Goal: Transaction & Acquisition: Purchase product/service

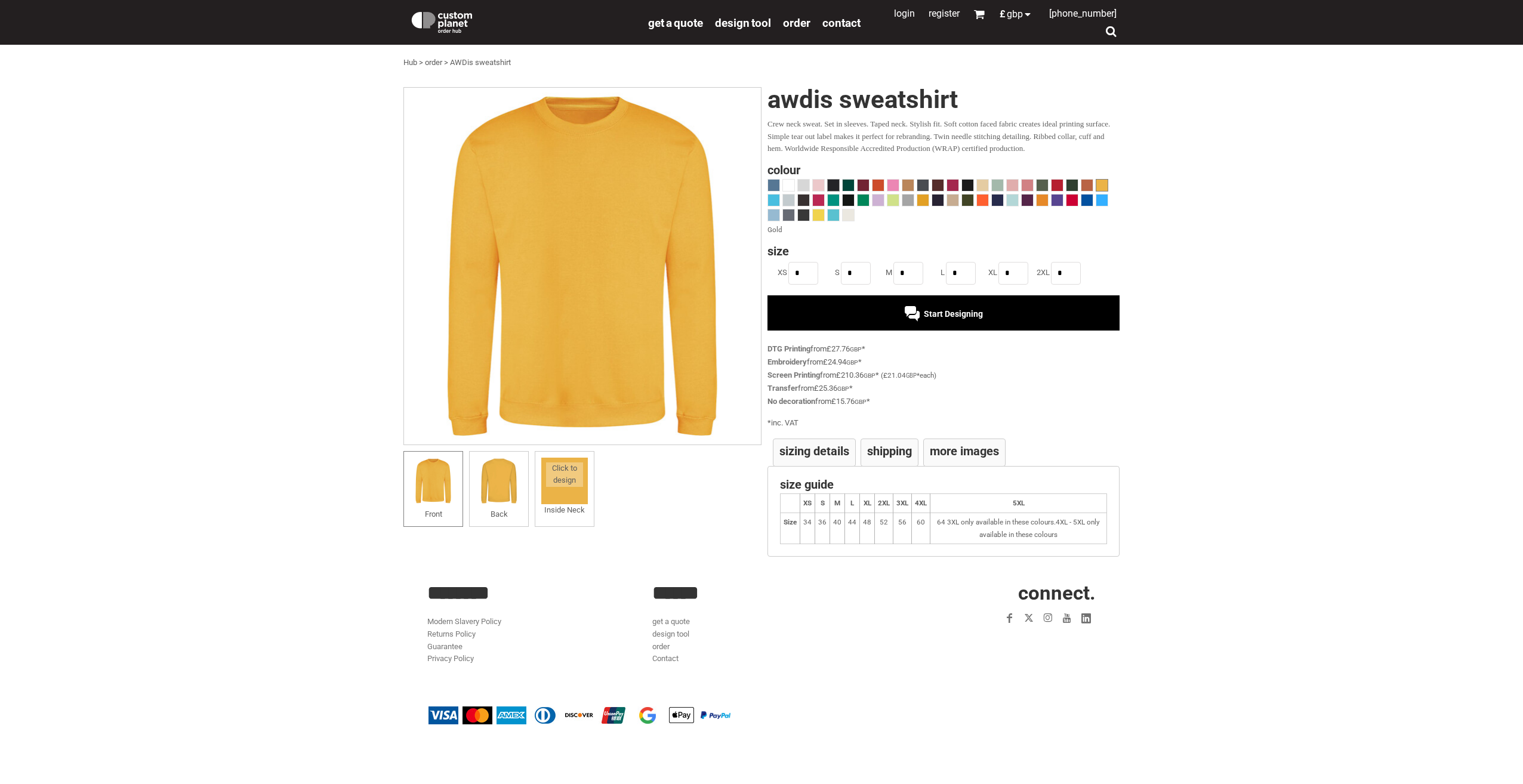
click at [834, 187] on span at bounding box center [834, 185] width 11 height 11
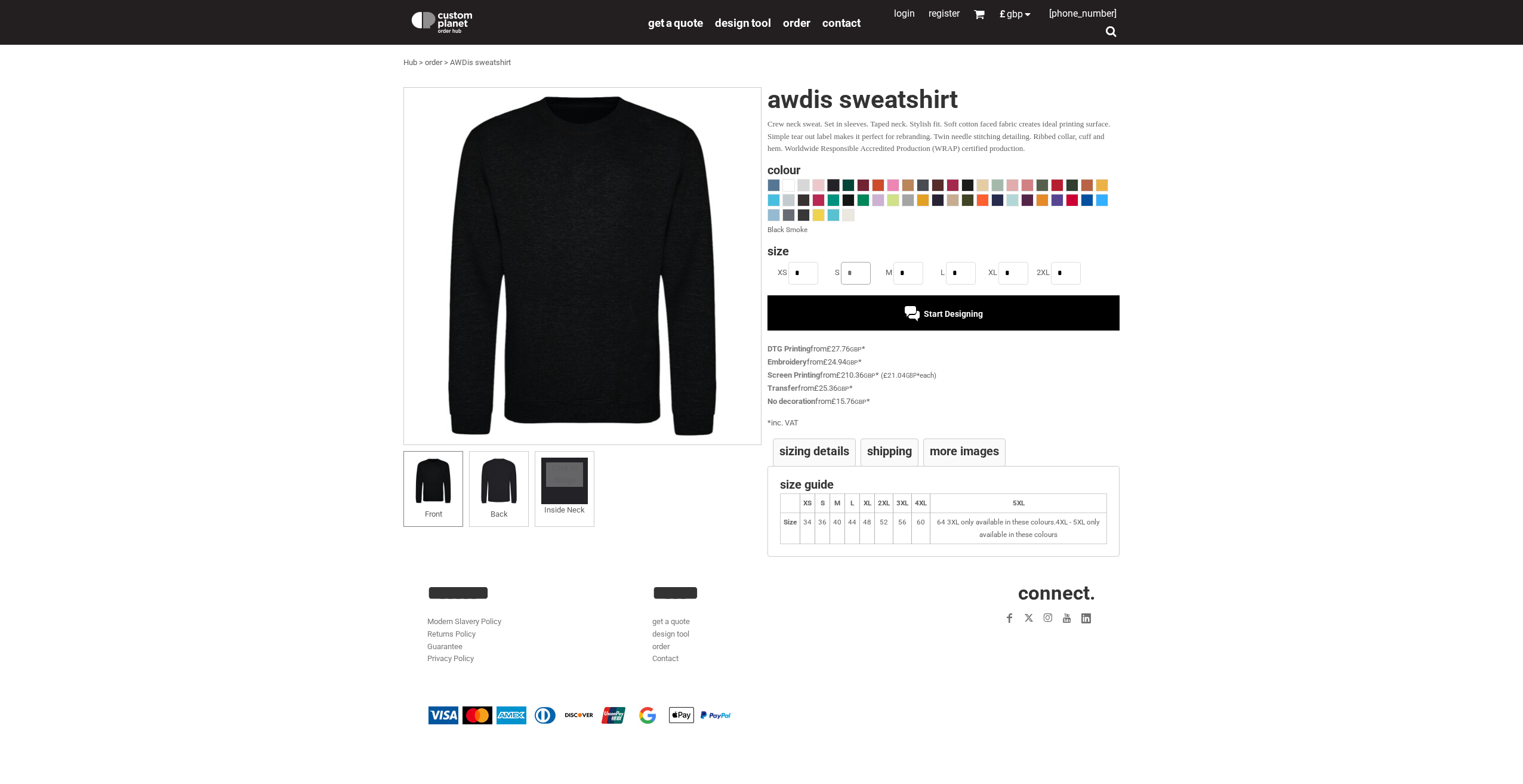
click at [862, 275] on input "*" at bounding box center [856, 273] width 30 height 23
type input "*"
click at [907, 277] on input "*" at bounding box center [908, 273] width 30 height 23
type input "*"
click at [963, 277] on input "*" at bounding box center [961, 273] width 30 height 23
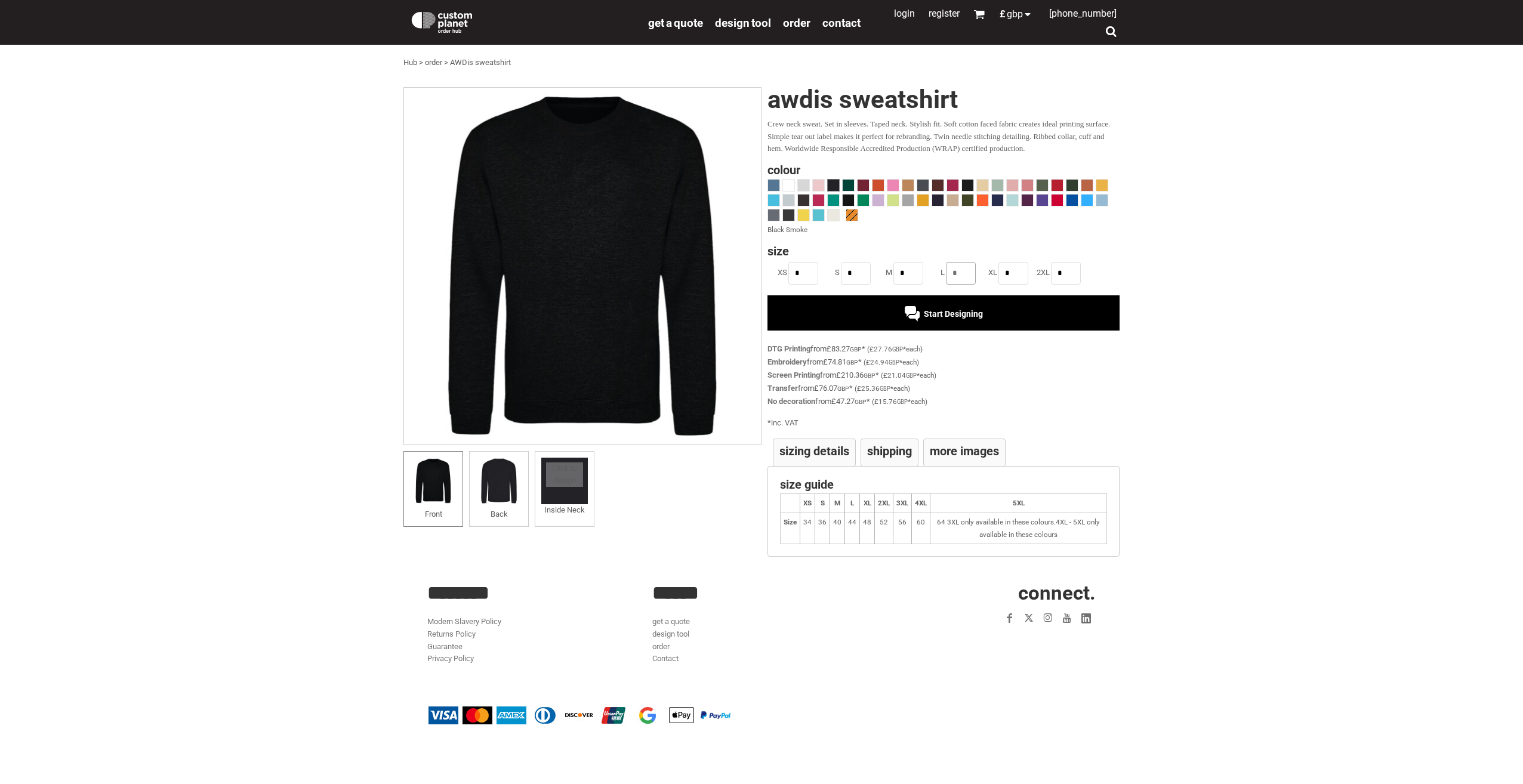
type input "*"
click at [1012, 274] on input "*" at bounding box center [1014, 273] width 30 height 23
type input "*"
click at [966, 314] on span "Start Designing" at bounding box center [953, 313] width 59 height 9
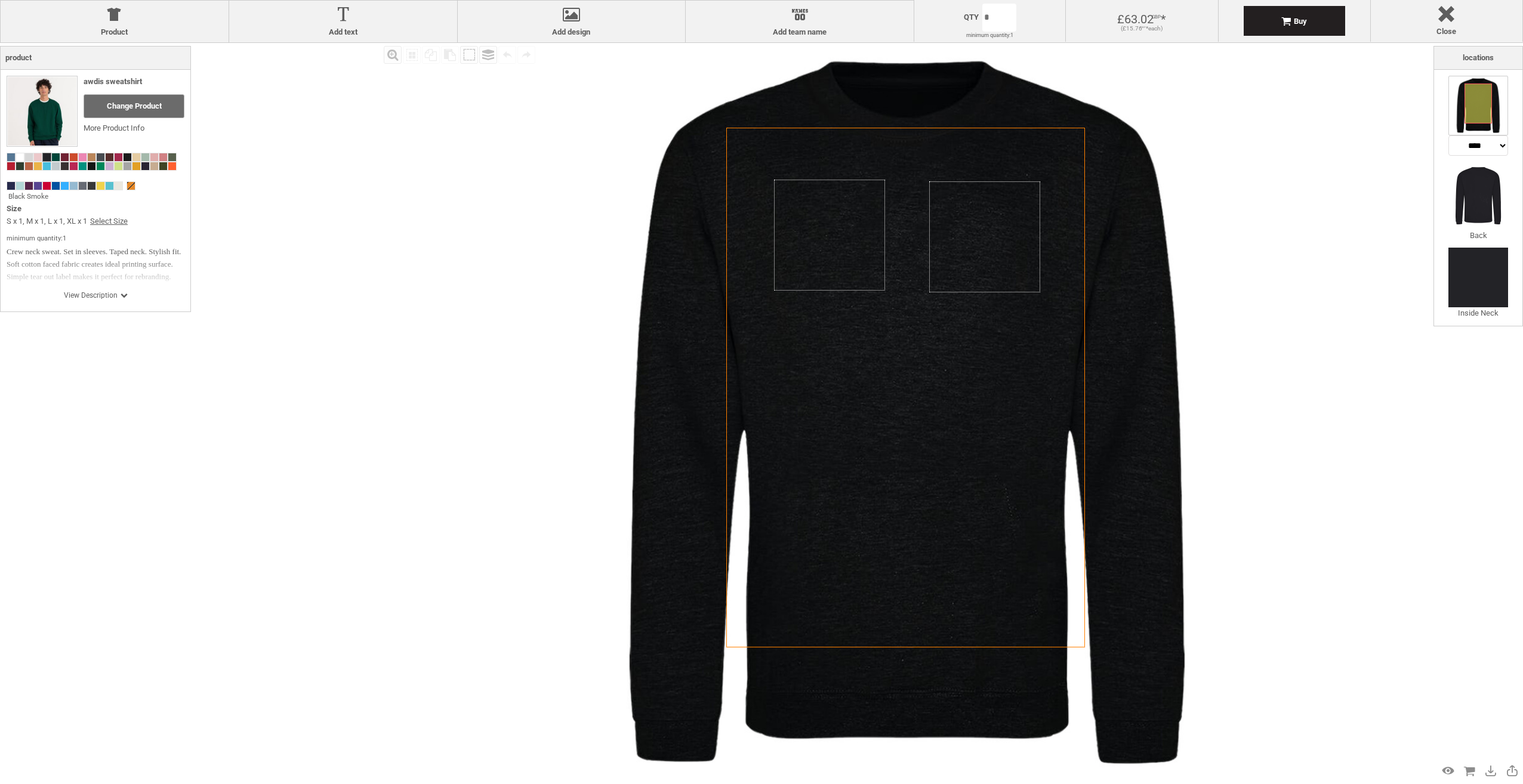
select select "*******"
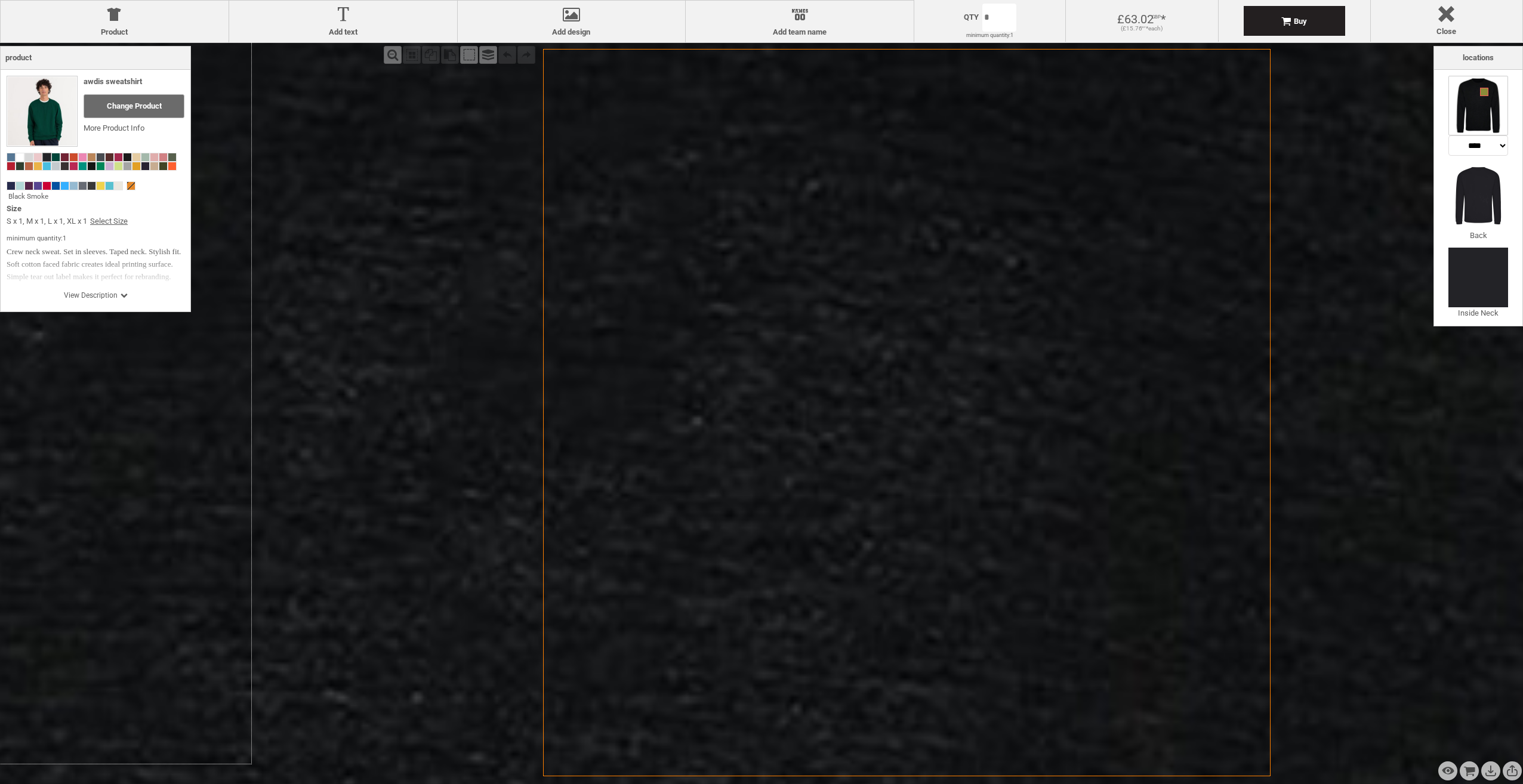
click at [362, 21] on div at bounding box center [343, 16] width 216 height 21
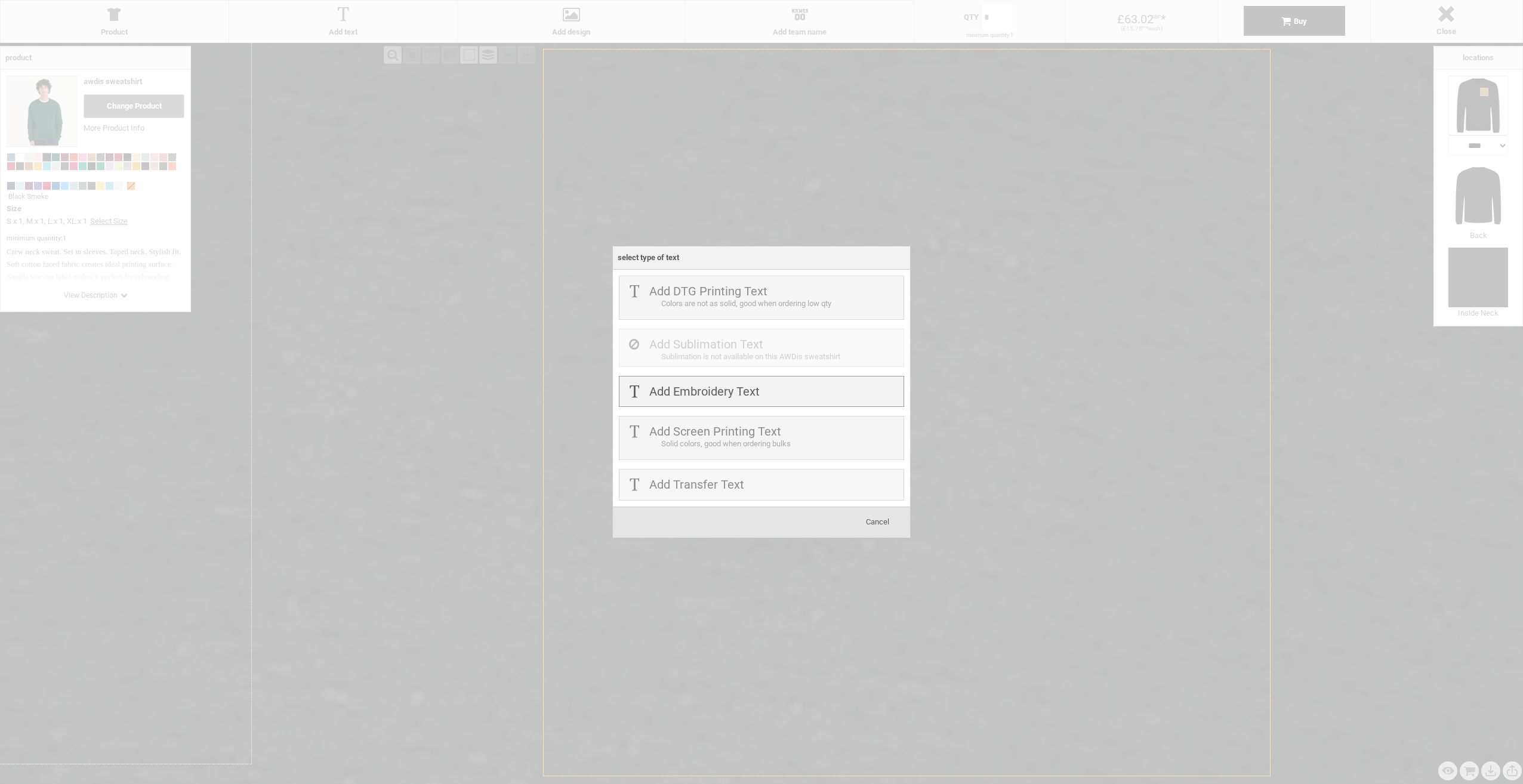
click at [729, 394] on label "Add Embroidery Text" at bounding box center [704, 392] width 110 height 14
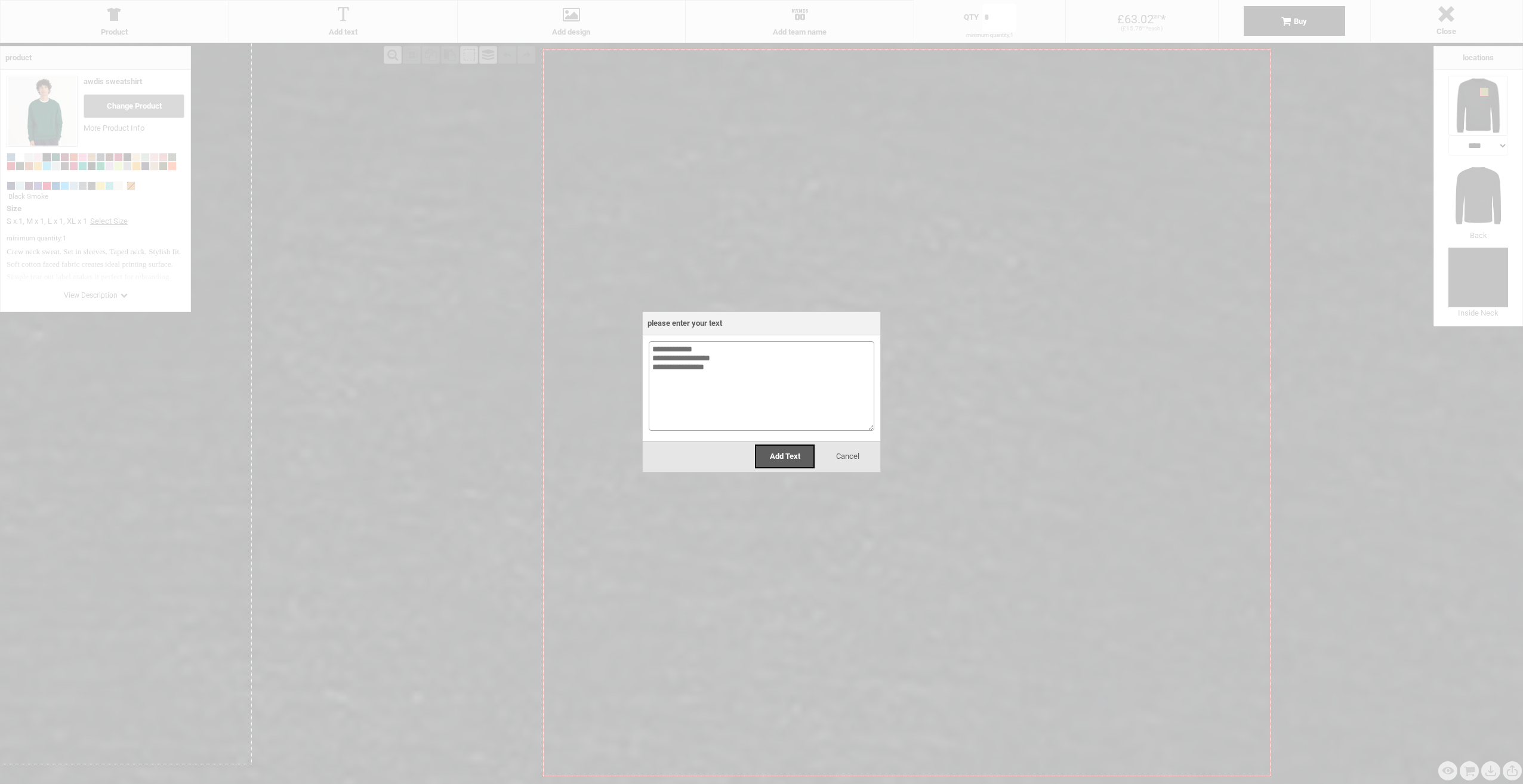
type textarea "**********"
click at [784, 464] on div "Add Text" at bounding box center [784, 456] width 60 height 24
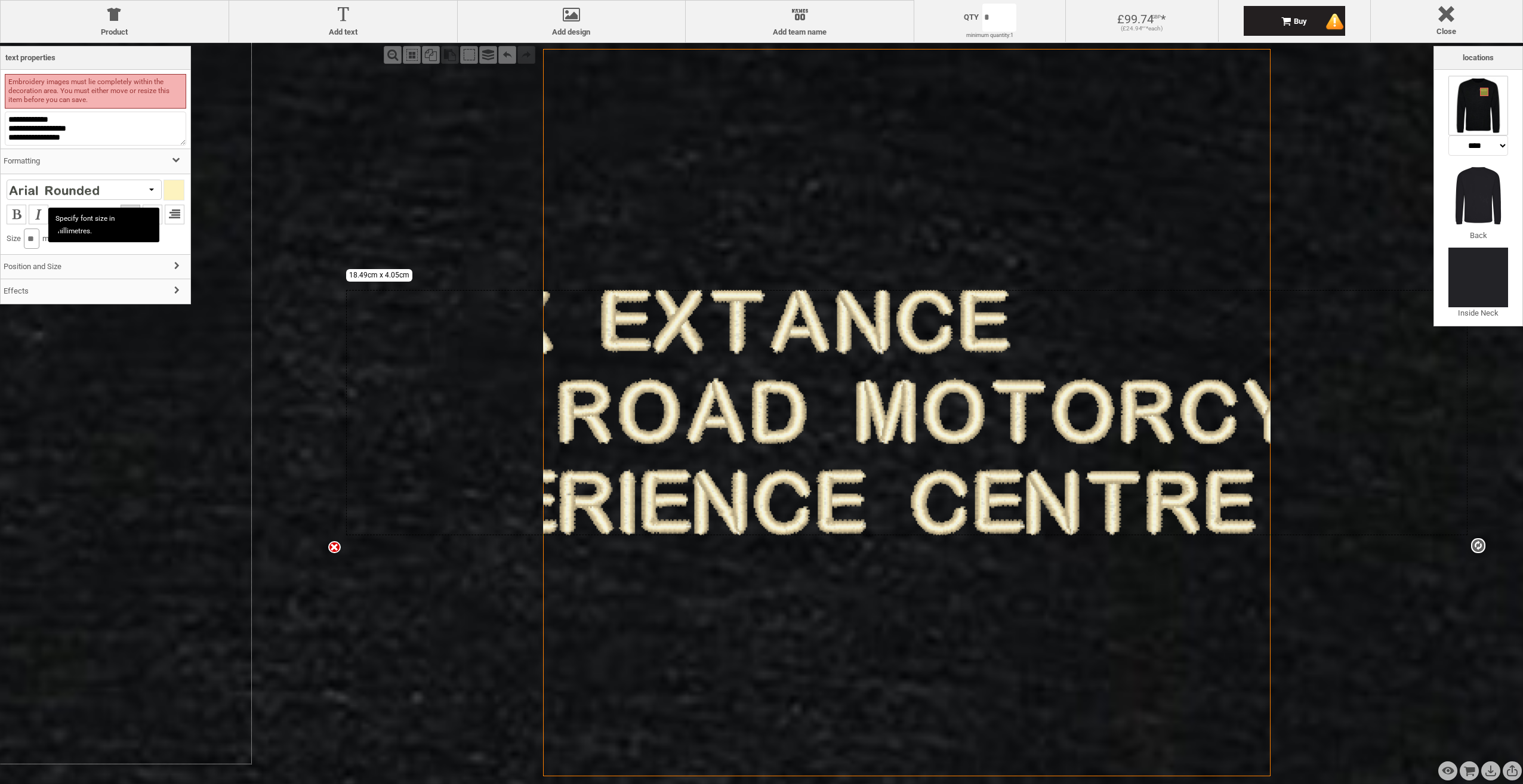
click at [39, 241] on input "**" at bounding box center [32, 239] width 16 height 20
type input "*"
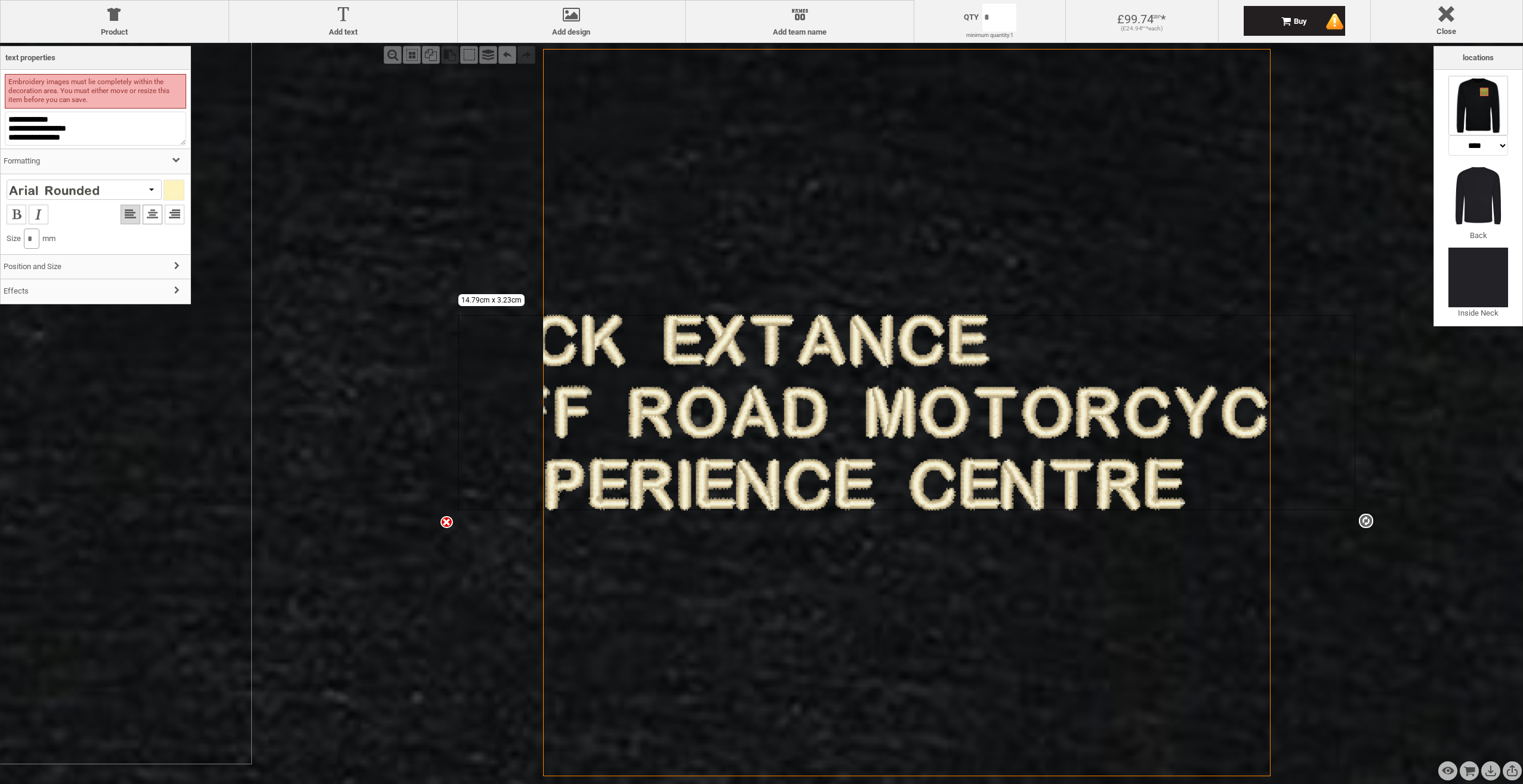
type input "*"
click at [144, 219] on li at bounding box center [152, 214] width 19 height 19
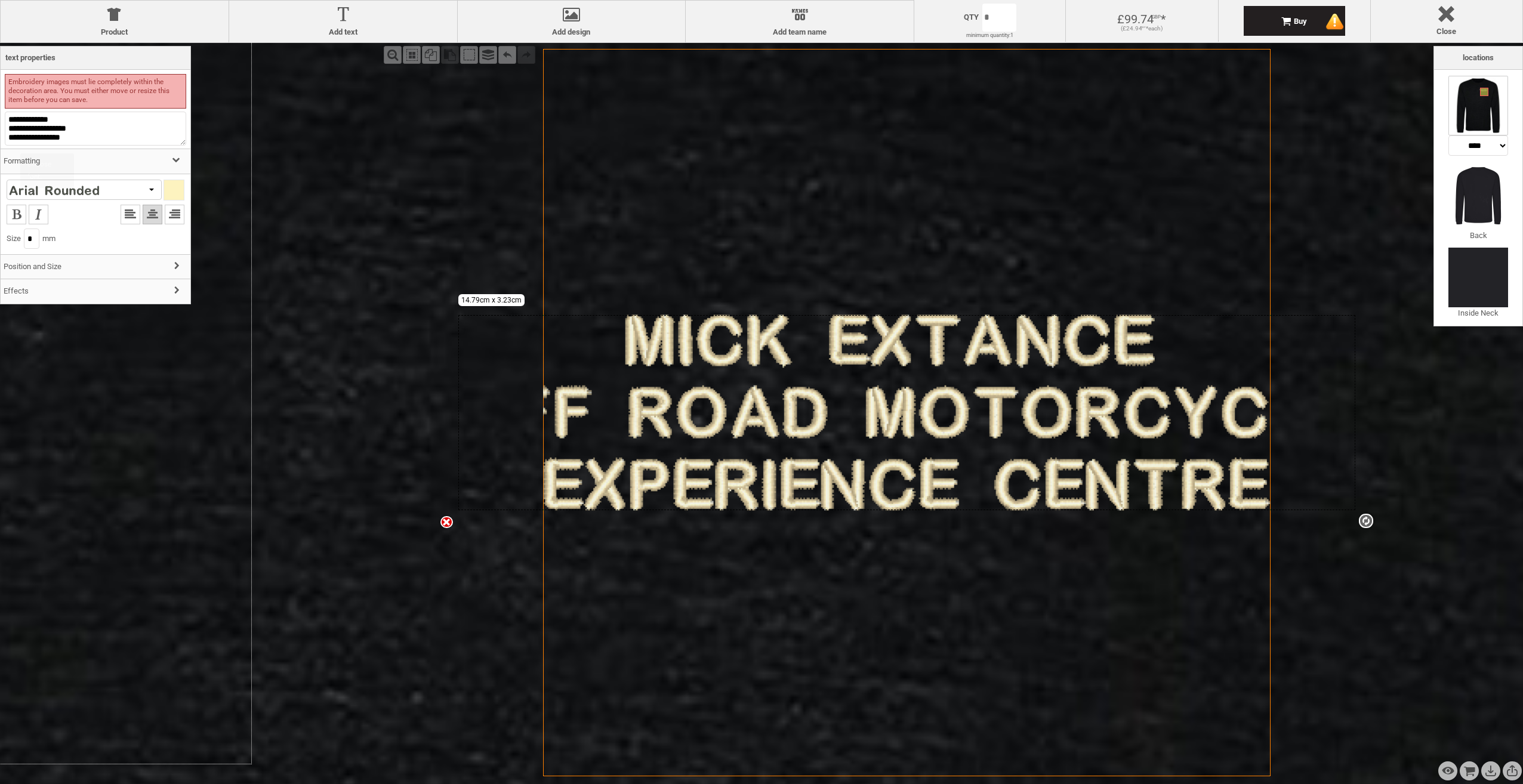
click at [52, 196] on div at bounding box center [54, 190] width 90 height 11
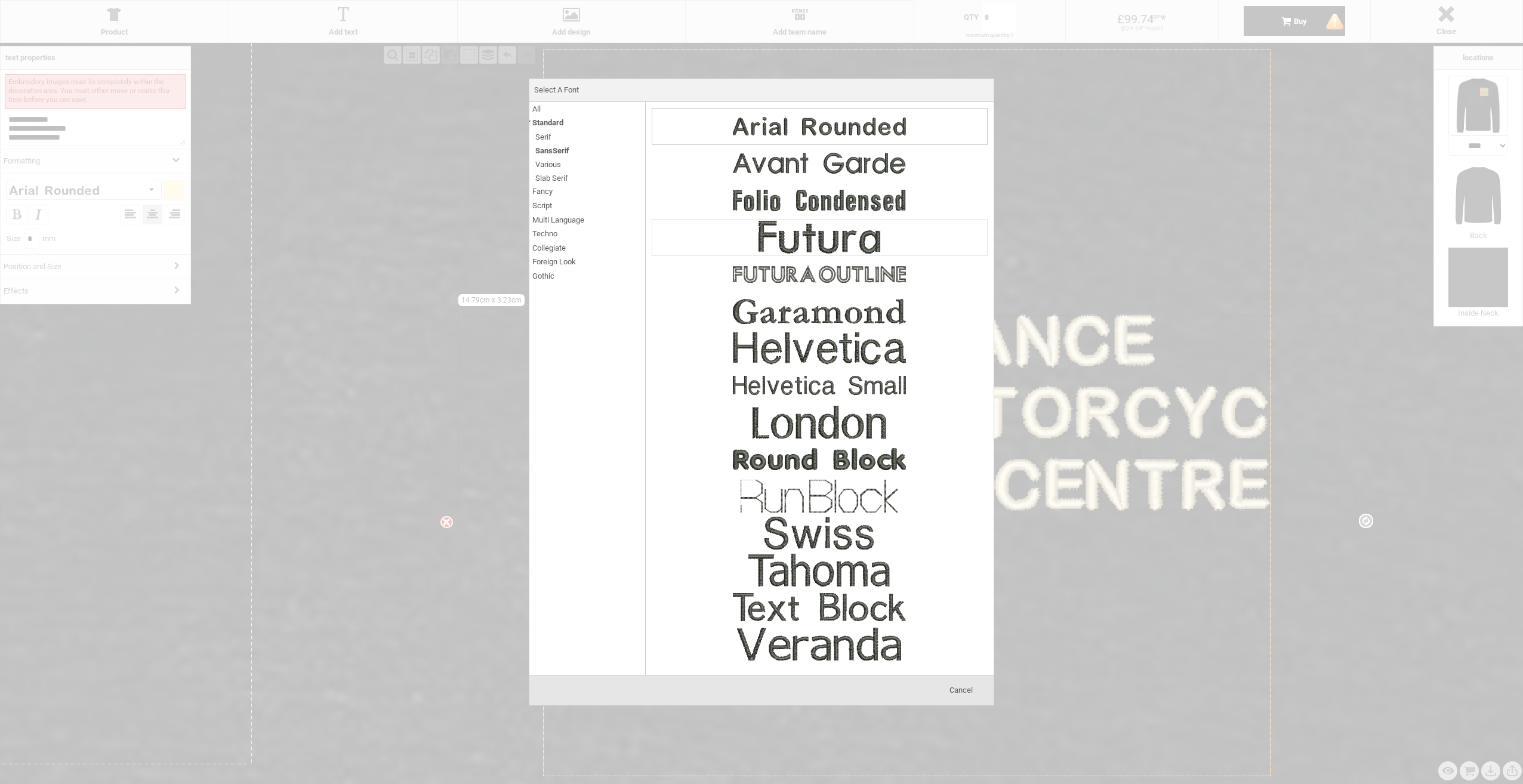
click at [820, 250] on img at bounding box center [819, 237] width 179 height 36
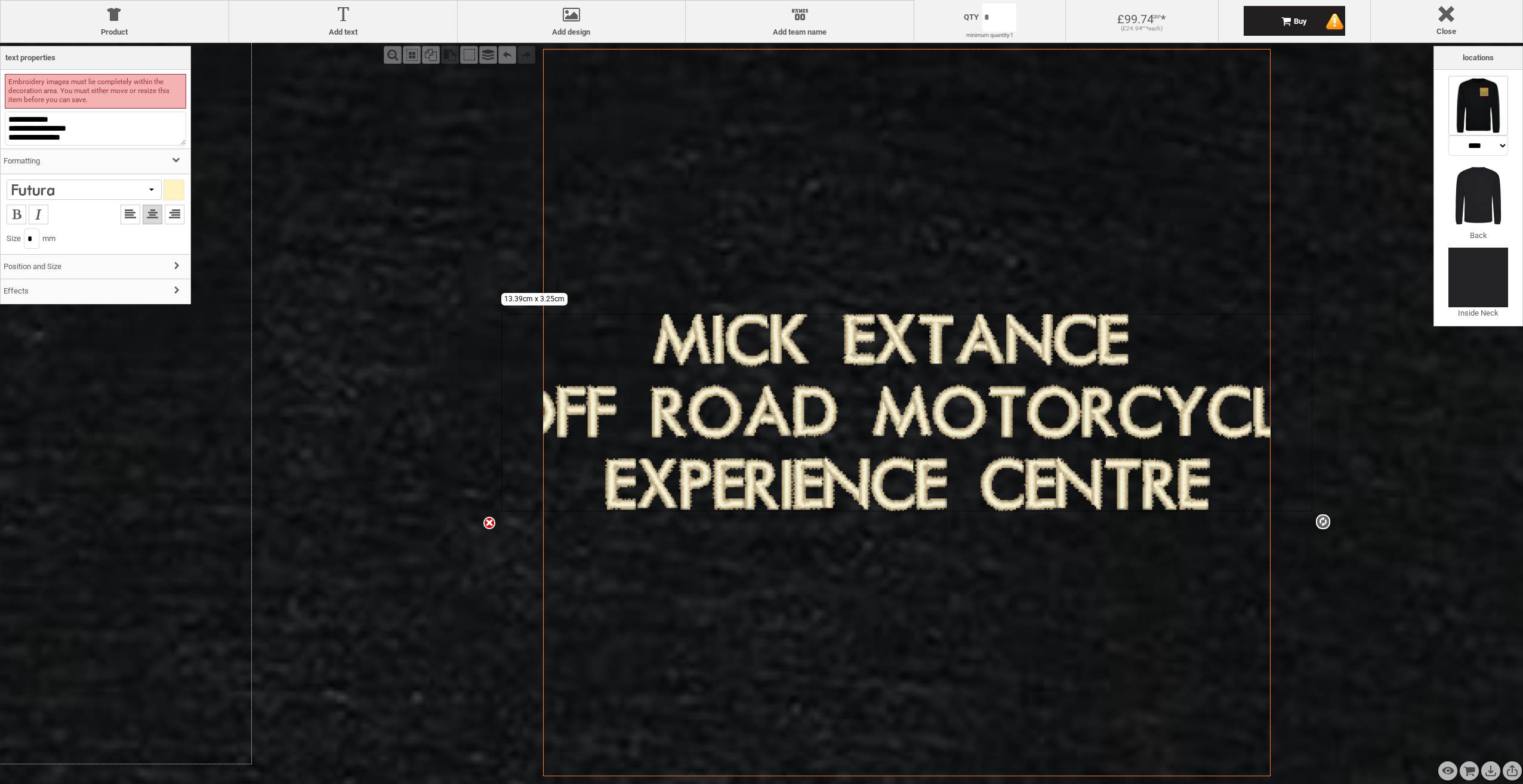
click at [666, 339] on div "Created with Raphaël 2.1.2 settings 13.39cm x 3.25cm" at bounding box center [907, 412] width 811 height 197
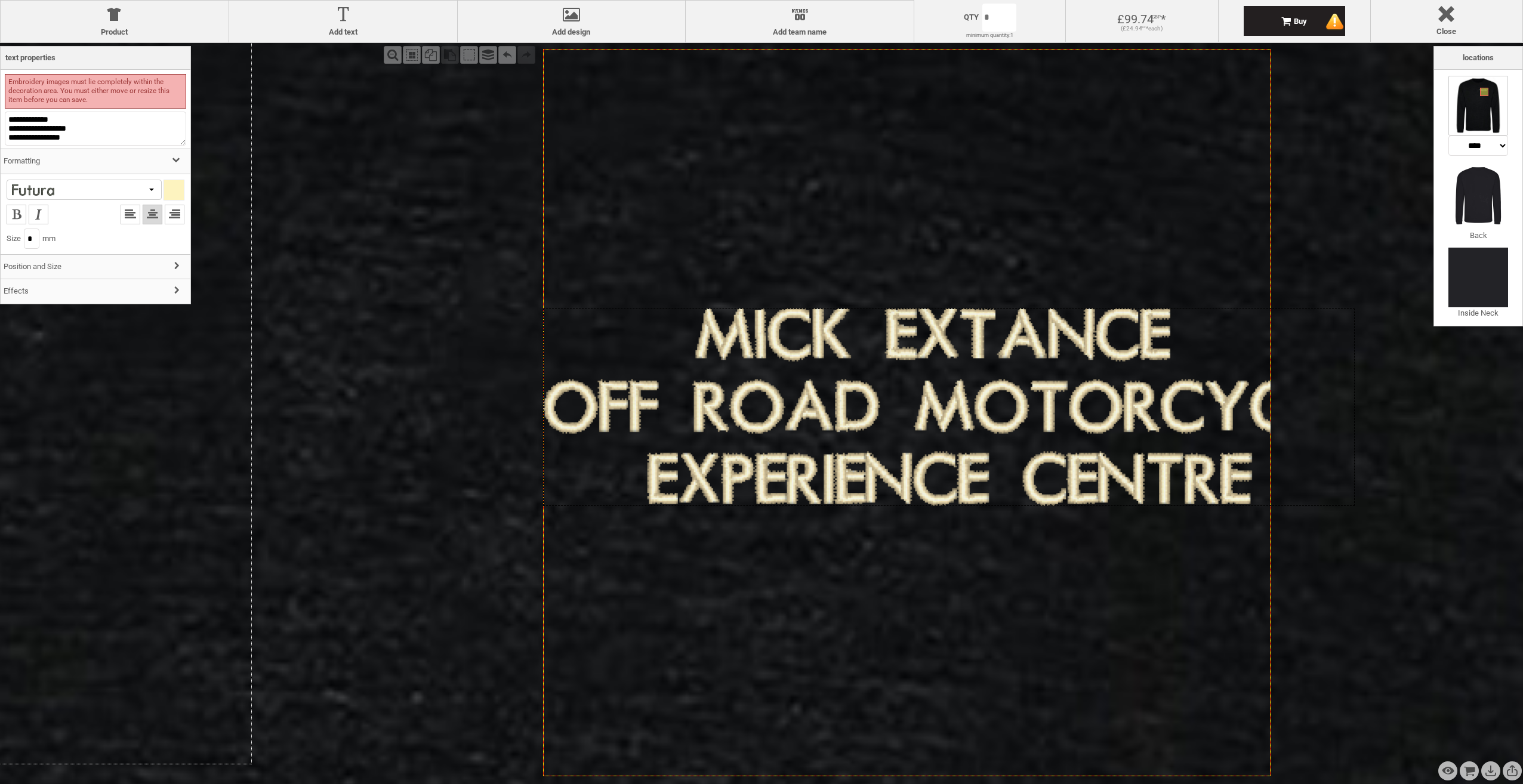
drag, startPoint x: 652, startPoint y: 338, endPoint x: 854, endPoint y: 332, distance: 202.1
click at [854, 332] on div "Created with [PERSON_NAME] 2.1.2" at bounding box center [948, 407] width 811 height 197
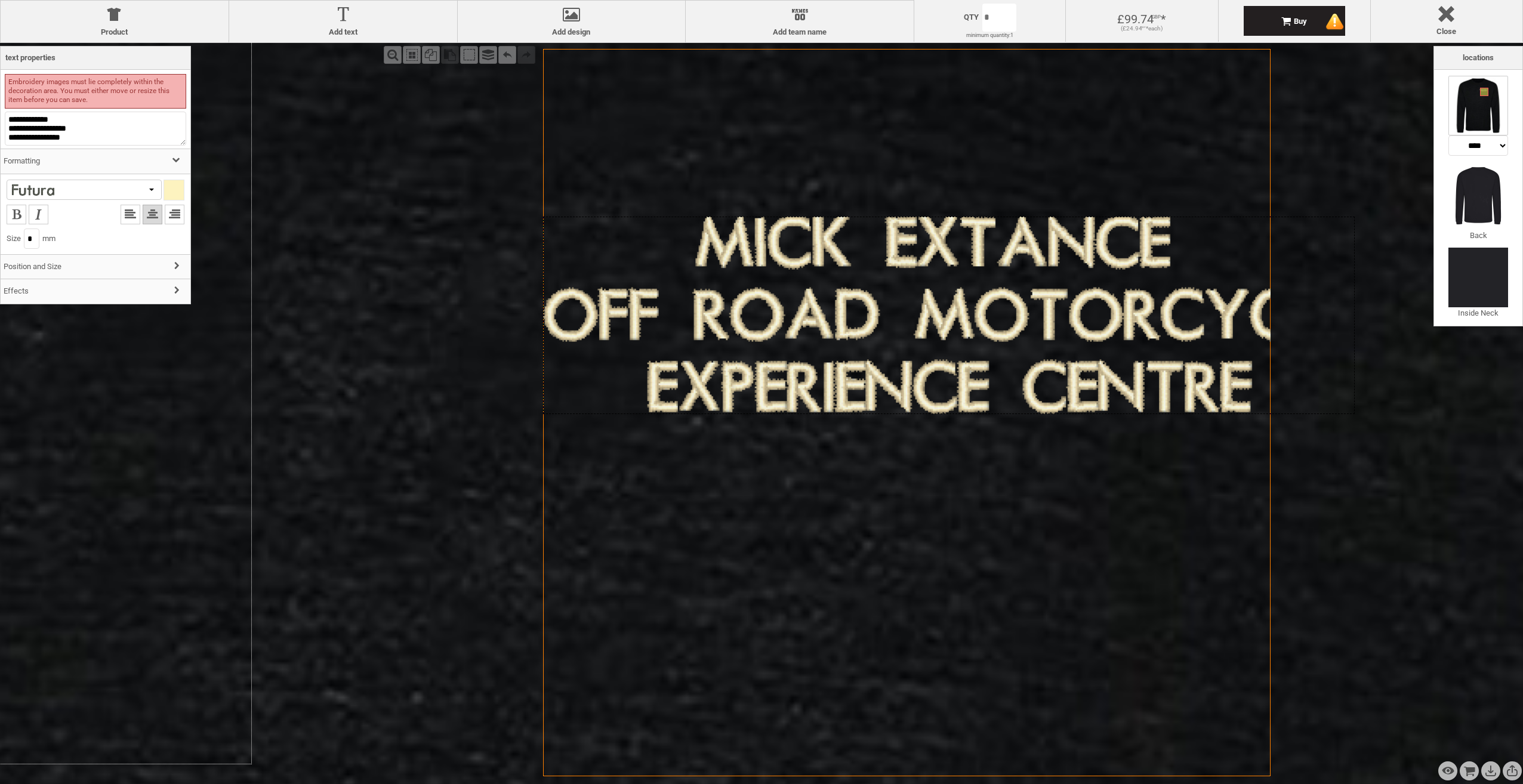
drag, startPoint x: 910, startPoint y: 342, endPoint x: 857, endPoint y: 250, distance: 106.2
click at [857, 250] on div "Created with [PERSON_NAME] 2.1.2" at bounding box center [948, 315] width 811 height 197
click at [39, 243] on input "*" at bounding box center [32, 239] width 16 height 20
type input "*"
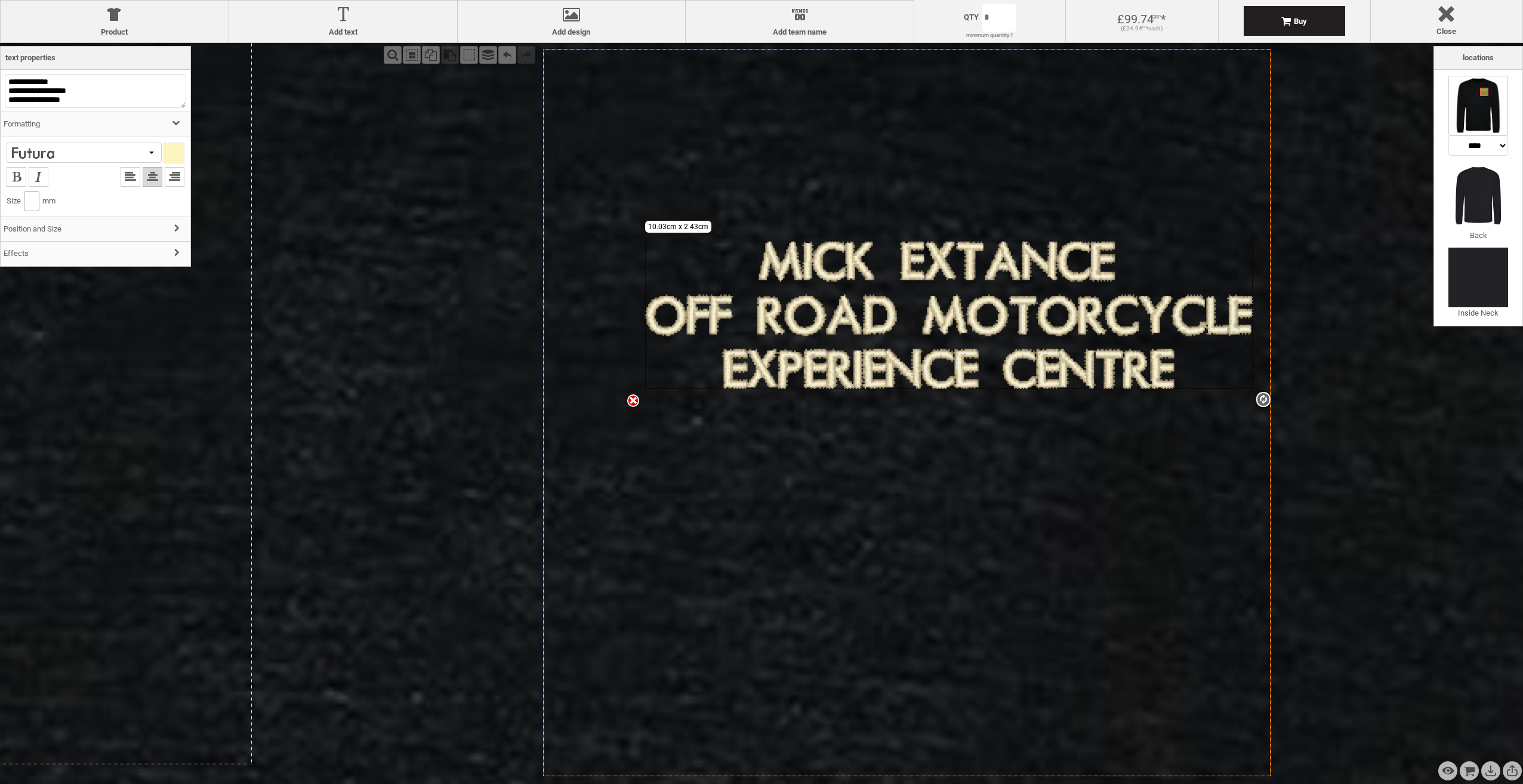
type input "*"
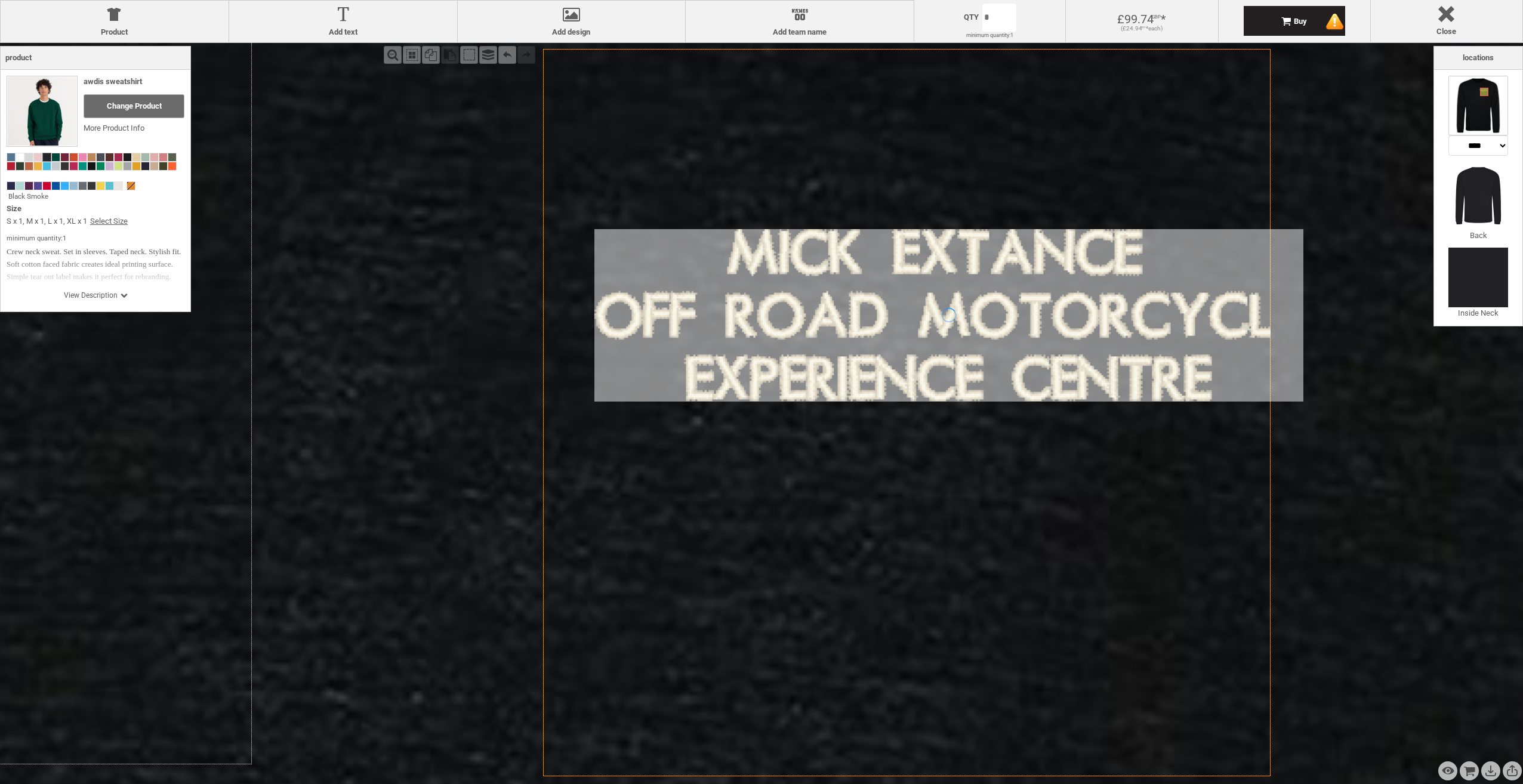
click at [969, 592] on icon "Created with [PERSON_NAME] 2.1.2" at bounding box center [907, 412] width 727 height 727
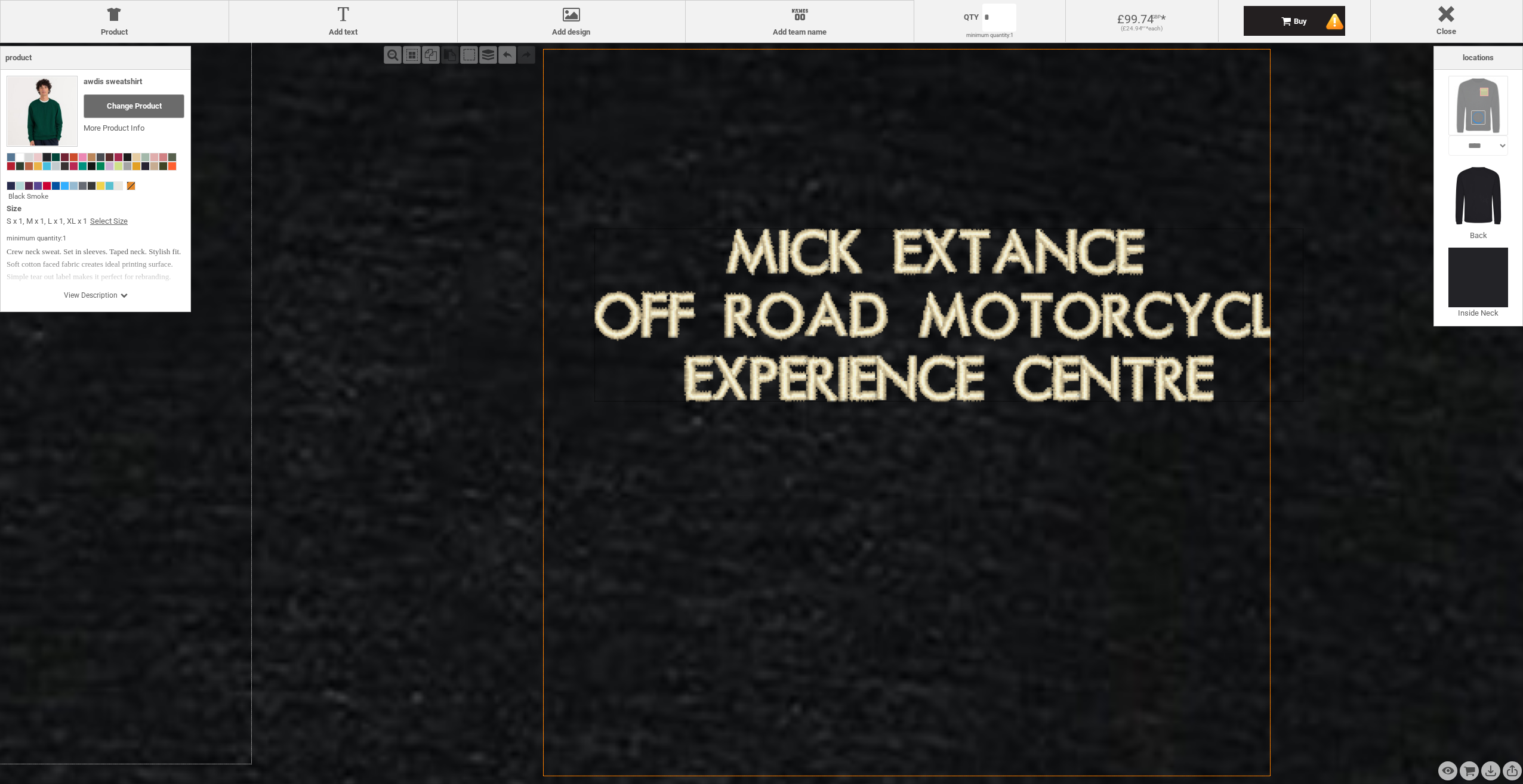
click at [830, 288] on div "Created with [PERSON_NAME] 2.1.2" at bounding box center [949, 315] width 709 height 173
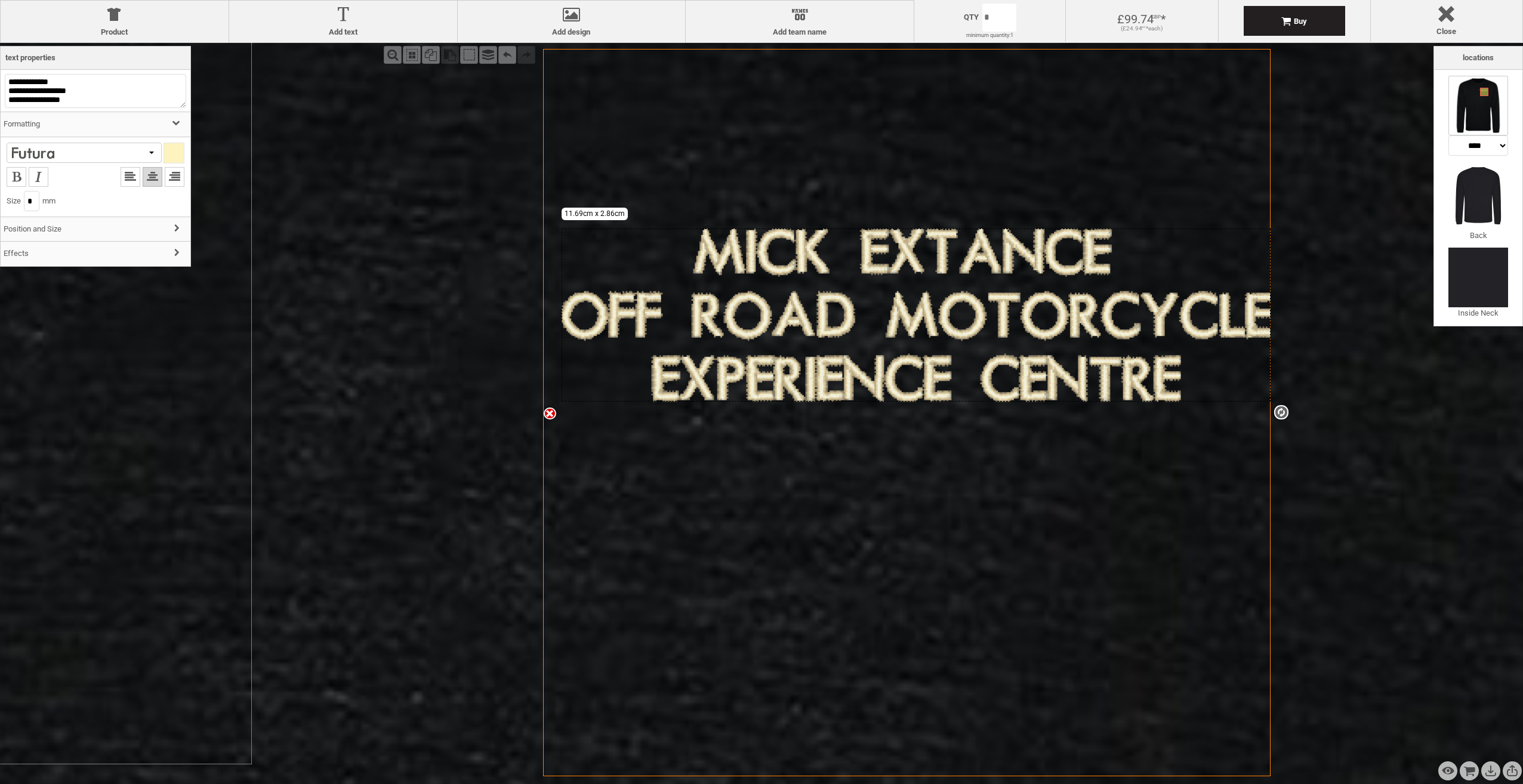
click at [74, 259] on h3 "Effects" at bounding box center [95, 254] width 190 height 26
click at [58, 218] on img at bounding box center [39, 220] width 60 height 30
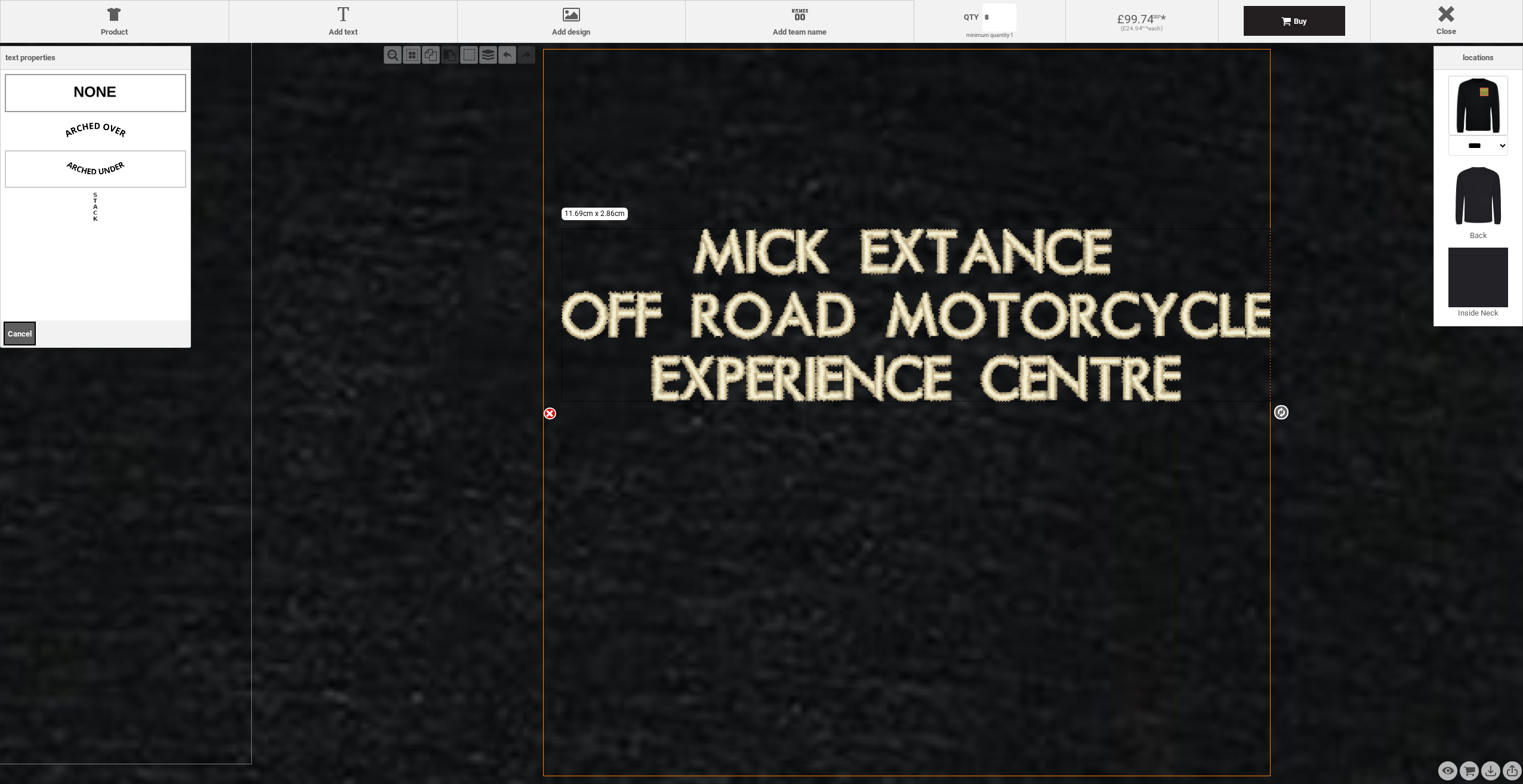
click at [100, 166] on img at bounding box center [95, 169] width 60 height 30
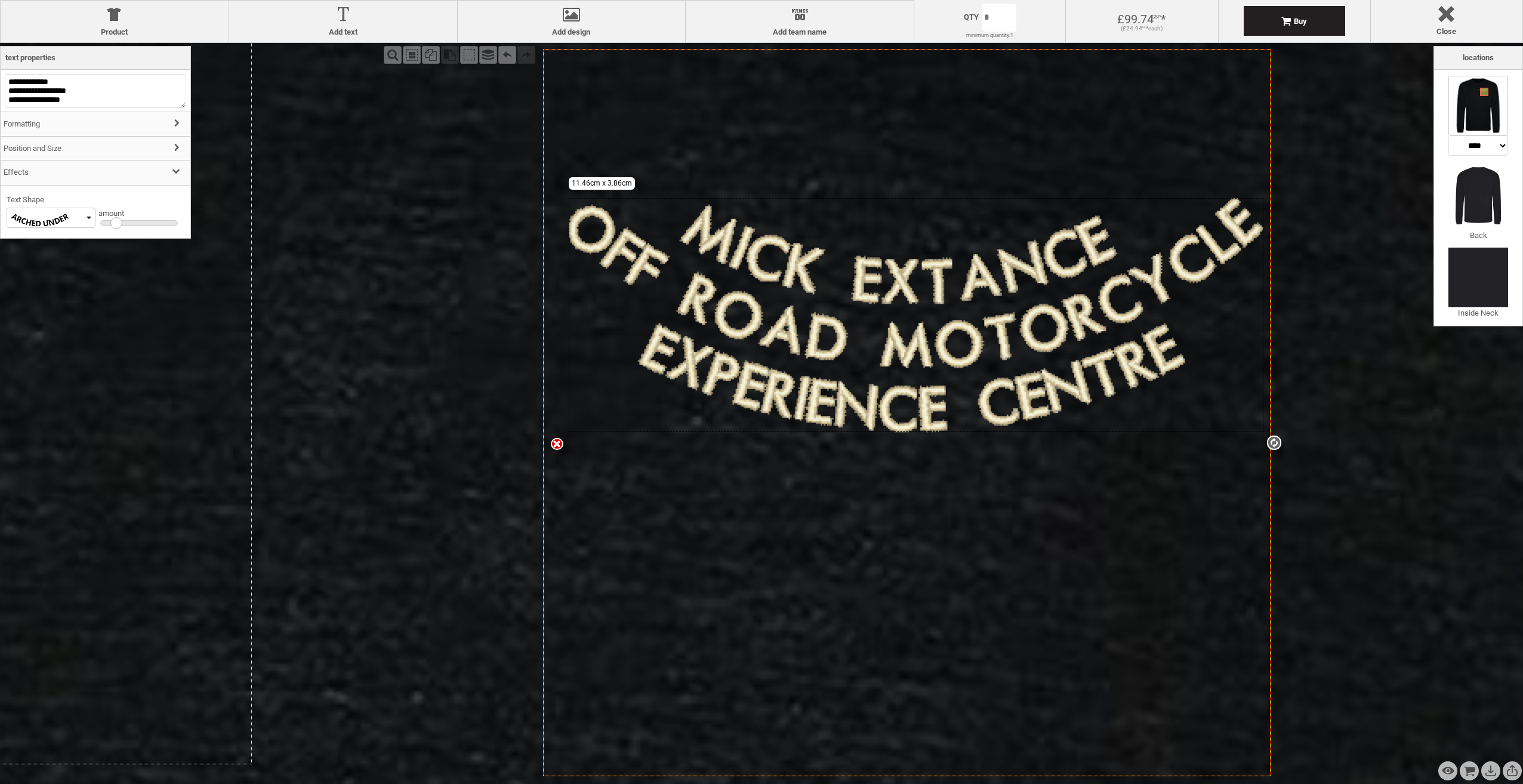
click at [115, 226] on div at bounding box center [139, 223] width 78 height 6
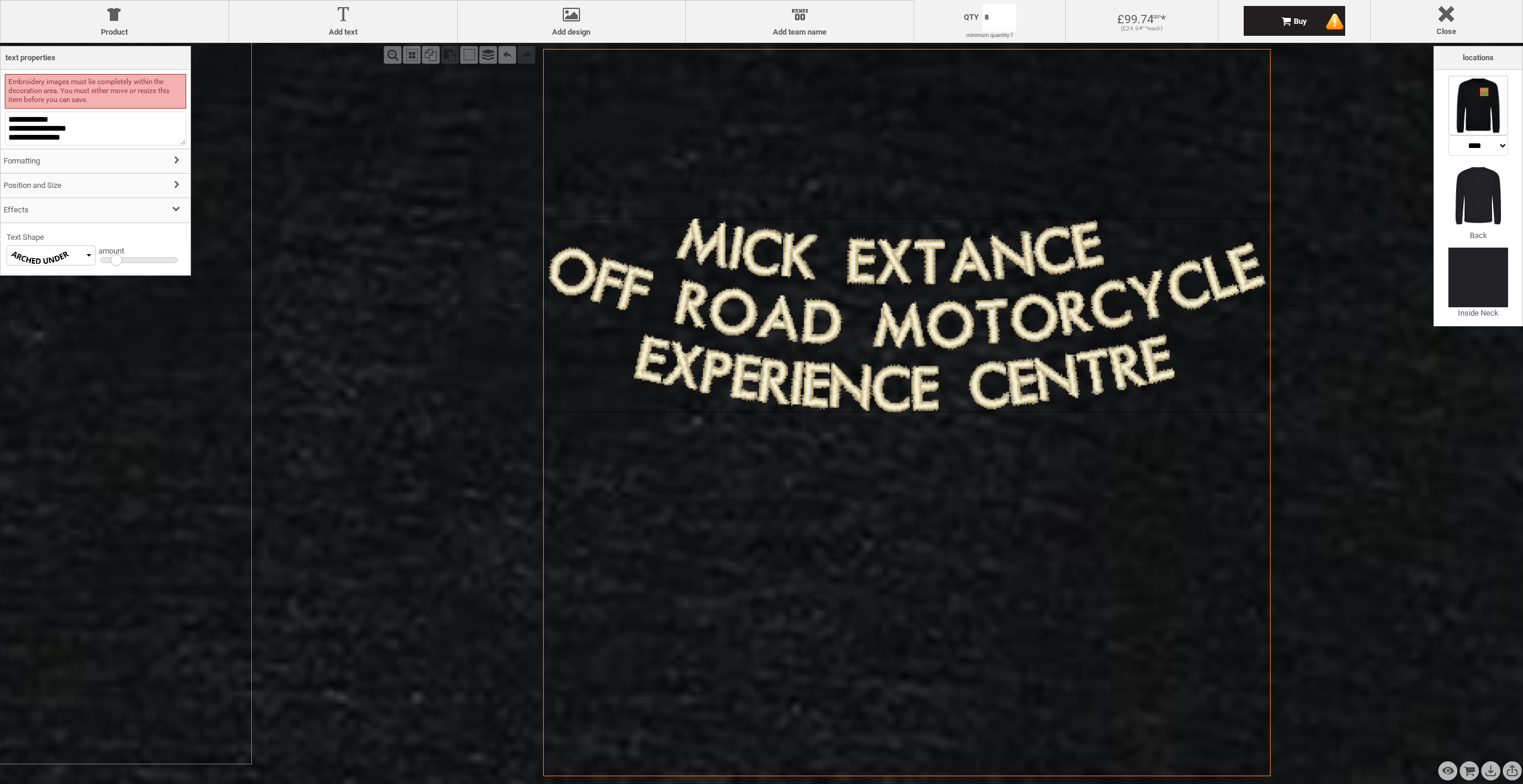
drag, startPoint x: 811, startPoint y: 263, endPoint x: 802, endPoint y: 263, distance: 9.0
click at [802, 263] on div "Created with [PERSON_NAME] 2.1.2" at bounding box center [907, 315] width 719 height 194
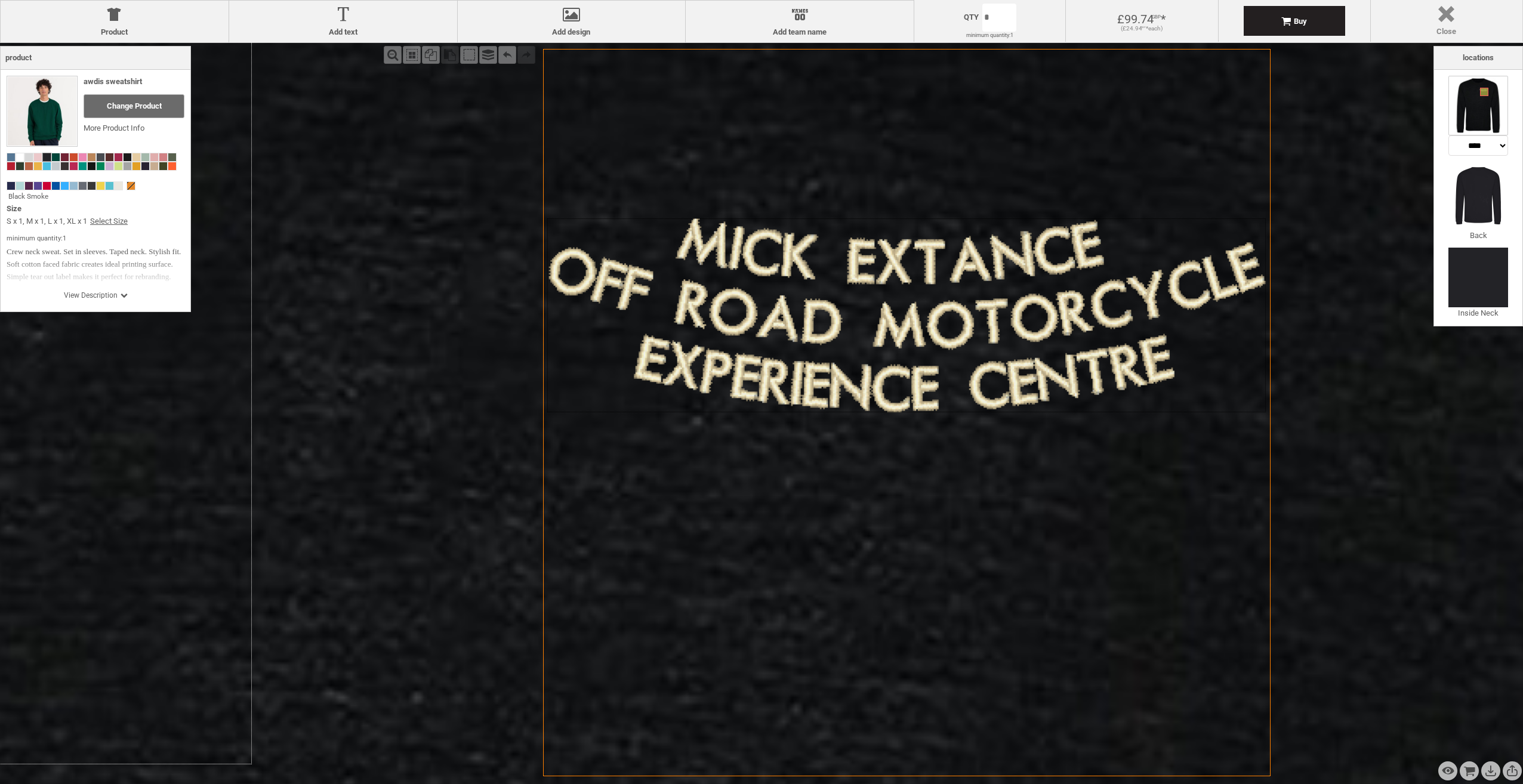
click at [1435, 19] on div at bounding box center [1446, 16] width 140 height 21
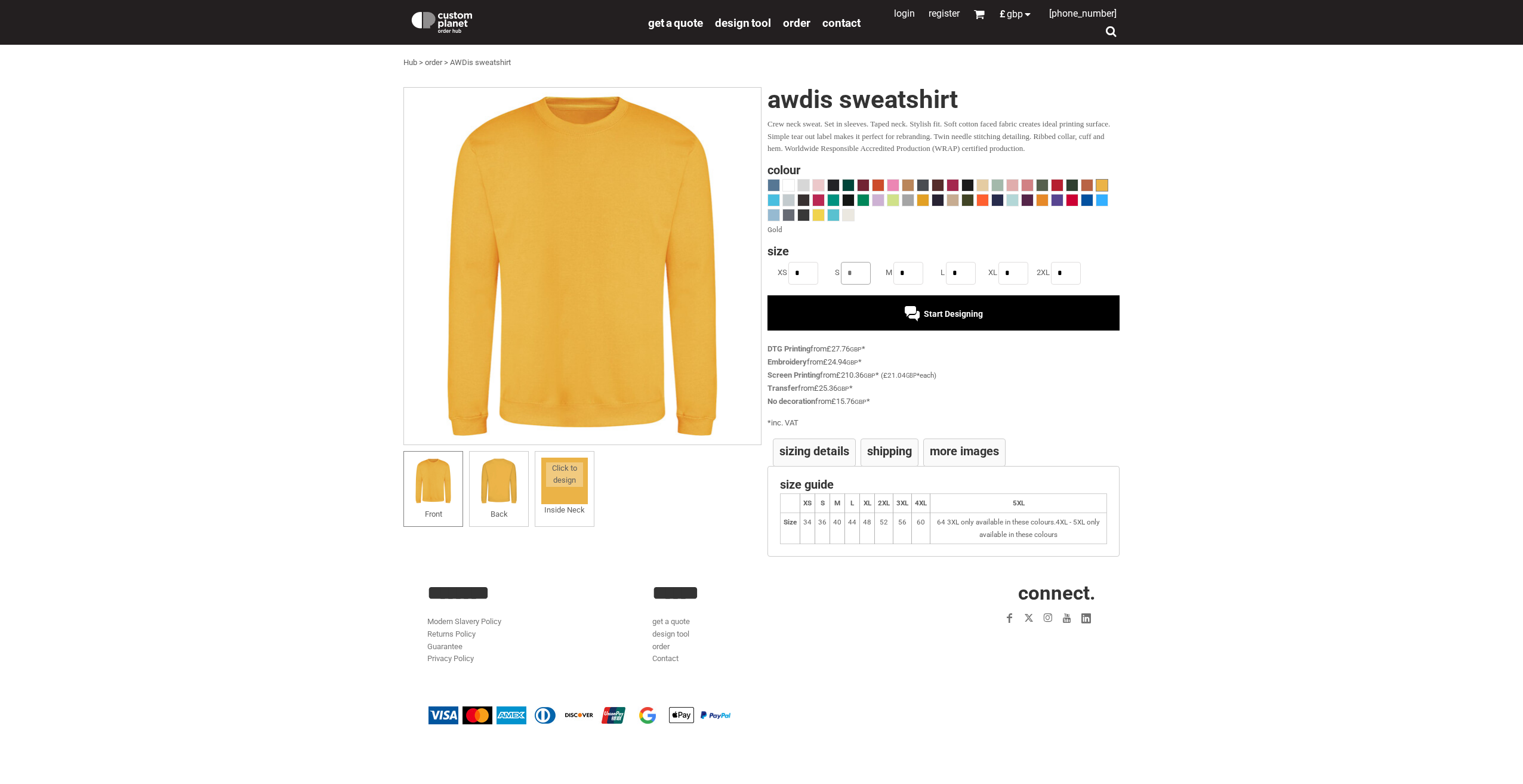
click at [859, 274] on input "*" at bounding box center [856, 273] width 30 height 23
type input "*"
click at [920, 272] on input "*" at bounding box center [908, 273] width 30 height 23
type input "*"
click at [963, 318] on span "Start Designing" at bounding box center [953, 313] width 59 height 9
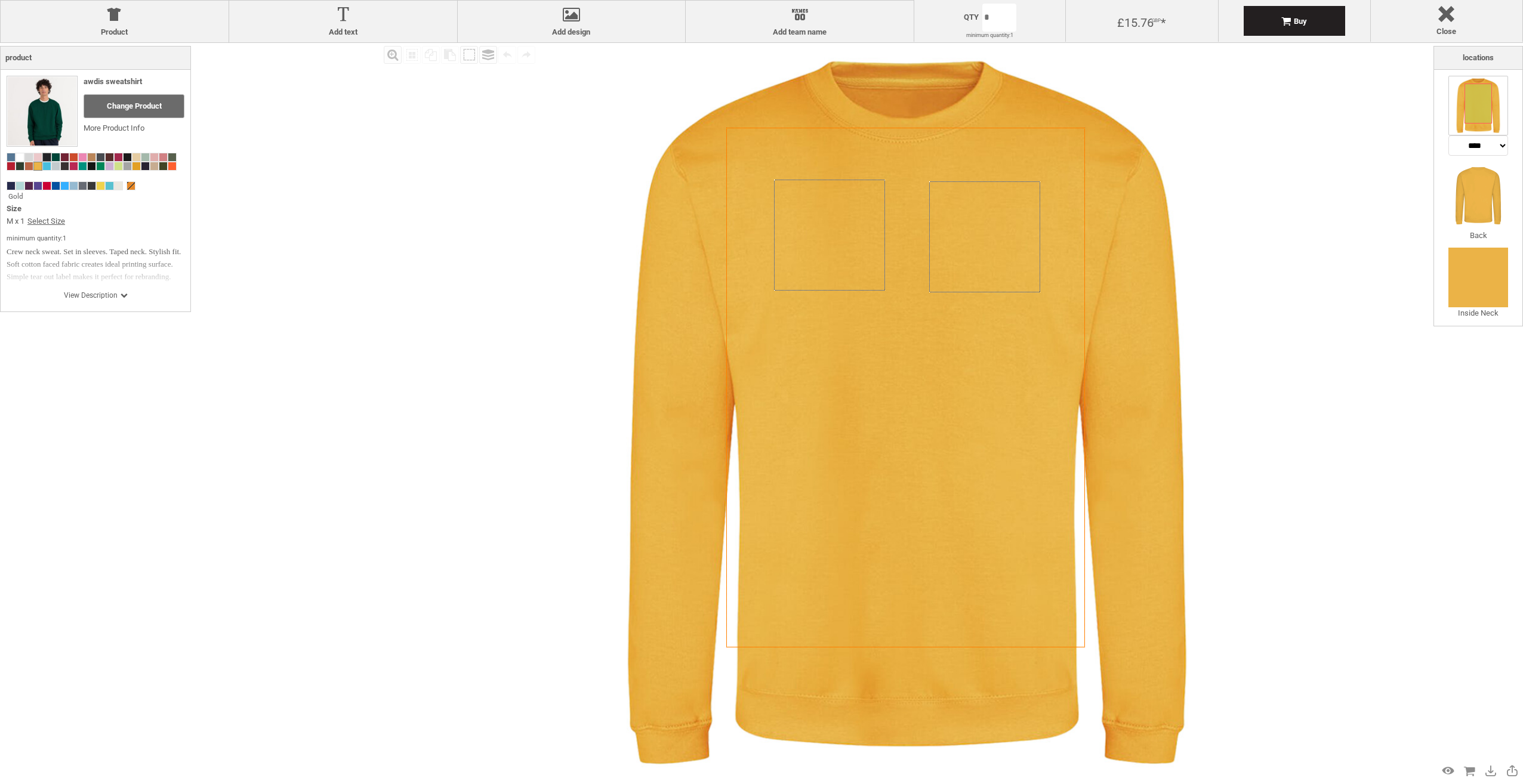
click at [47, 155] on span at bounding box center [47, 157] width 8 height 8
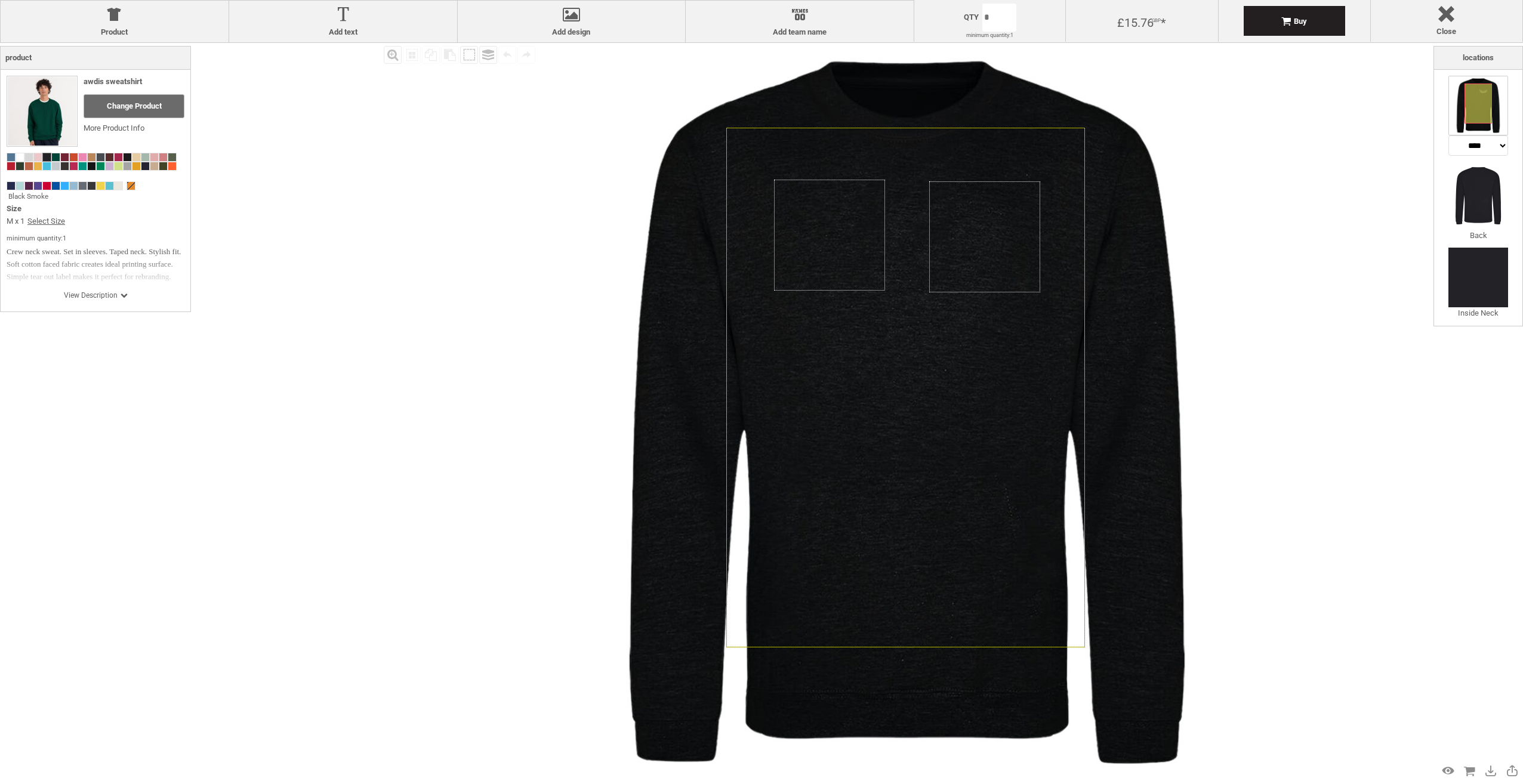
select select "*******"
click at [984, 236] on div "Created with [PERSON_NAME] 2.1.2 Created with [PERSON_NAME] 2.1.2 Created with …" at bounding box center [907, 412] width 740 height 740
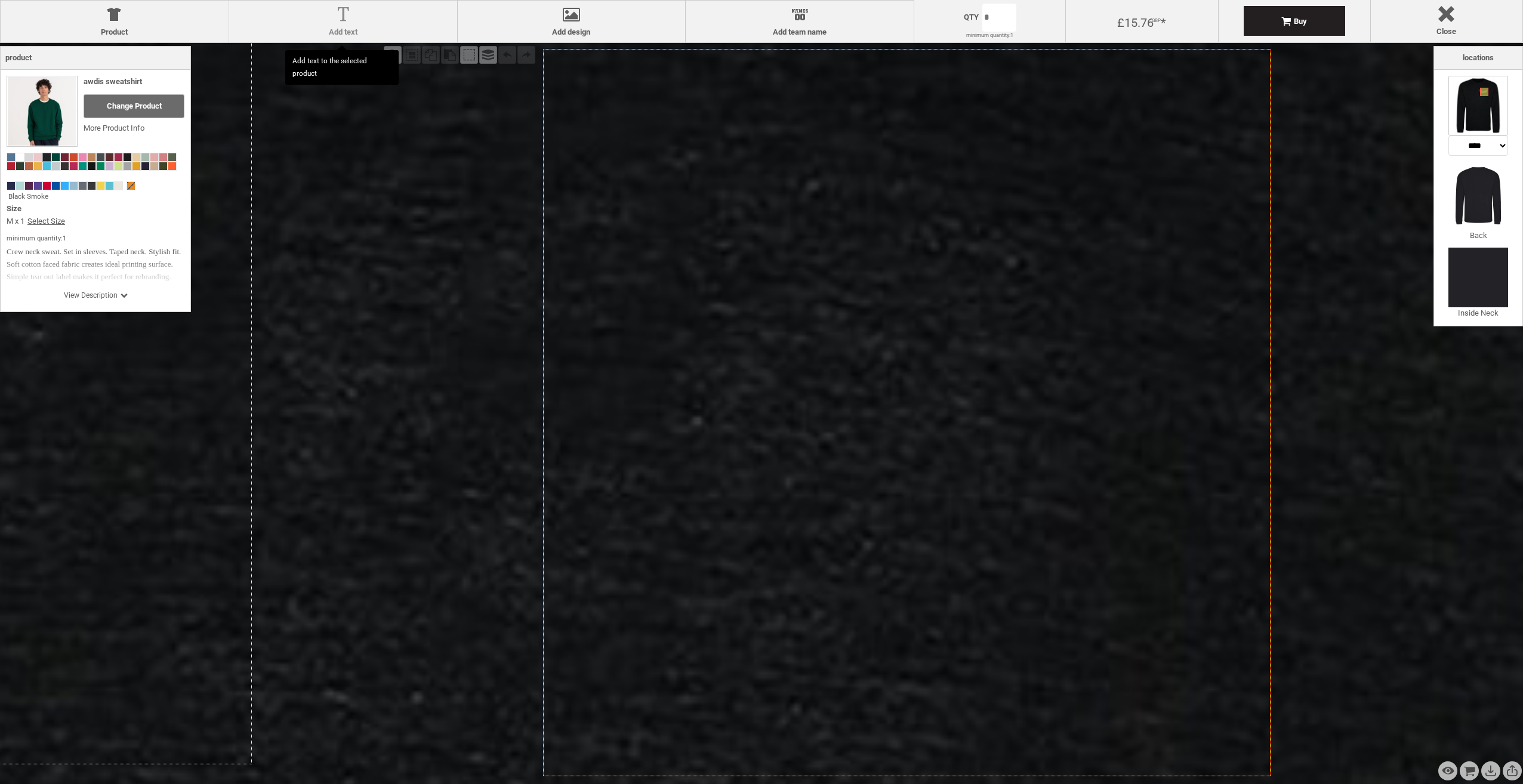
click at [332, 23] on div at bounding box center [343, 16] width 216 height 21
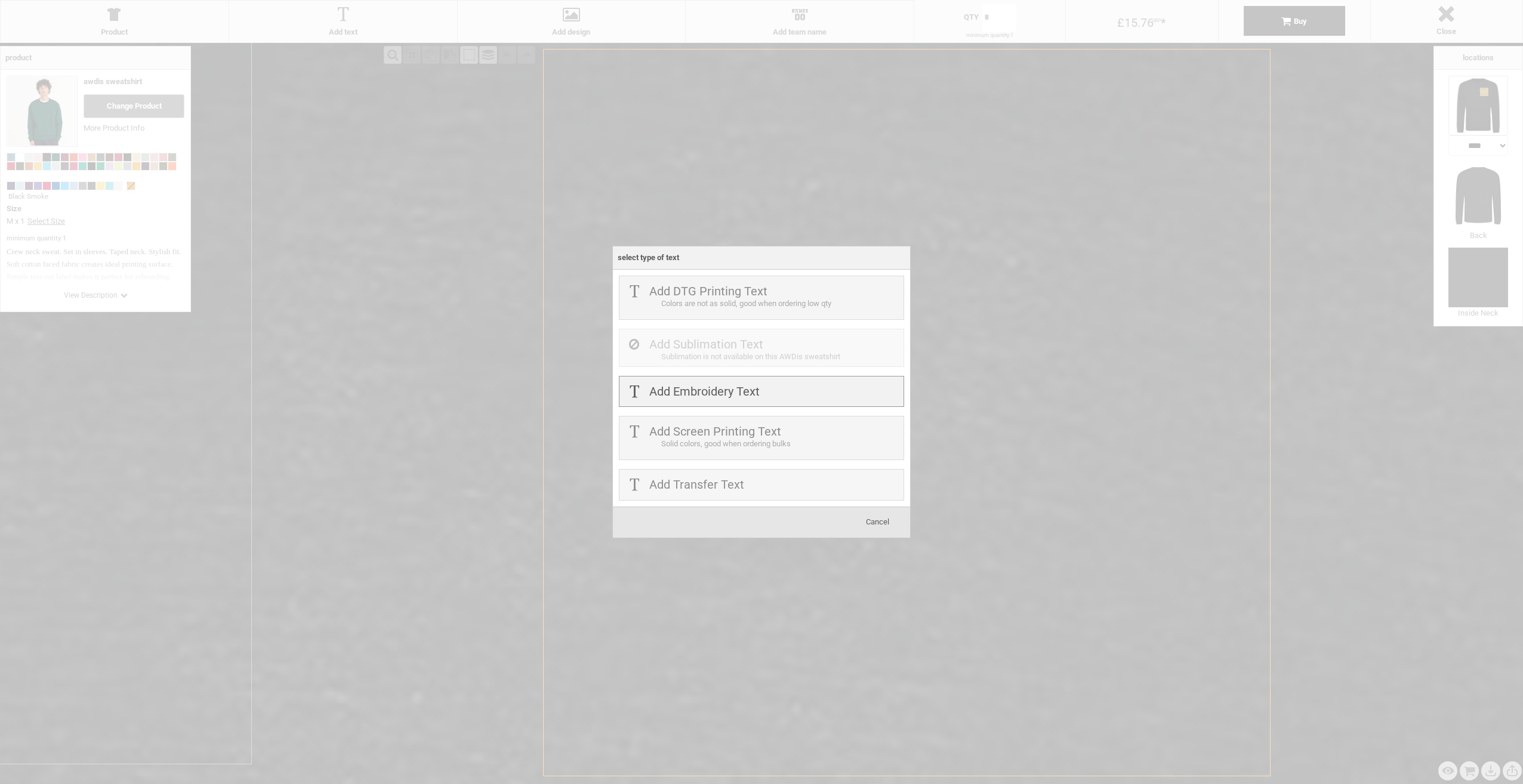
click at [715, 389] on label "Add Embroidery Text" at bounding box center [704, 392] width 110 height 14
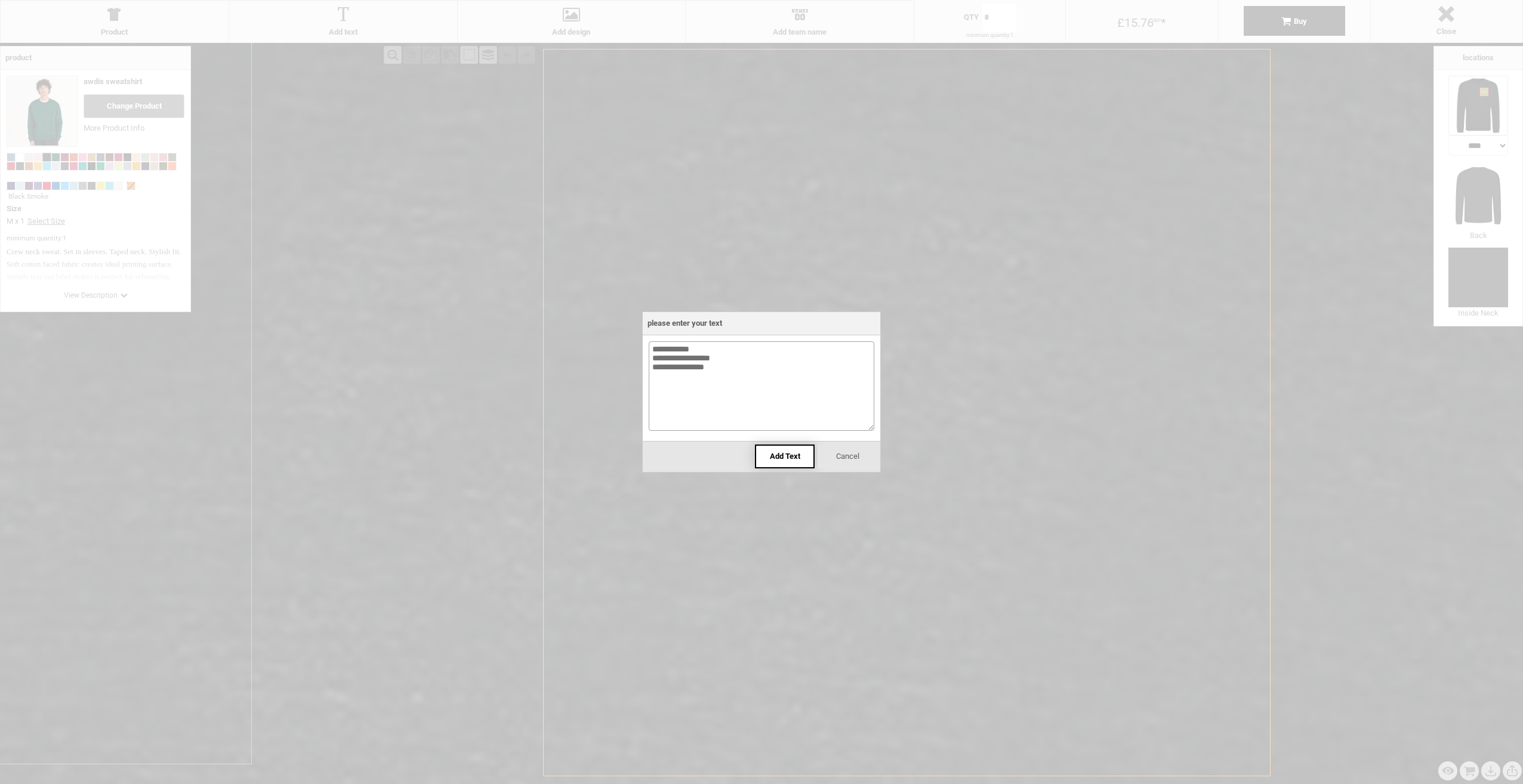
type textarea "**********"
click at [798, 459] on span "Add Text" at bounding box center [785, 456] width 30 height 9
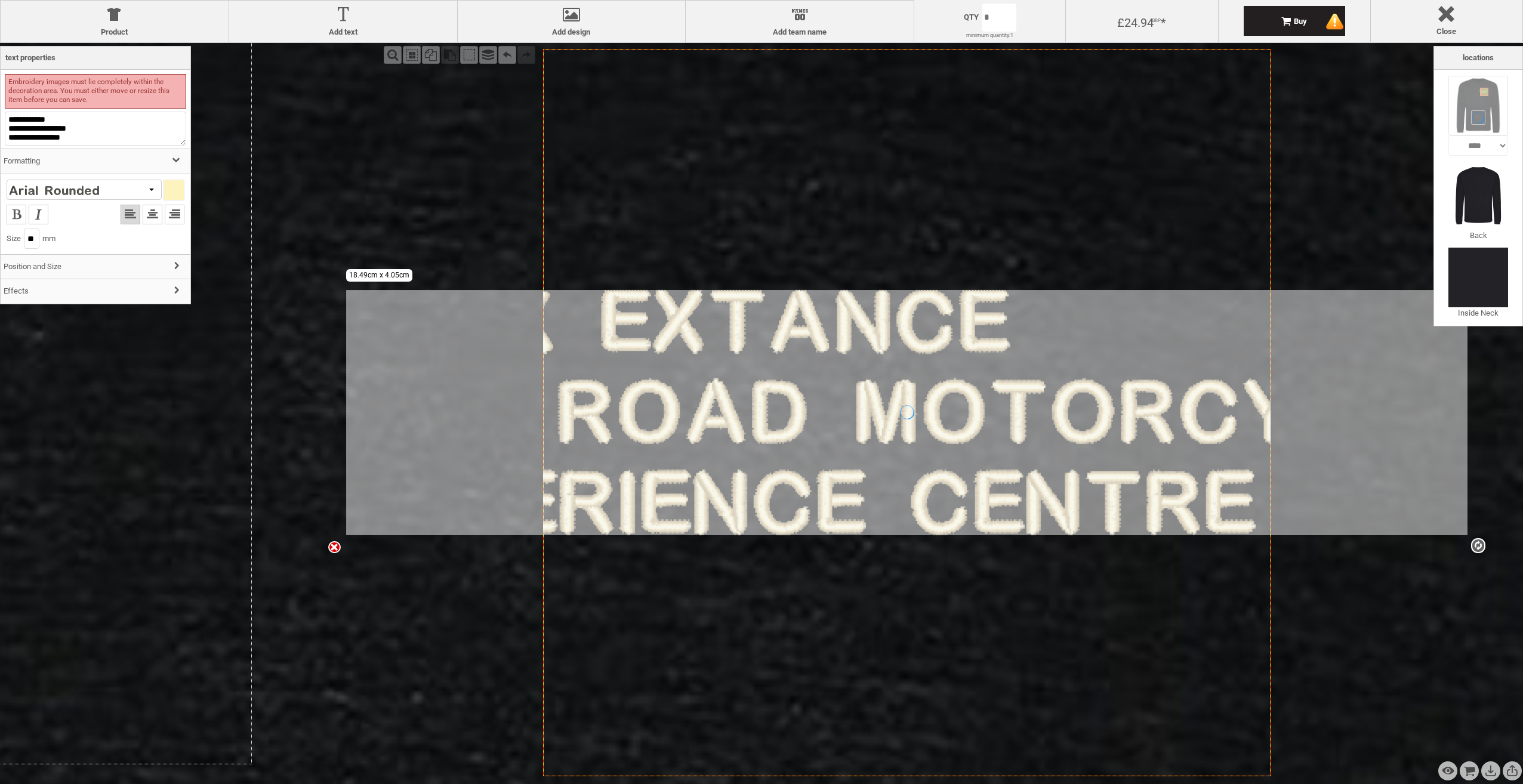
click at [83, 165] on h3 "Formatting" at bounding box center [95, 161] width 190 height 26
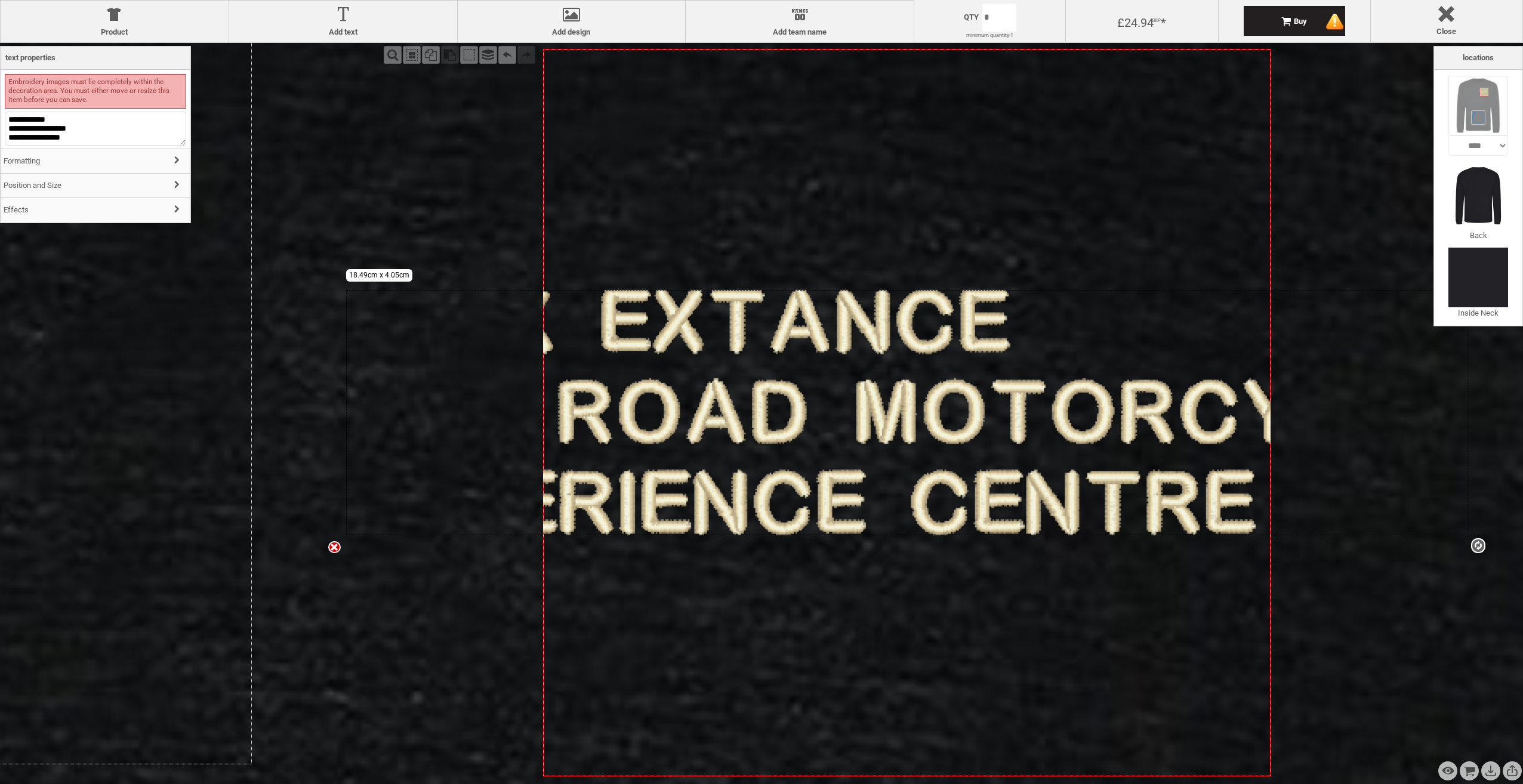
click at [83, 165] on h3 "Formatting" at bounding box center [95, 161] width 190 height 26
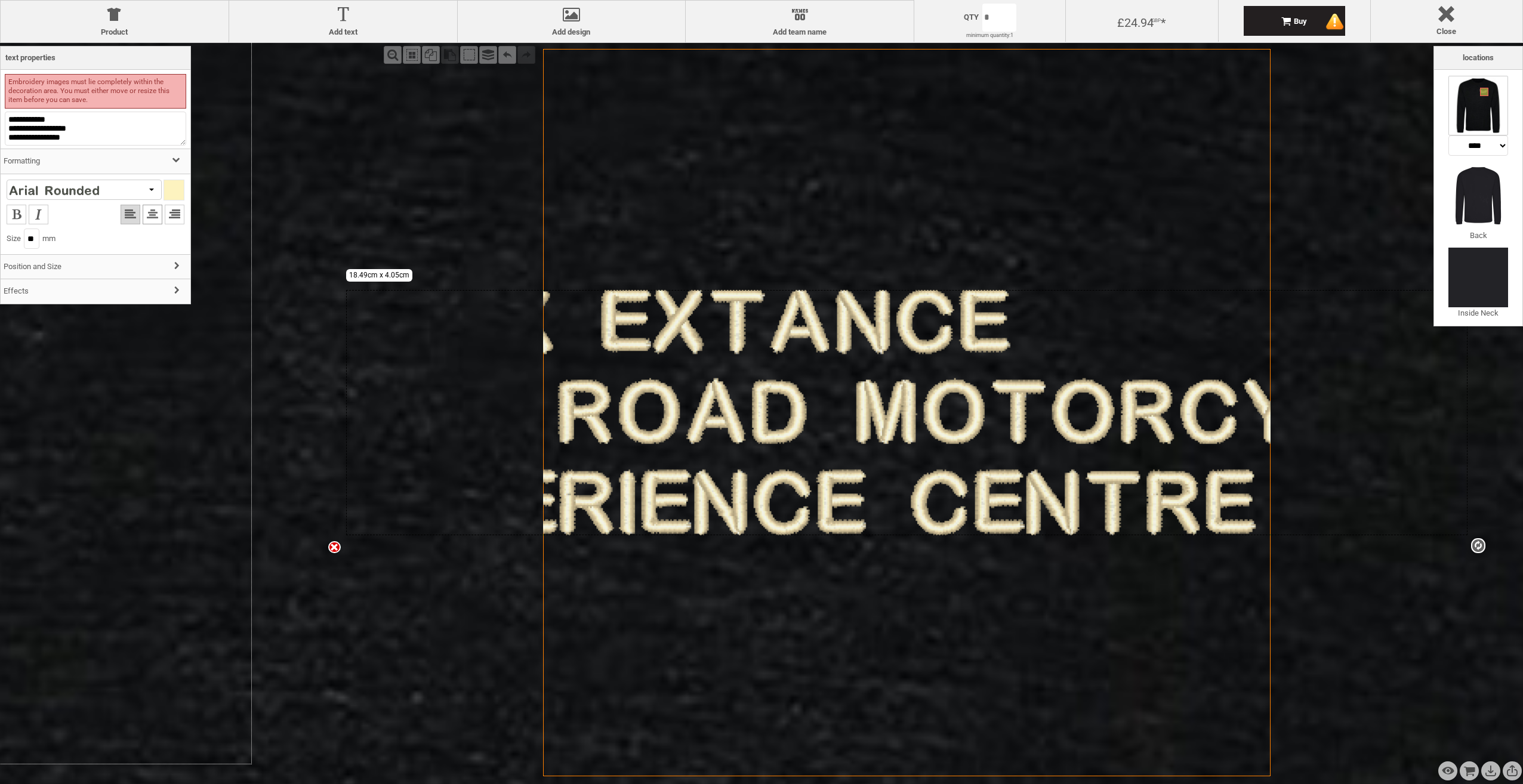
click at [146, 219] on li at bounding box center [152, 214] width 19 height 19
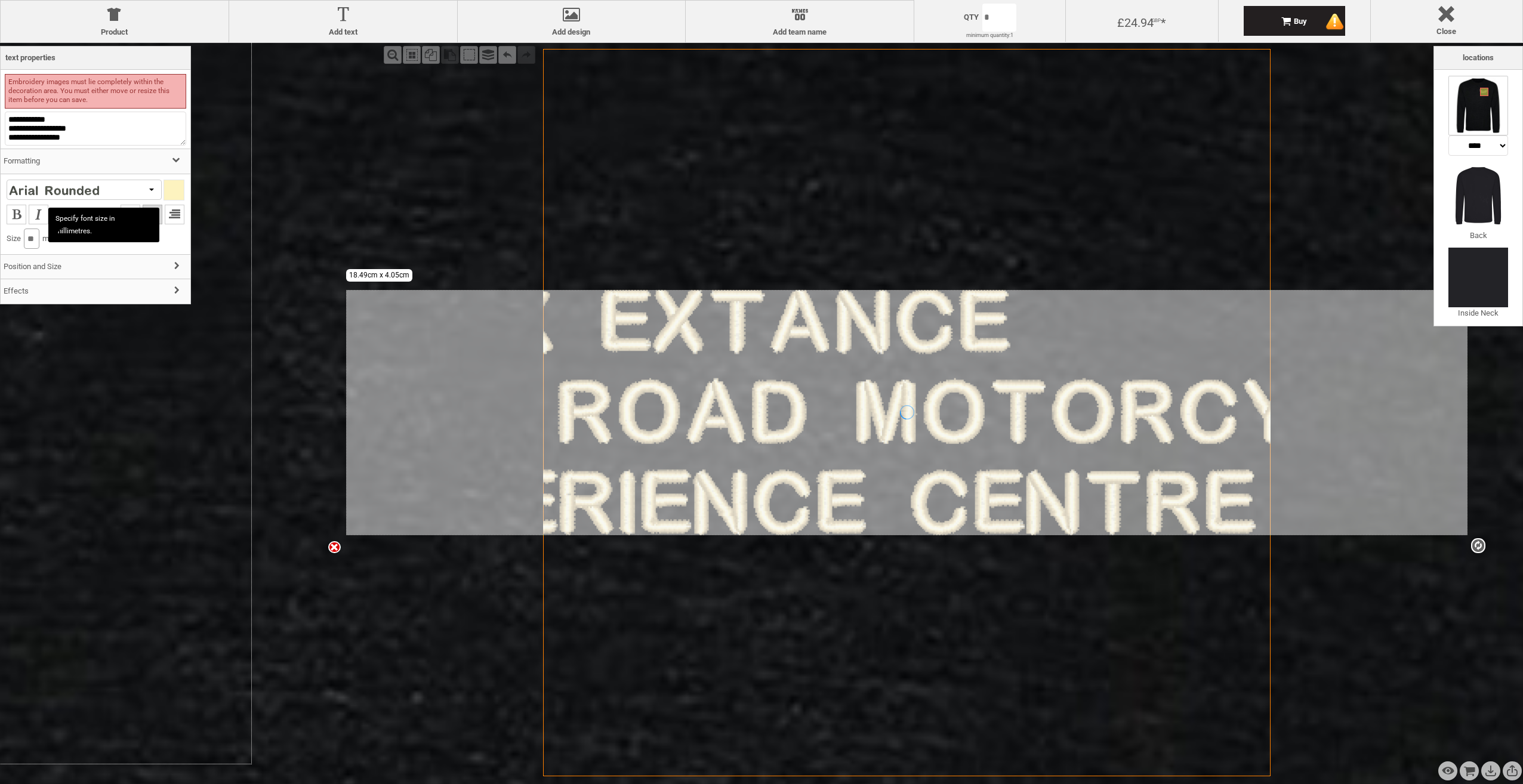
click at [39, 245] on input "**" at bounding box center [32, 239] width 16 height 20
type input "*"
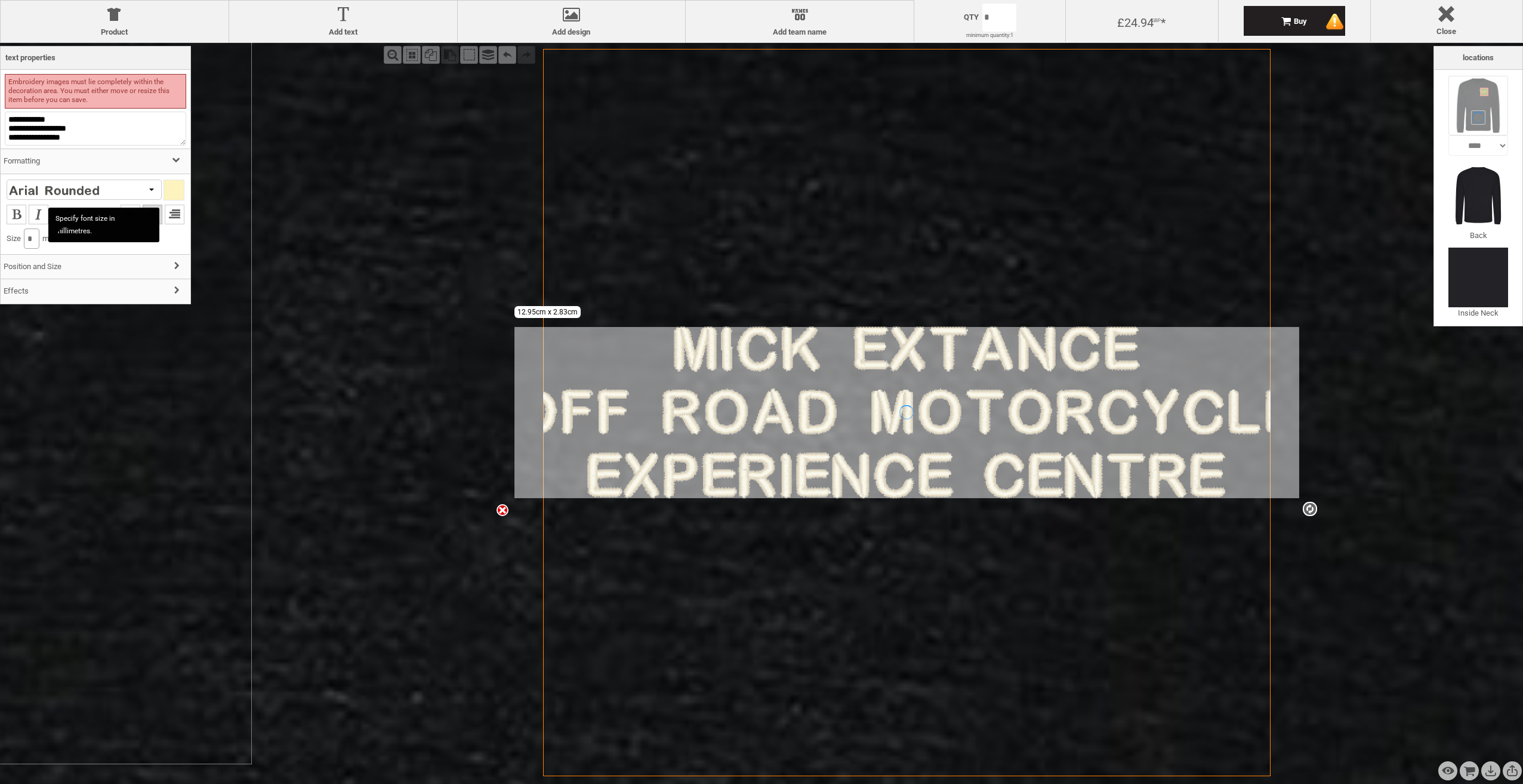
type input "*"
click at [56, 270] on h3 "Position and Size" at bounding box center [95, 267] width 190 height 26
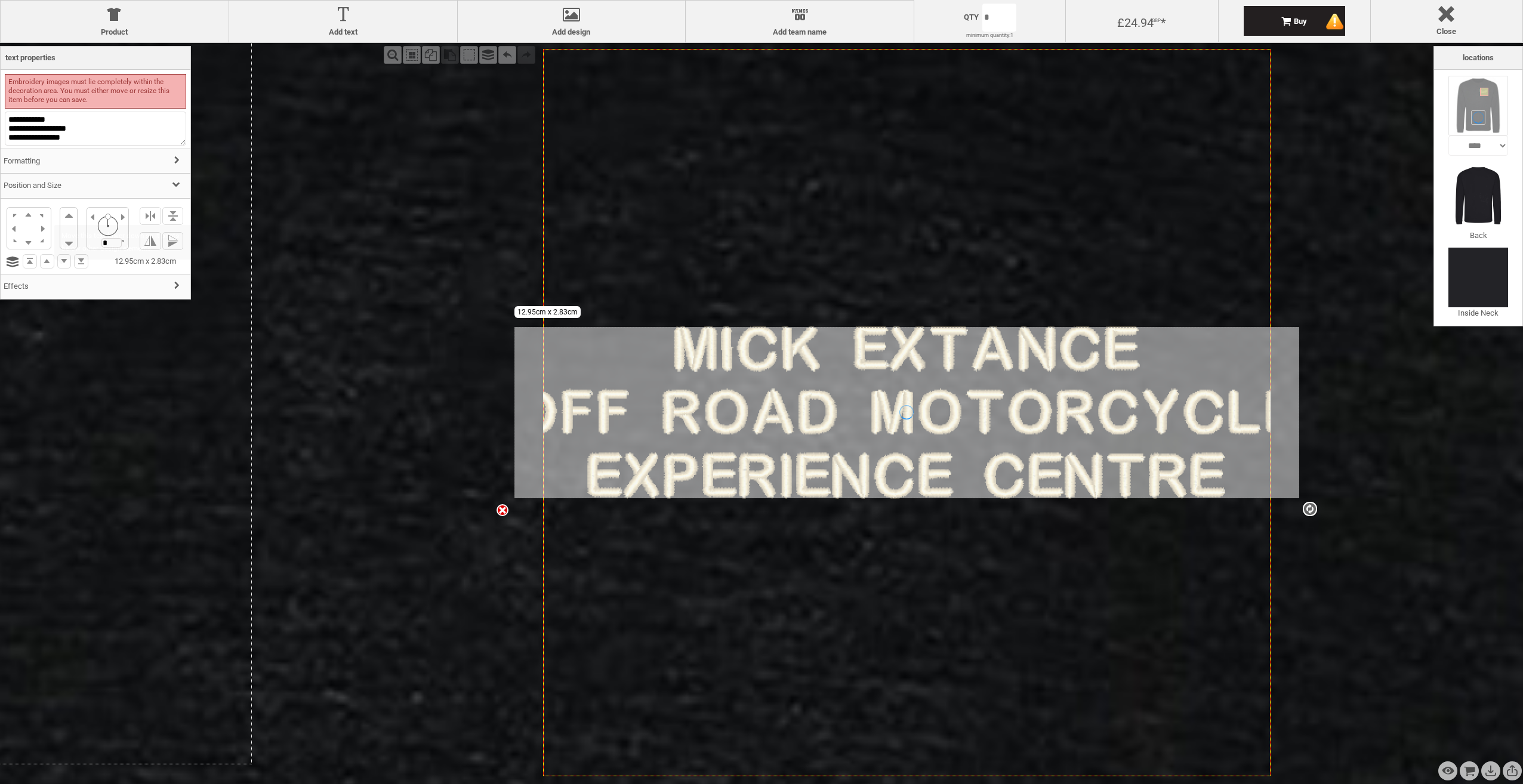
click at [37, 289] on h3 "Effects" at bounding box center [95, 287] width 190 height 26
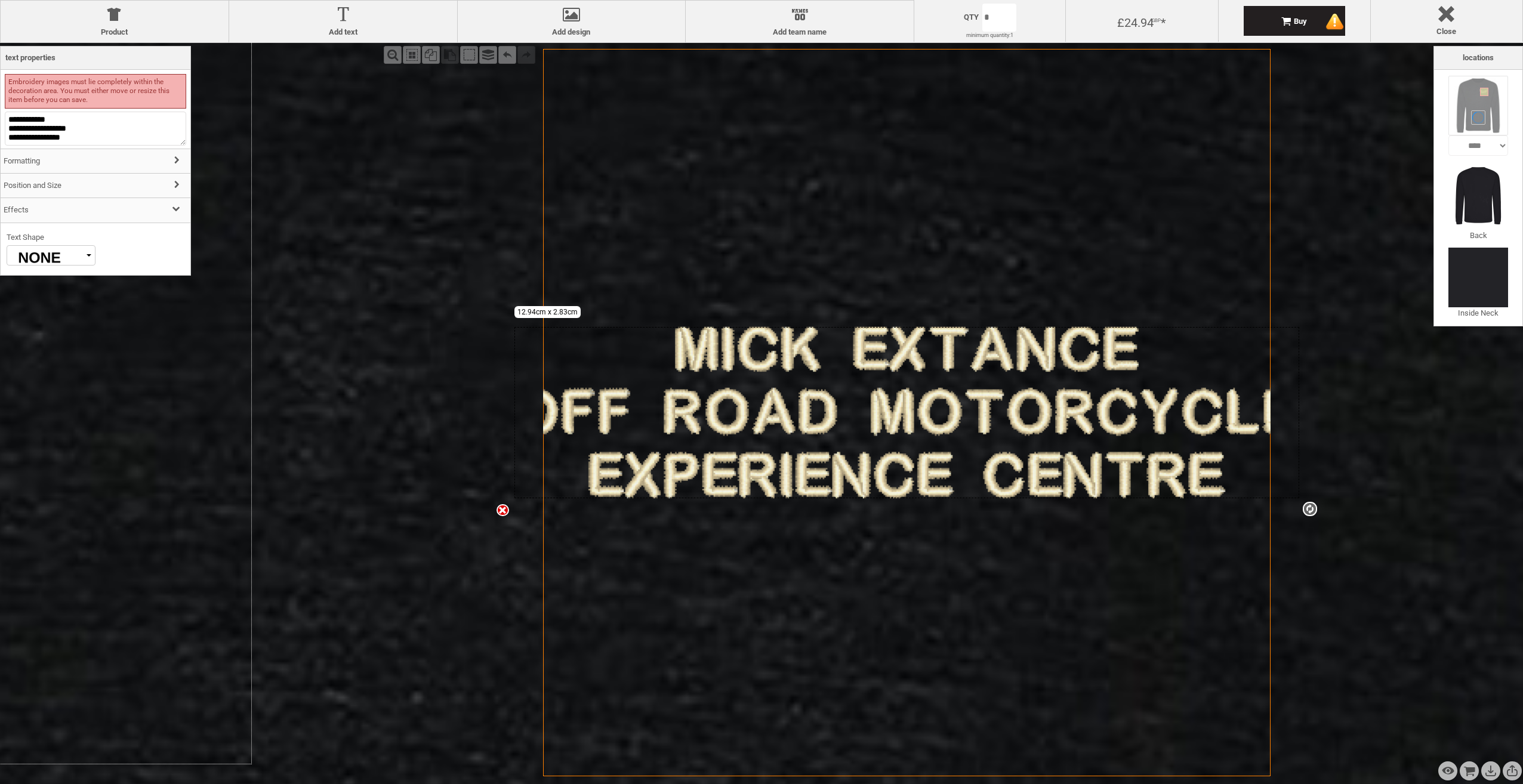
click at [52, 263] on img at bounding box center [39, 258] width 60 height 30
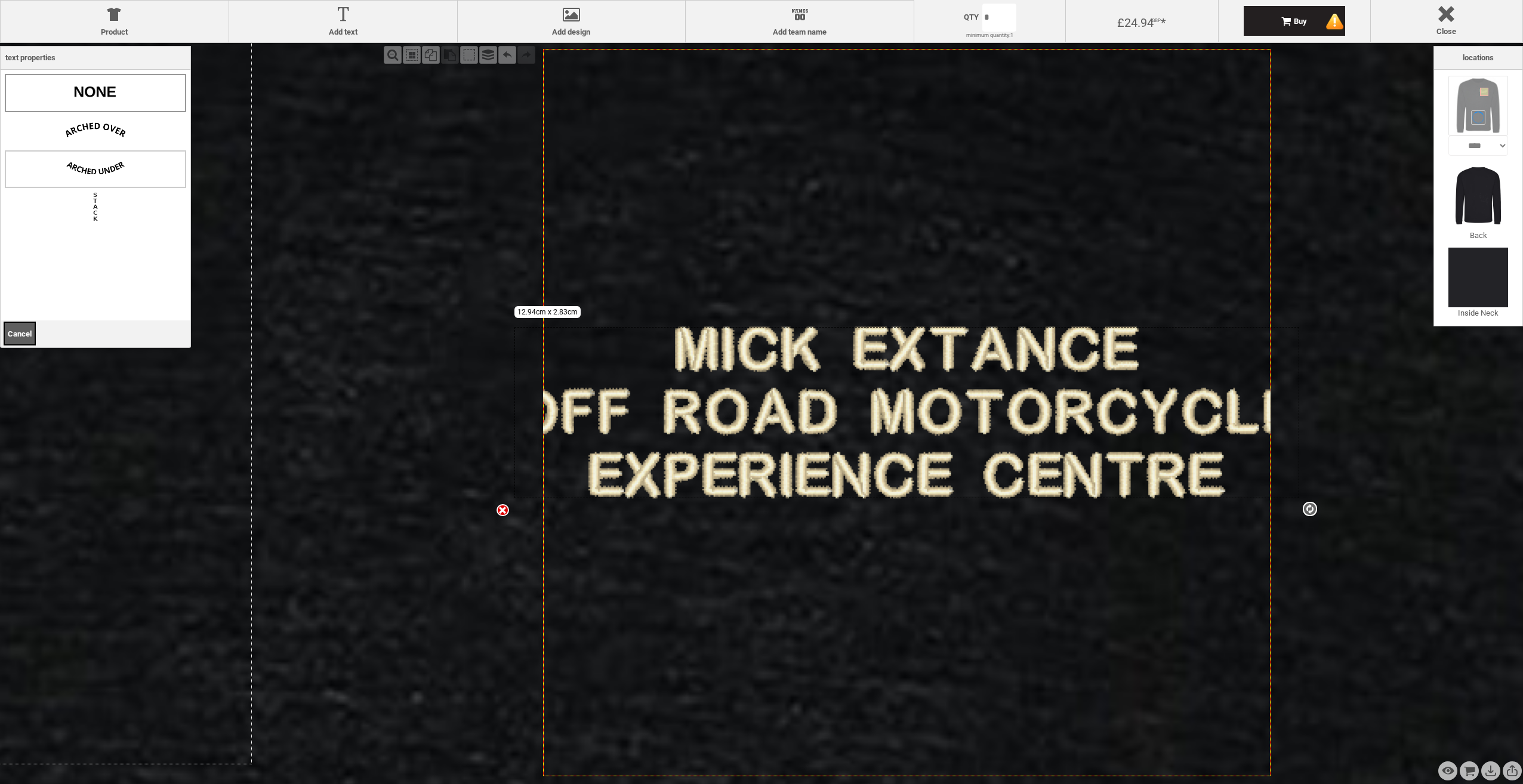
click at [95, 166] on img at bounding box center [95, 169] width 60 height 30
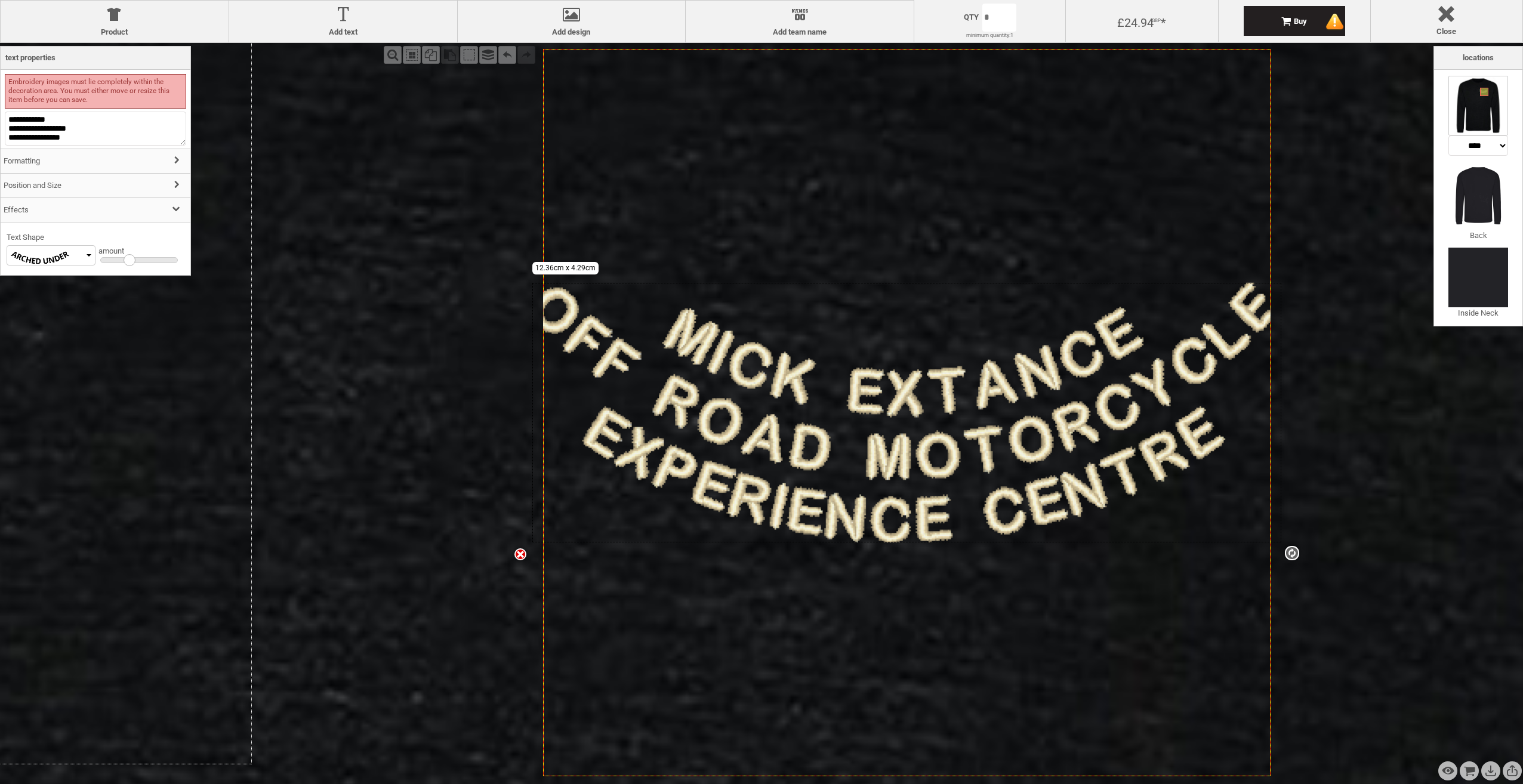
click at [66, 189] on h3 "Position and Size" at bounding box center [95, 186] width 190 height 26
click at [51, 162] on h3 "Formatting" at bounding box center [95, 161] width 190 height 26
click at [96, 291] on h3 "Effects" at bounding box center [95, 291] width 190 height 26
click at [118, 263] on div at bounding box center [139, 260] width 78 height 6
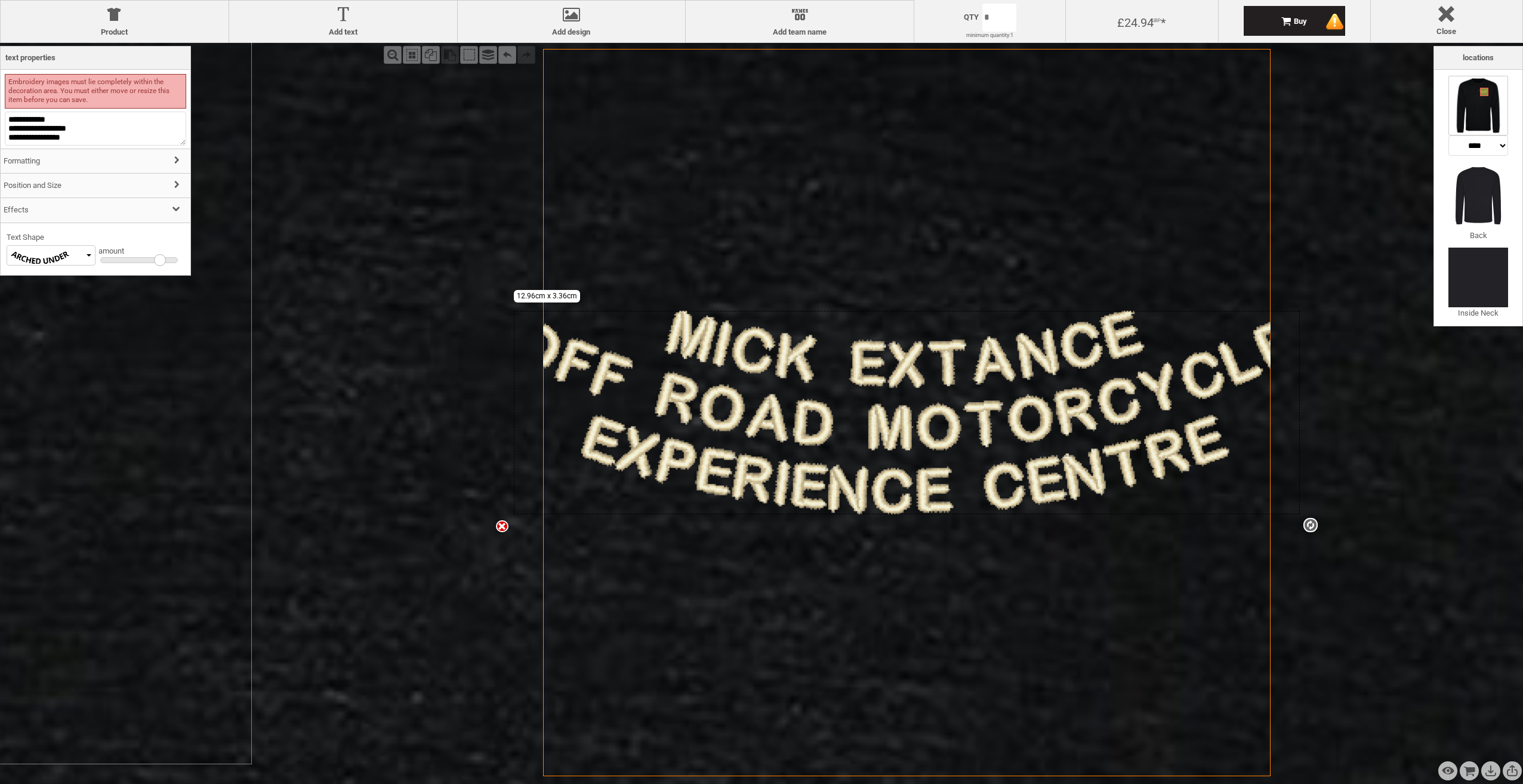
click at [160, 261] on div at bounding box center [139, 260] width 78 height 6
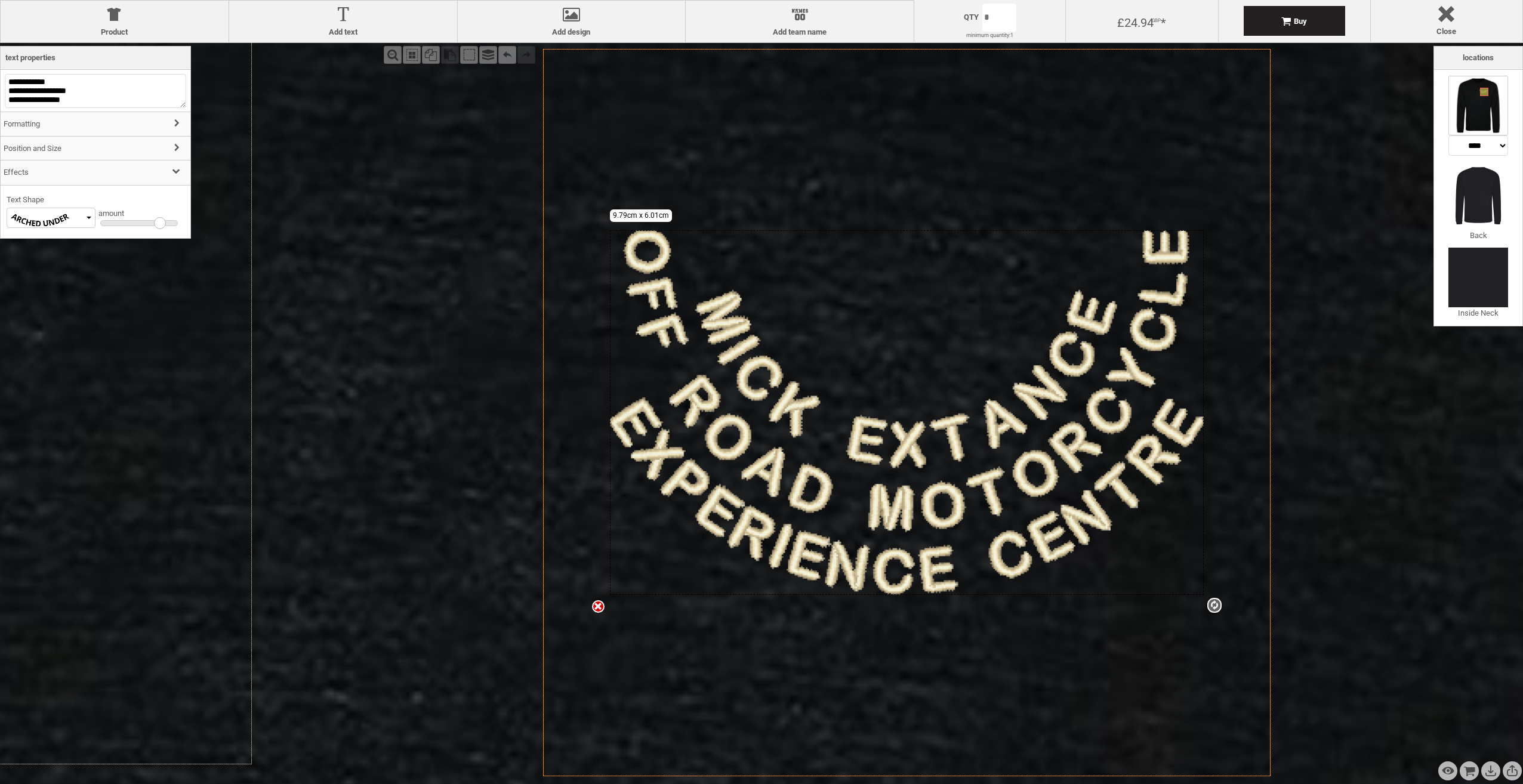
click at [150, 226] on div at bounding box center [139, 223] width 78 height 6
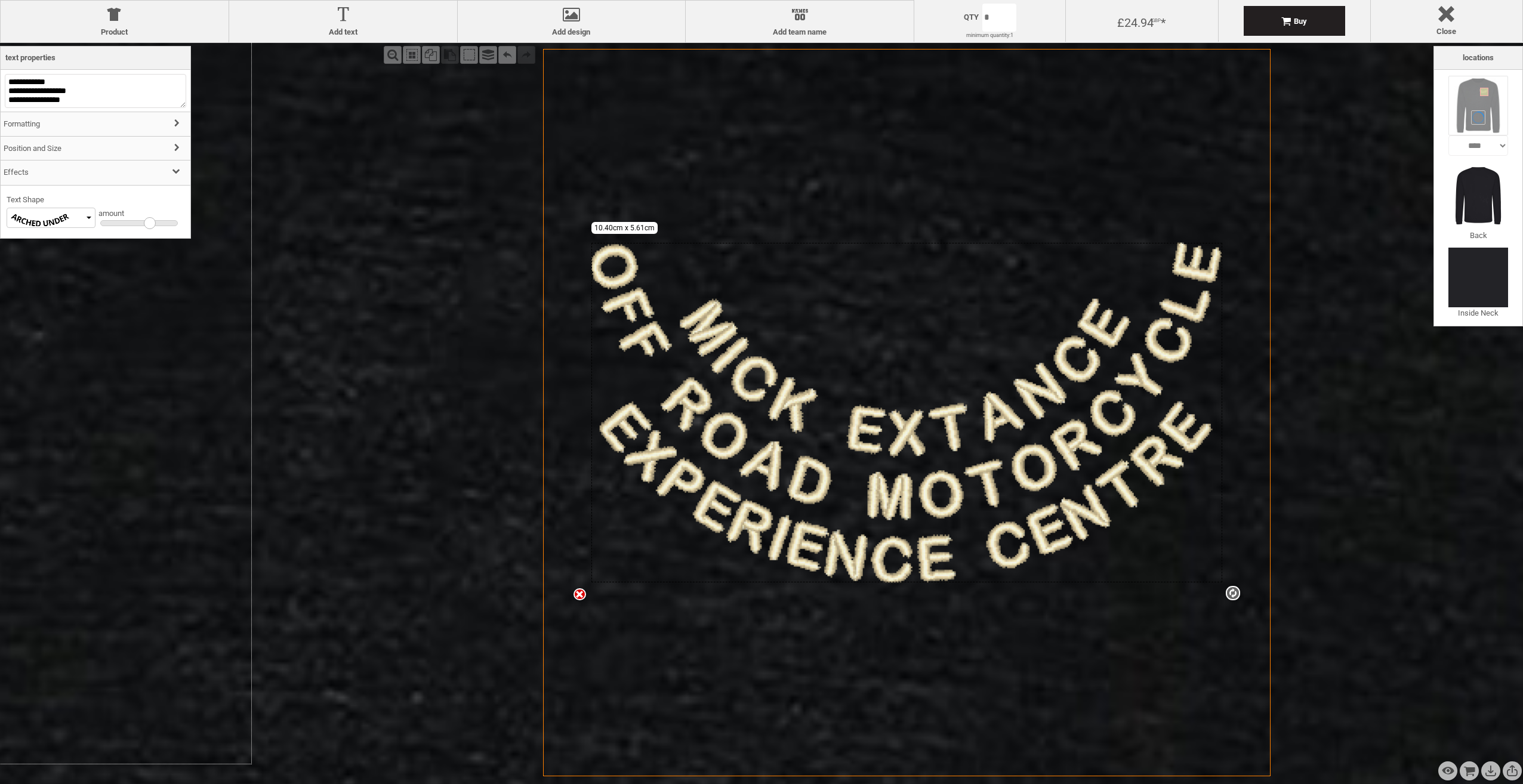
click at [140, 225] on div at bounding box center [139, 223] width 78 height 6
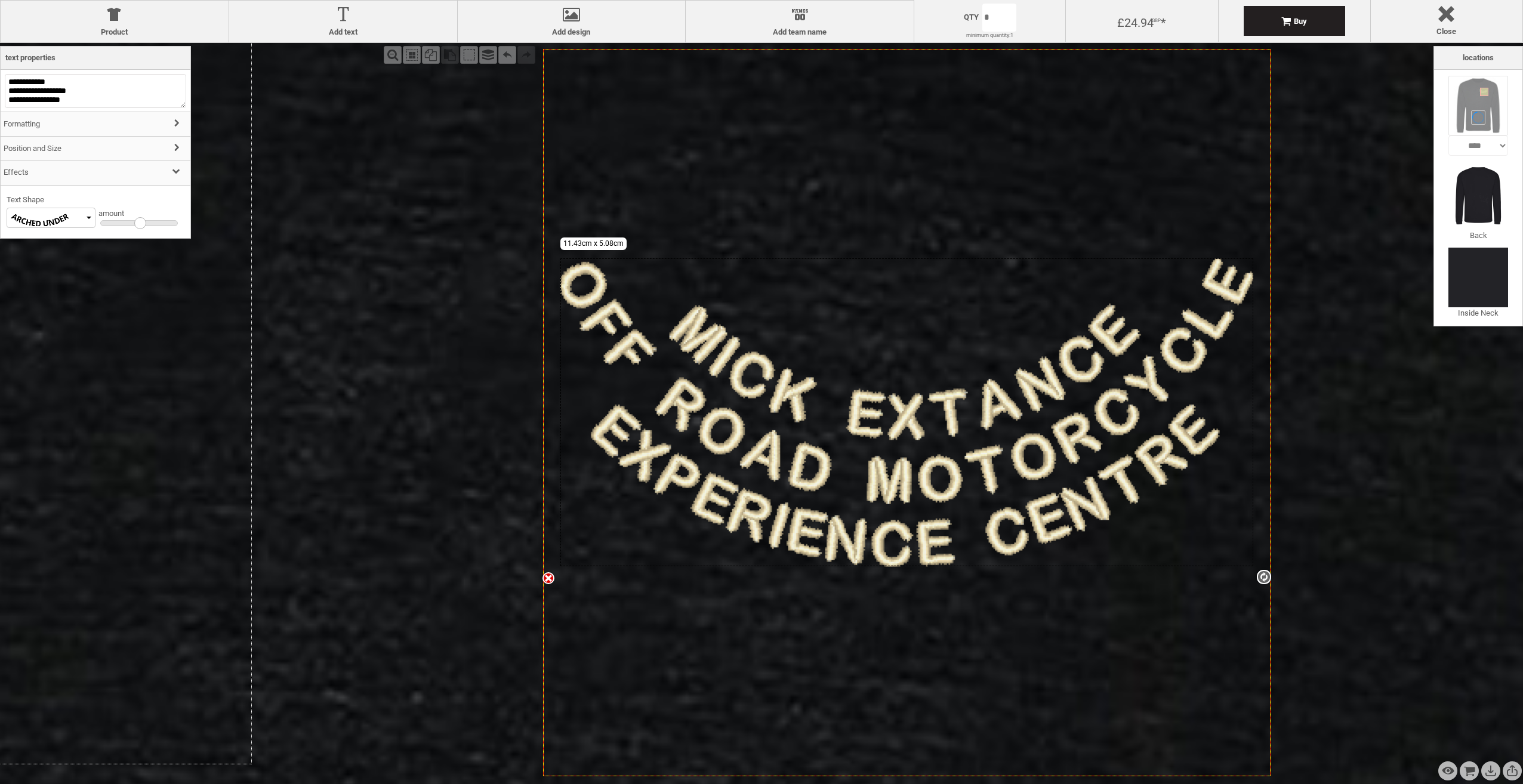
click at [133, 225] on div at bounding box center [139, 223] width 78 height 6
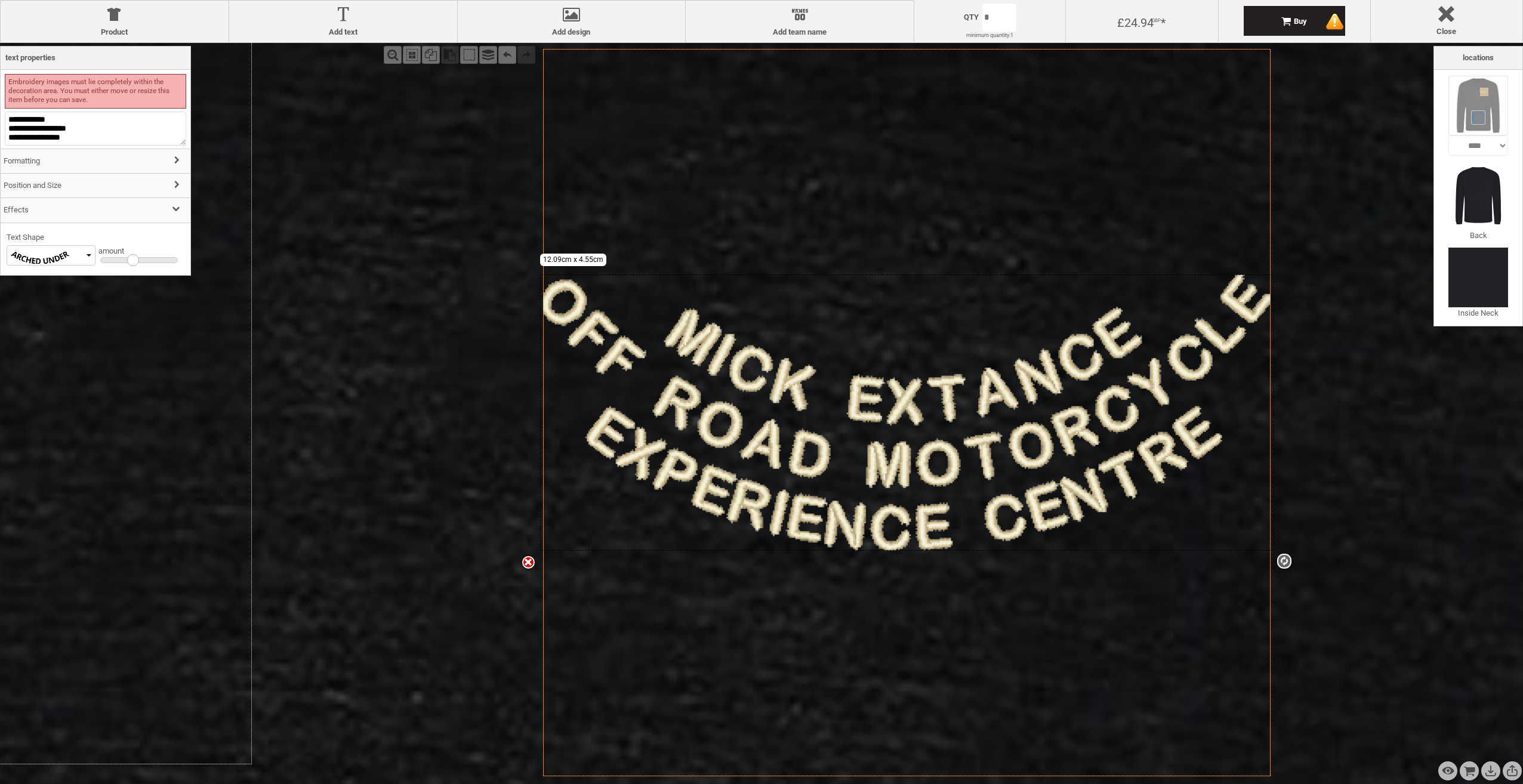
click at [138, 261] on div at bounding box center [133, 260] width 12 height 12
click at [137, 265] on div at bounding box center [133, 260] width 12 height 12
click at [139, 263] on div at bounding box center [139, 260] width 78 height 6
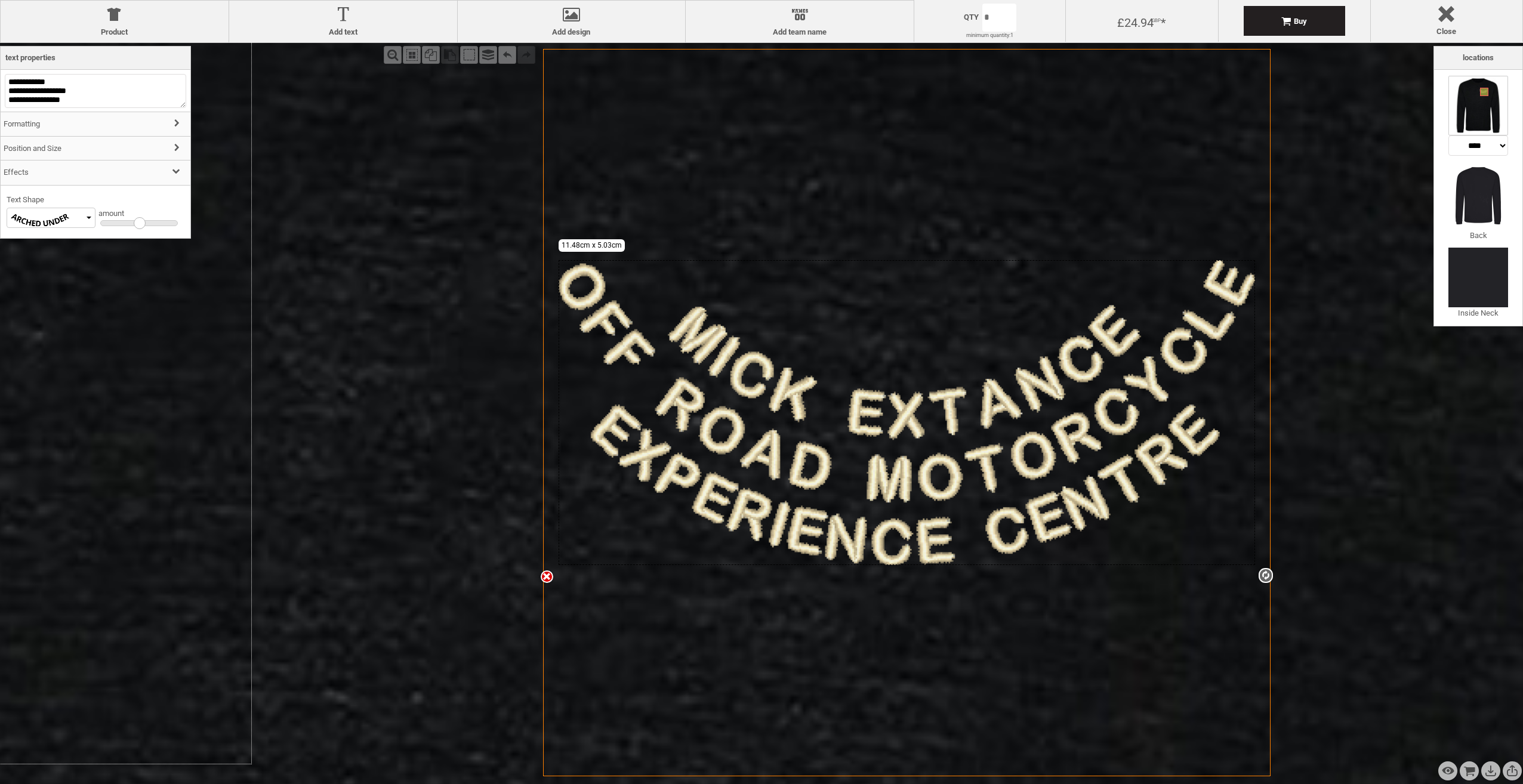
click at [60, 176] on h3 "Effects" at bounding box center [95, 173] width 190 height 26
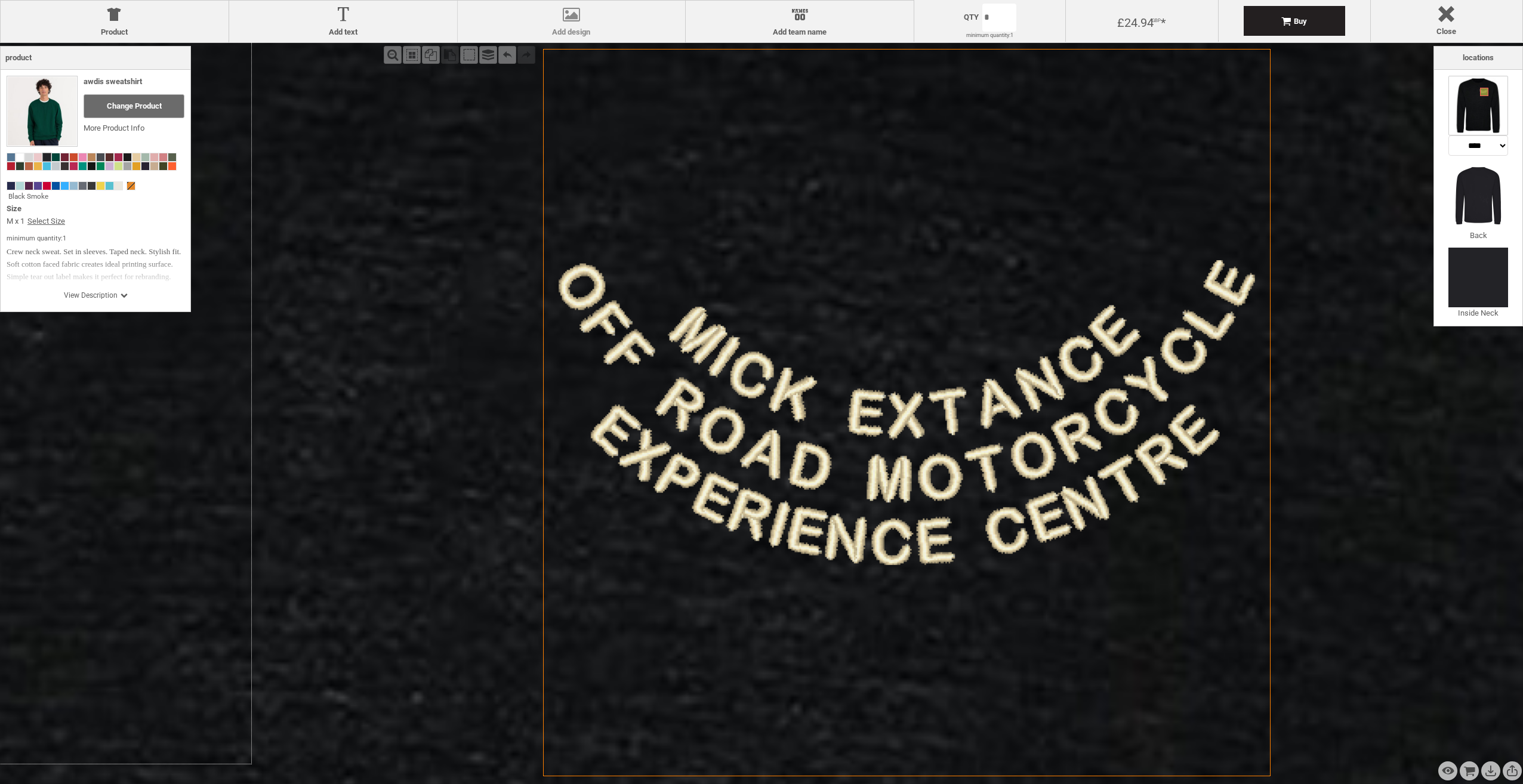
click at [586, 27] on div at bounding box center [571, 16] width 216 height 21
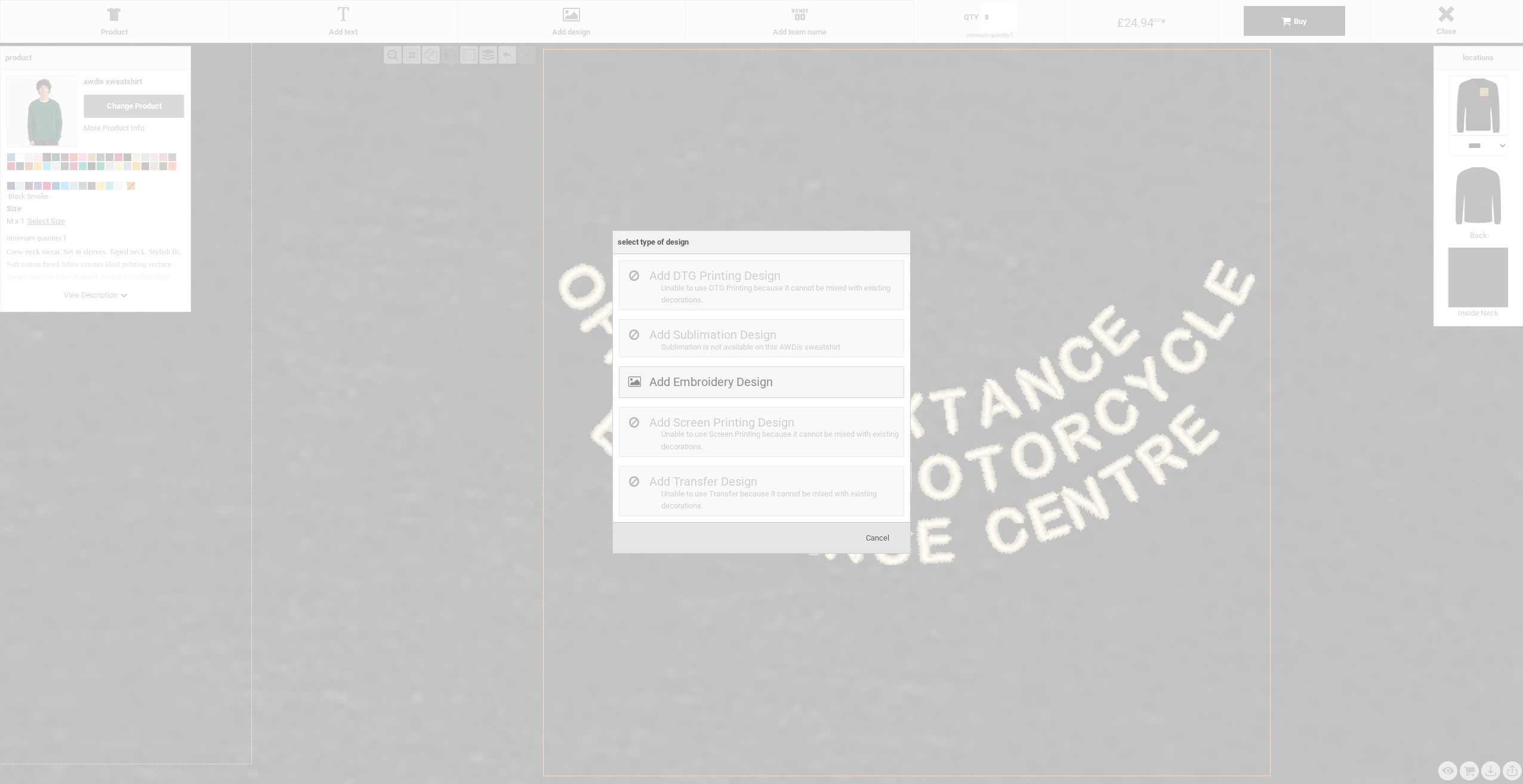
click at [876, 542] on span "Cancel" at bounding box center [877, 538] width 23 height 9
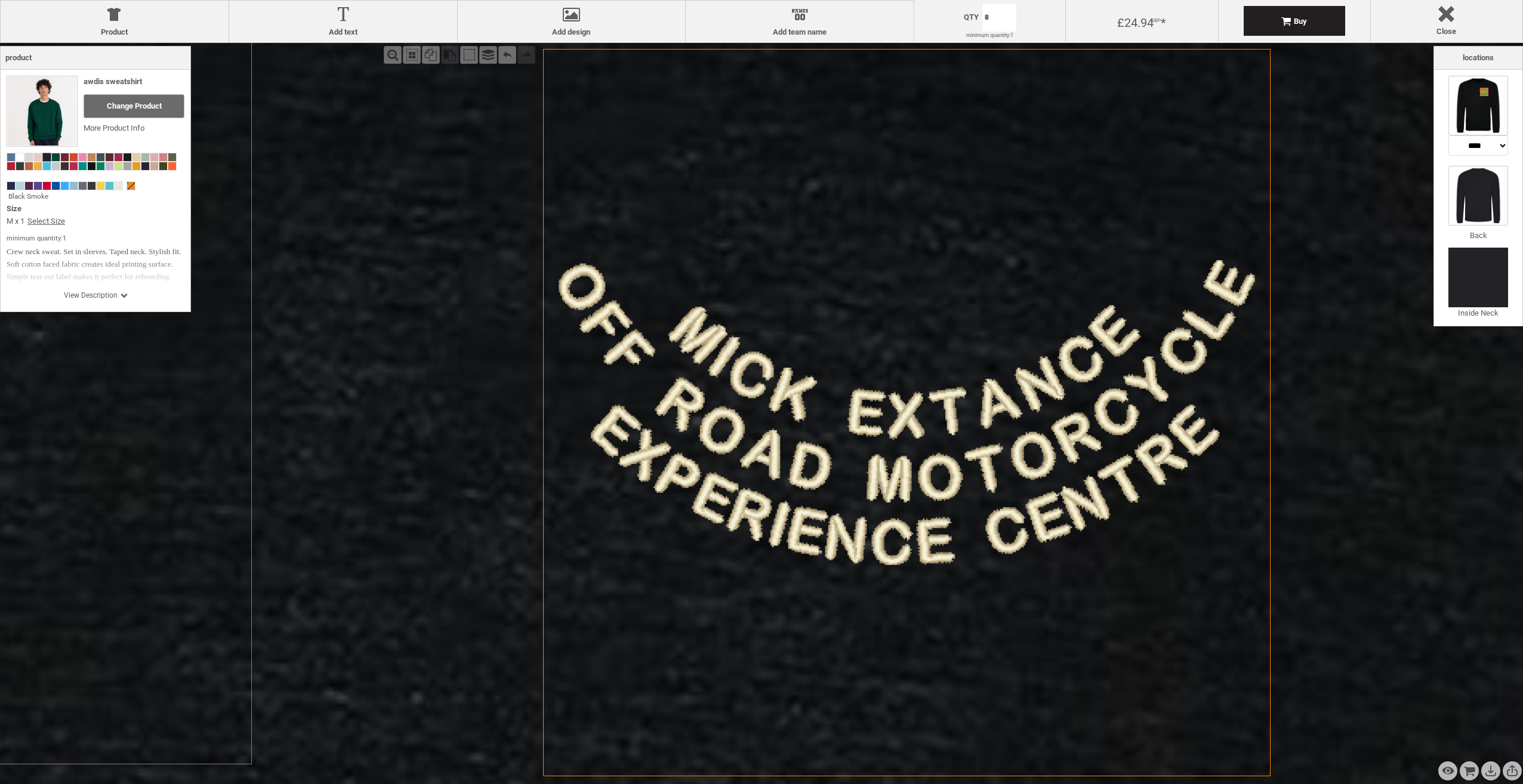
click at [1481, 207] on img at bounding box center [1478, 195] width 60 height 60
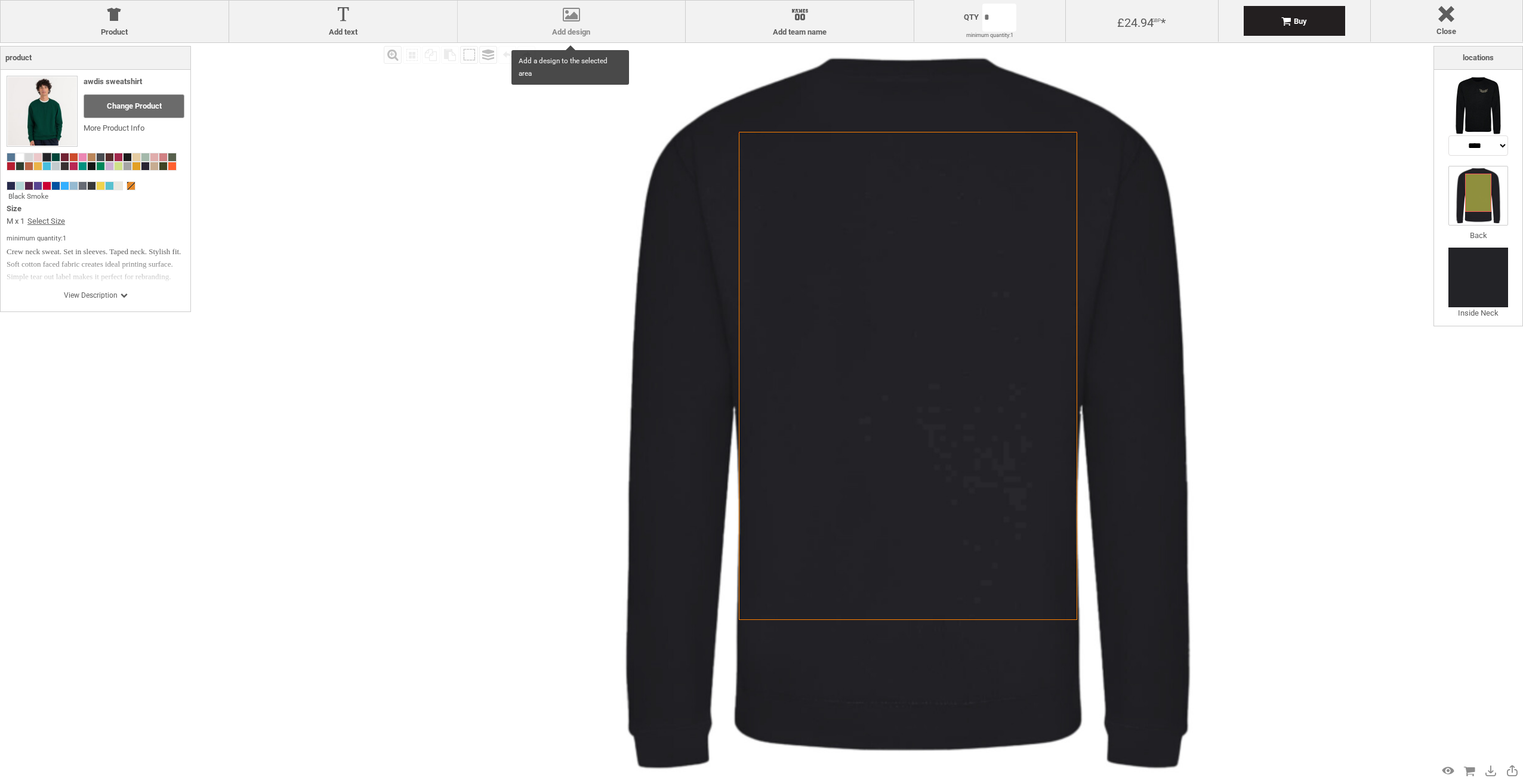
click at [577, 27] on div at bounding box center [571, 16] width 216 height 21
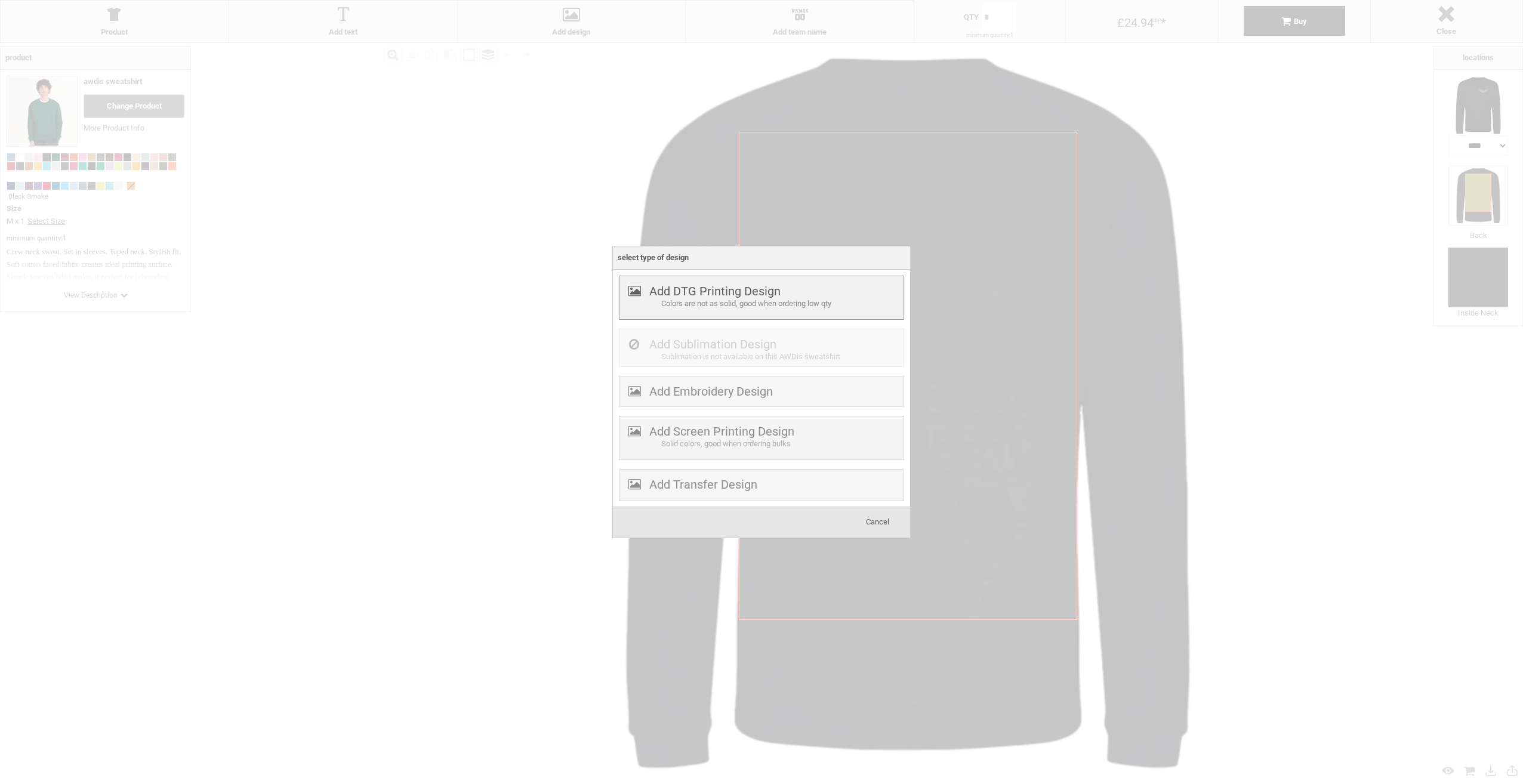
click at [689, 291] on label "Add DTG Printing Design" at bounding box center [715, 291] width 131 height 14
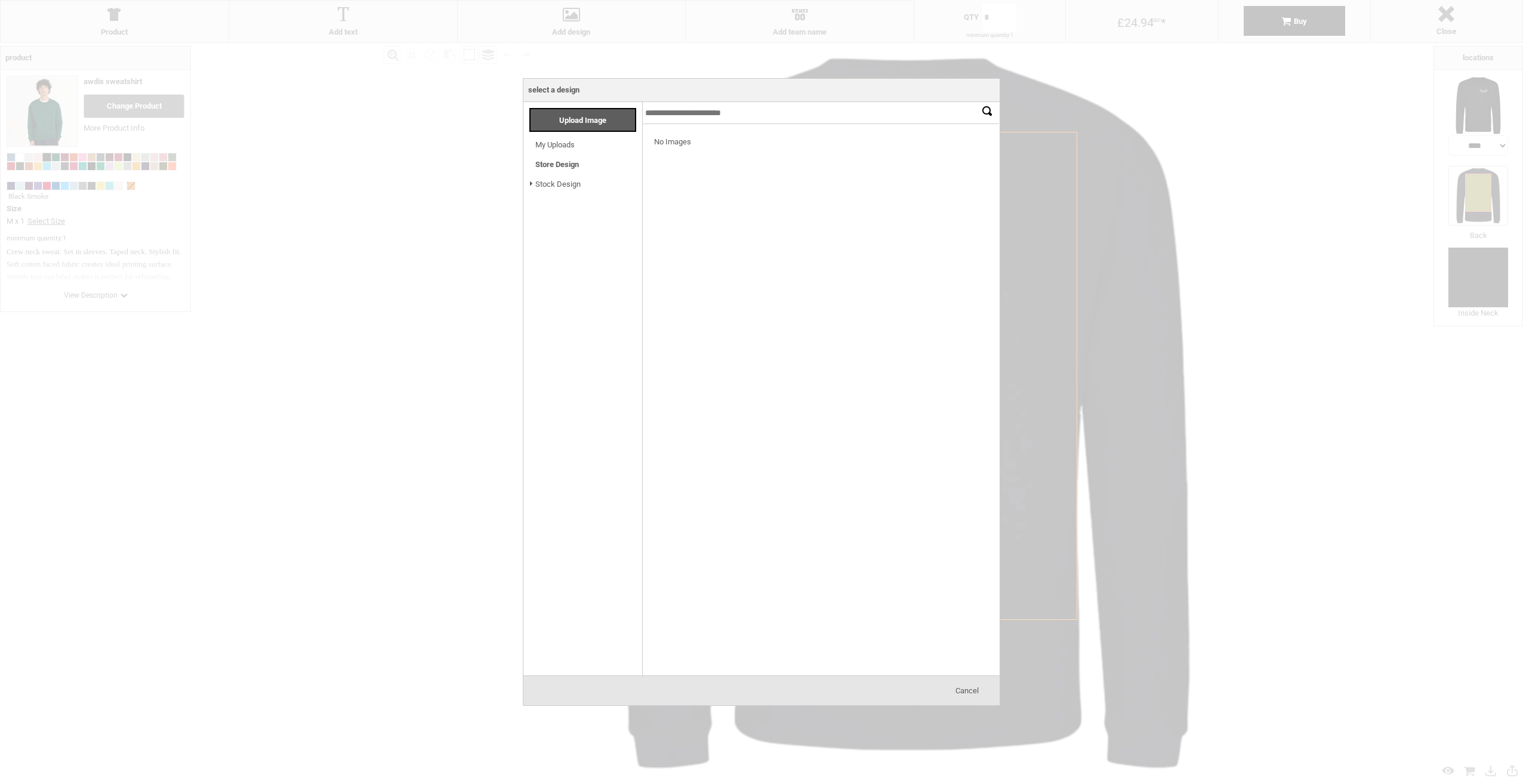
click at [567, 143] on link "My Uploads" at bounding box center [555, 144] width 39 height 9
click at [671, 140] on div "No Images" at bounding box center [821, 142] width 357 height 37
click at [702, 117] on input "text" at bounding box center [821, 113] width 357 height 22
click at [578, 122] on span "Upload Image" at bounding box center [583, 120] width 47 height 9
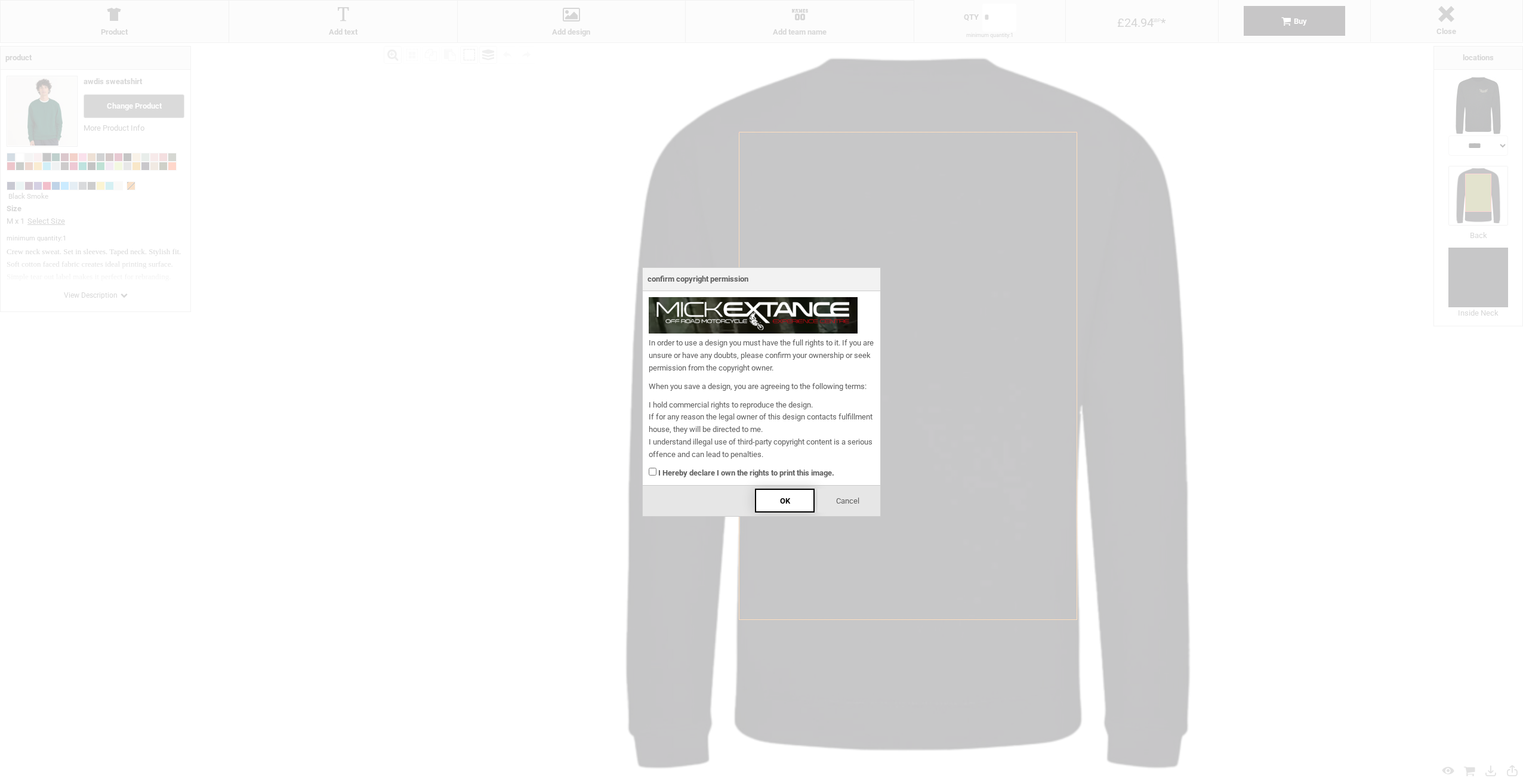
click at [775, 500] on div "OK" at bounding box center [784, 500] width 60 height 24
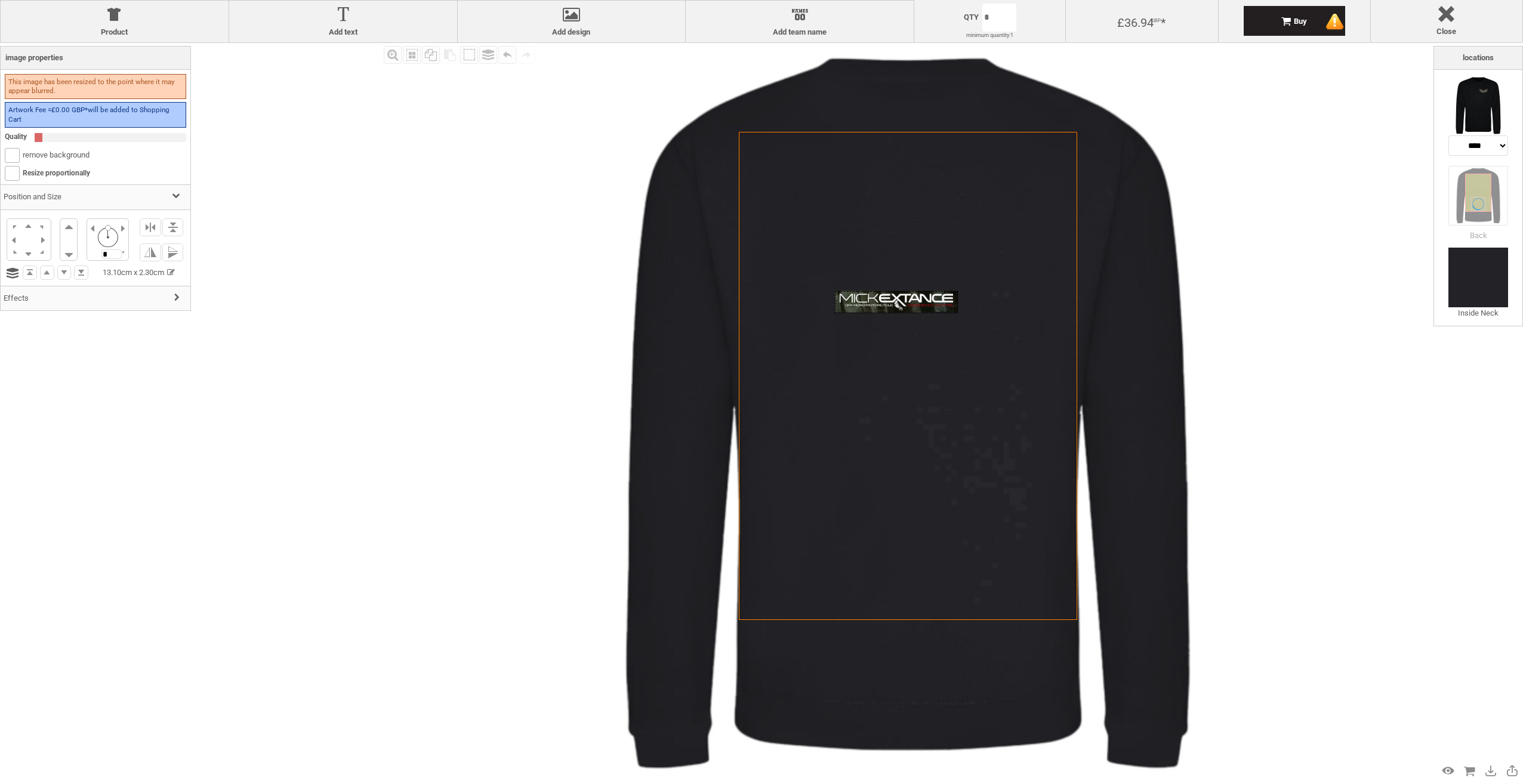
drag, startPoint x: 907, startPoint y: 141, endPoint x: 896, endPoint y: 301, distance: 160.4
click at [896, 301] on div at bounding box center [896, 302] width 123 height 22
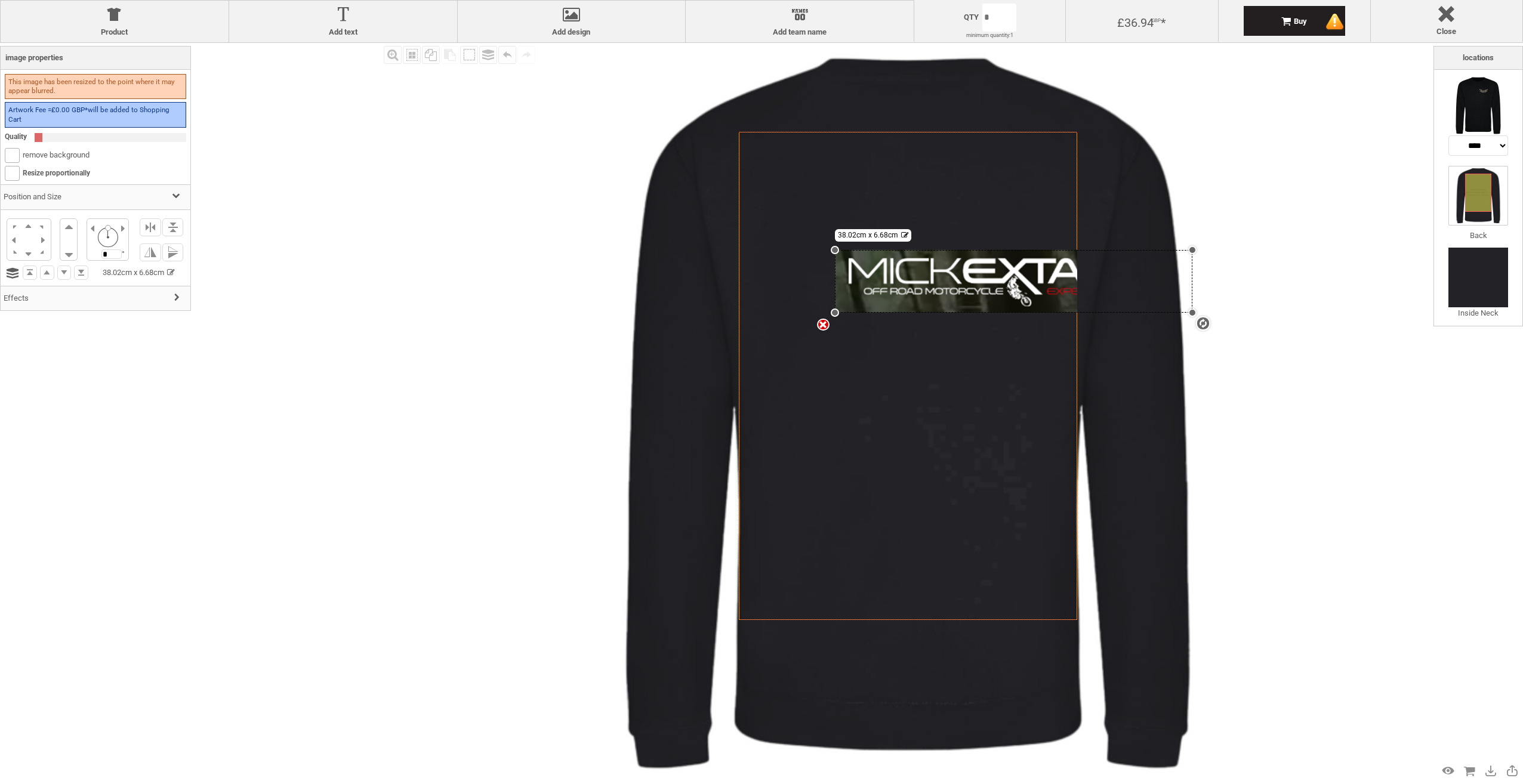
drag, startPoint x: 958, startPoint y: 289, endPoint x: 987, endPoint y: 250, distance: 48.6
click at [987, 250] on div "settings 38.02cm x 6.68cm" at bounding box center [1014, 281] width 357 height 62
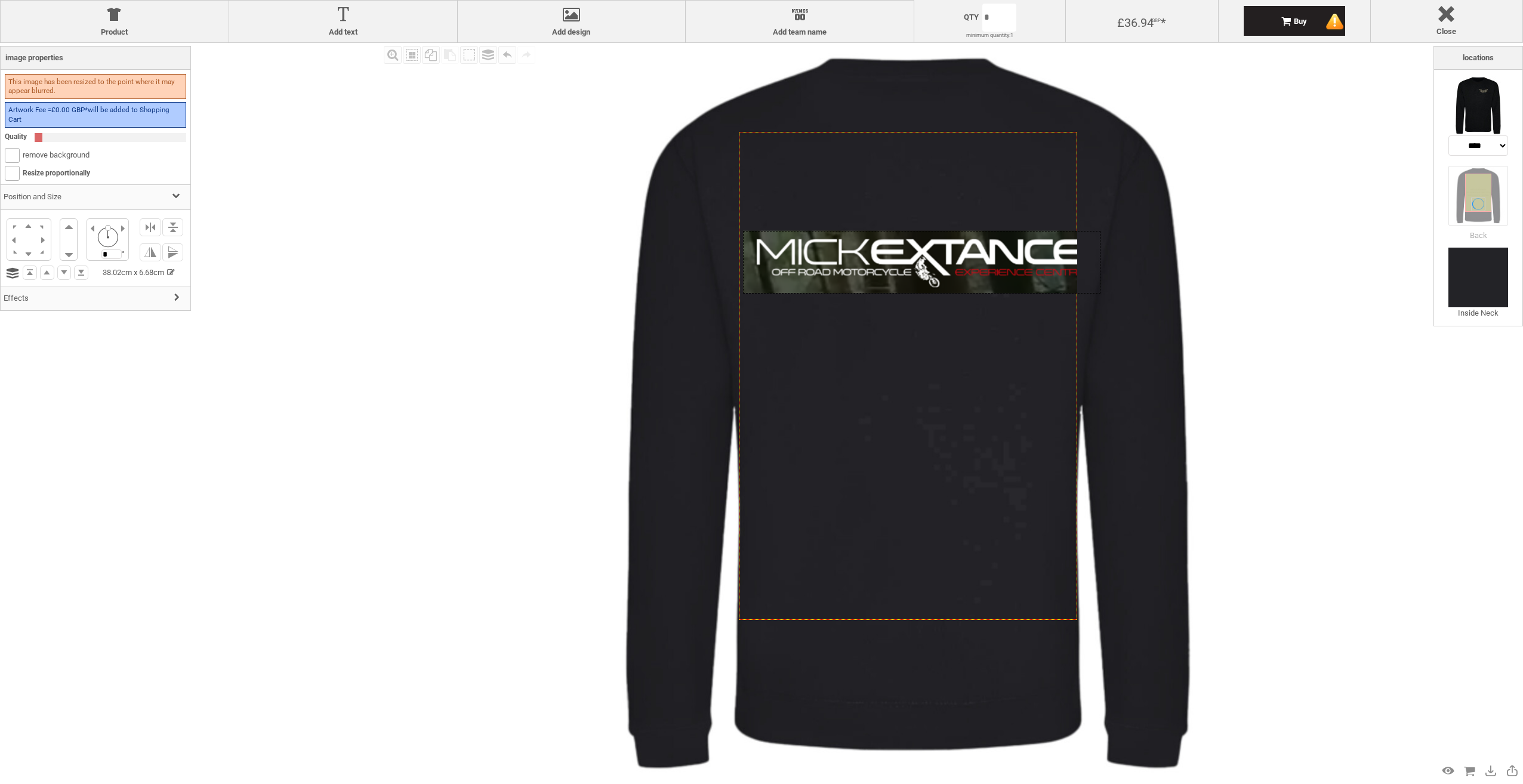
drag, startPoint x: 907, startPoint y: 271, endPoint x: 815, endPoint y: 252, distance: 93.9
click at [815, 252] on div at bounding box center [922, 262] width 357 height 62
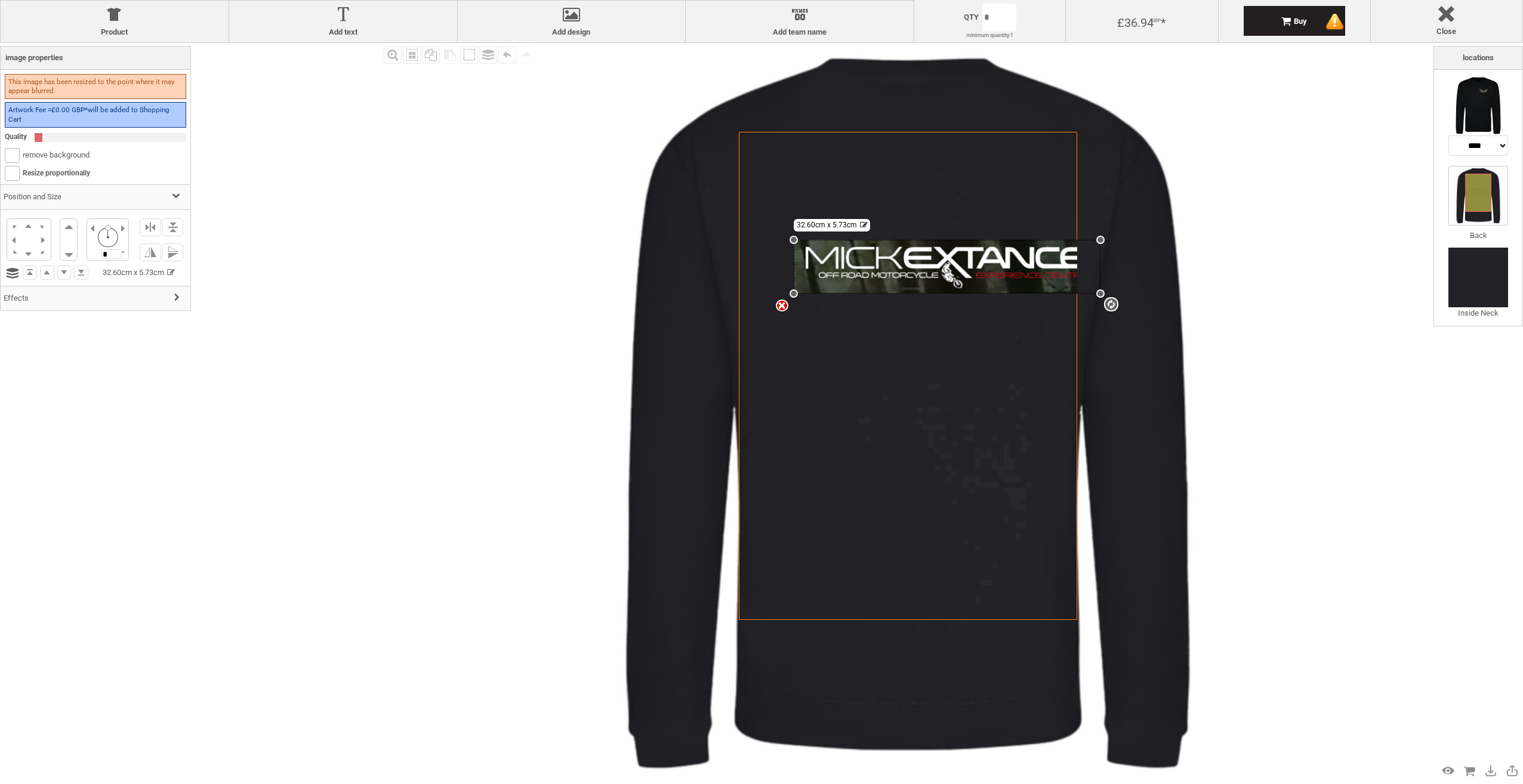
drag, startPoint x: 743, startPoint y: 229, endPoint x: 751, endPoint y: 240, distance: 13.6
click at [751, 240] on div "Created with [PERSON_NAME] 2.1.2 Created with [PERSON_NAME] 2.1.2 Created with …" at bounding box center [908, 376] width 339 height 488
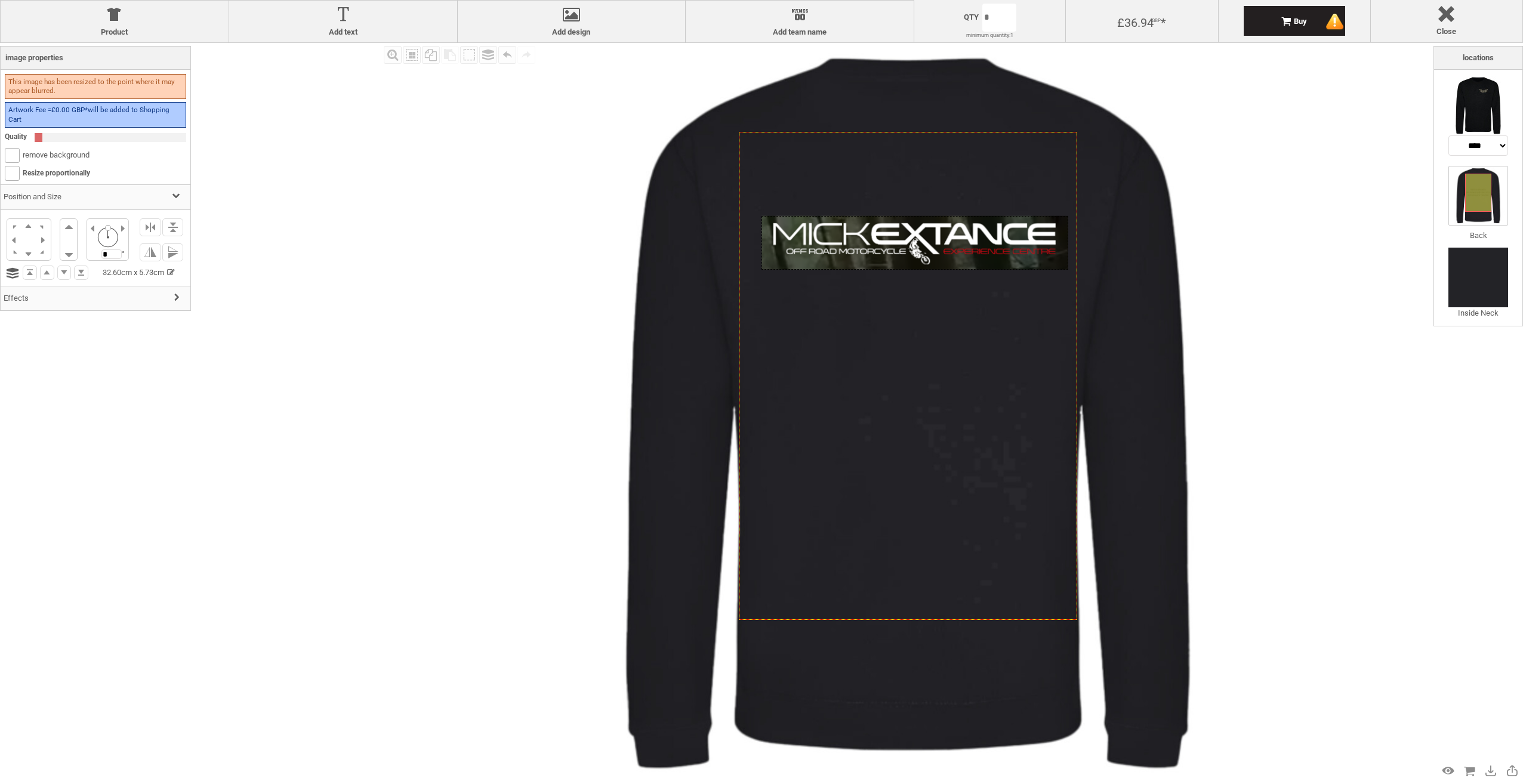
drag, startPoint x: 903, startPoint y: 258, endPoint x: 871, endPoint y: 235, distance: 39.4
click at [871, 235] on div at bounding box center [915, 242] width 307 height 54
click at [919, 255] on div "settings 32.60cm x 5.73cm" at bounding box center [915, 242] width 307 height 54
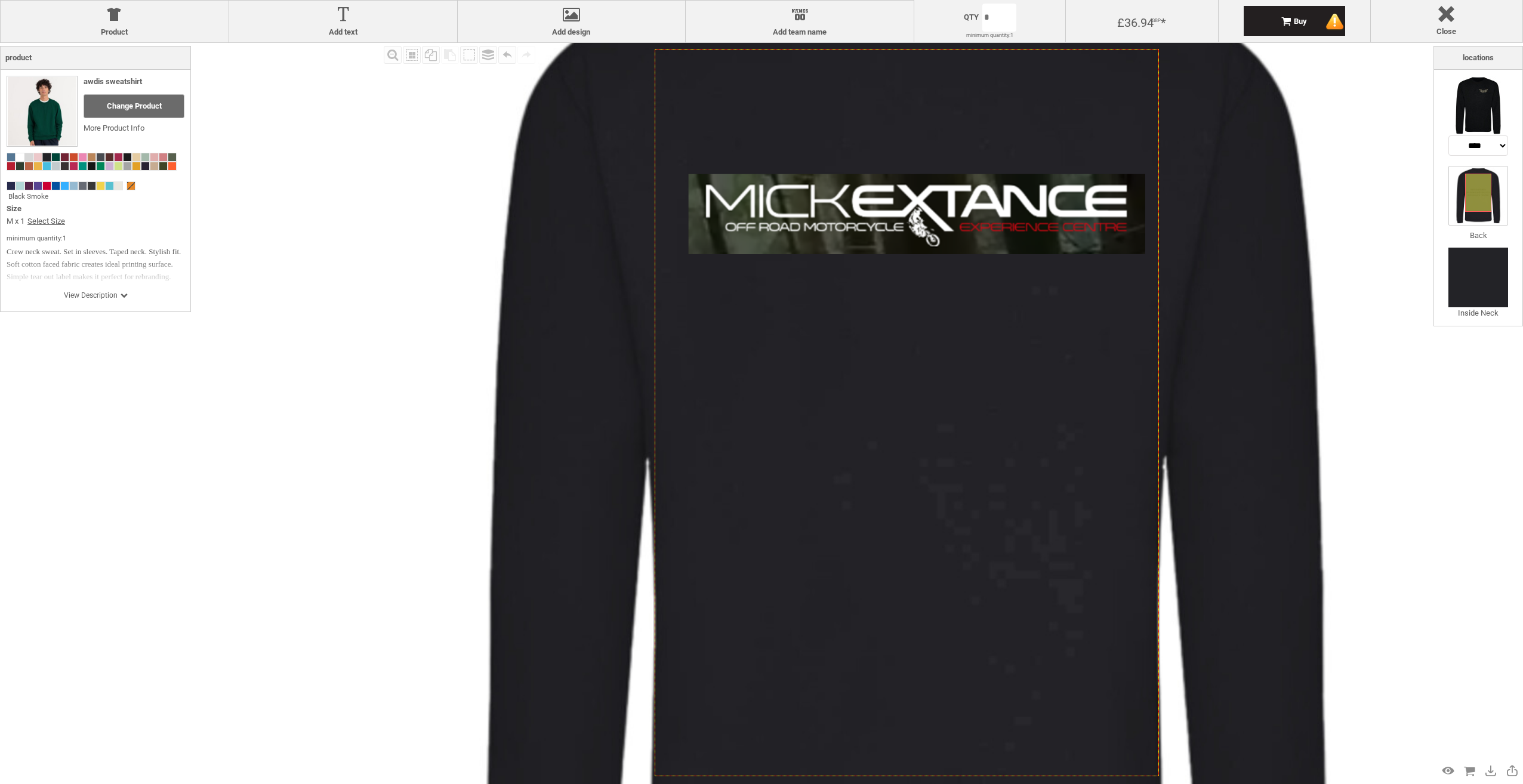
click at [930, 329] on icon "Created with [PERSON_NAME] 2.1.2" at bounding box center [907, 412] width 504 height 727
click at [925, 223] on div at bounding box center [917, 214] width 457 height 80
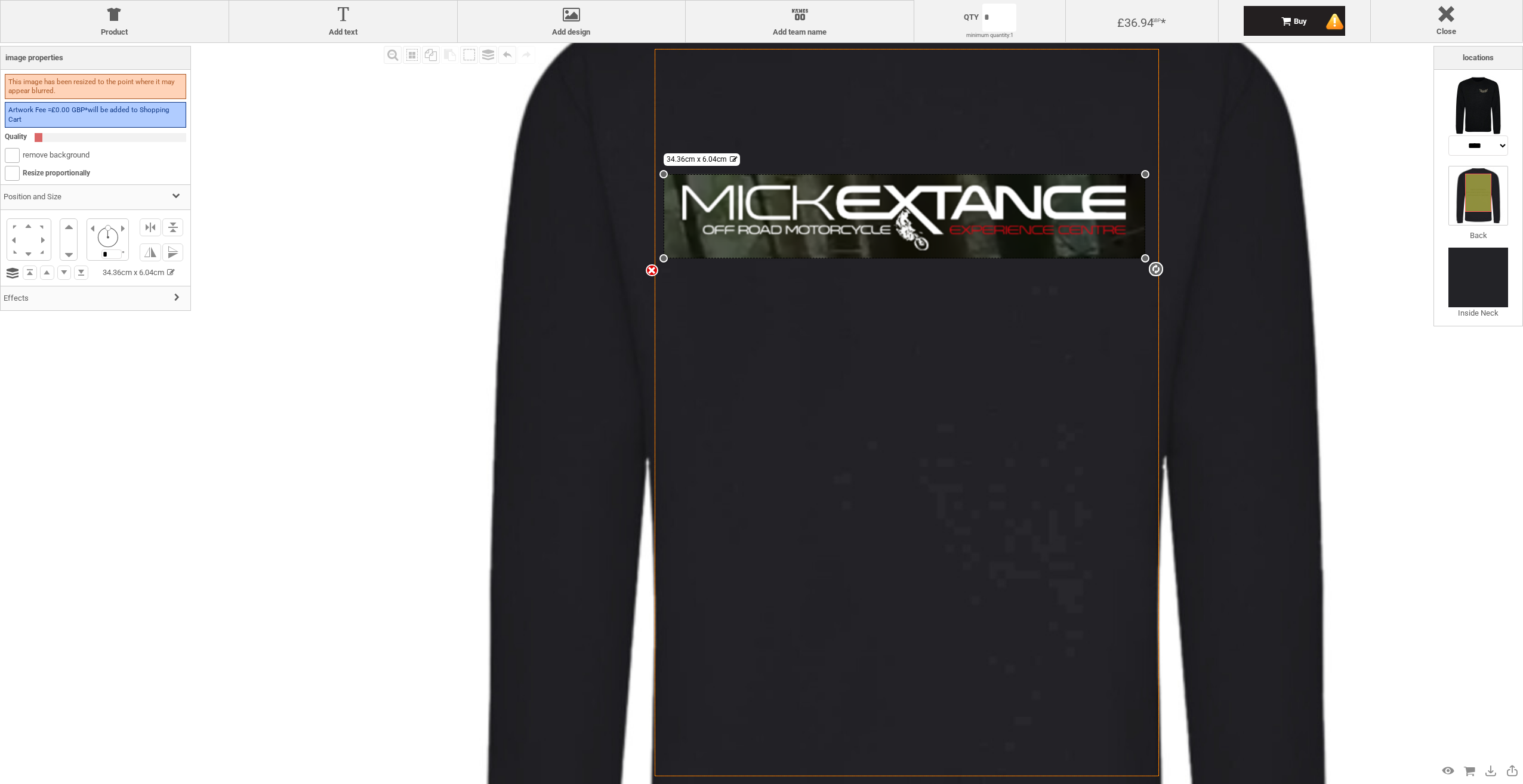
click at [689, 259] on div "Created with [PERSON_NAME] 2.1.2 Created with [PERSON_NAME] 2.1.2 Created with …" at bounding box center [907, 412] width 504 height 727
click at [860, 419] on icon "Created with [PERSON_NAME] 2.1.2" at bounding box center [907, 412] width 504 height 727
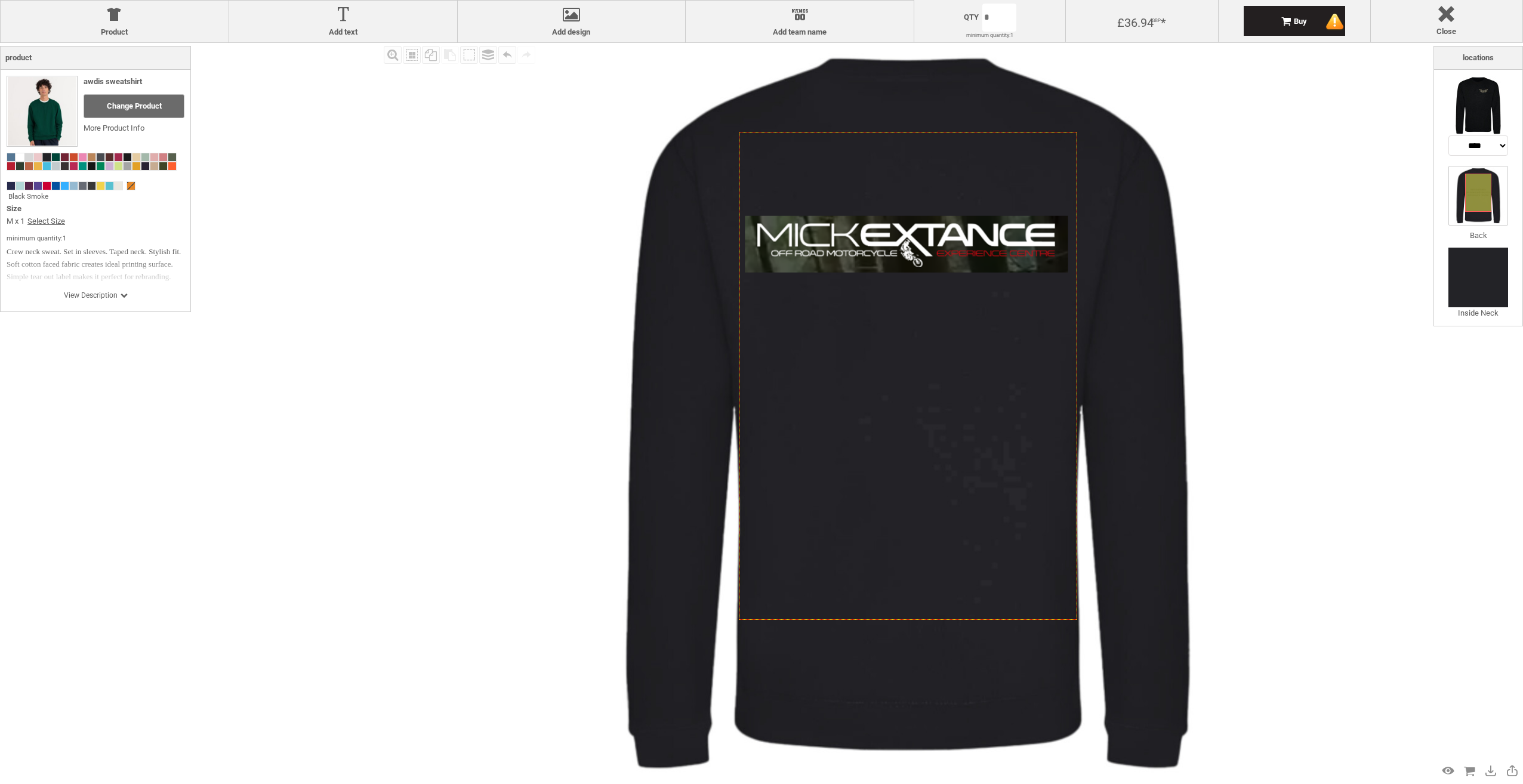
click at [378, 235] on div "Fill Background Zoom in Zoom out Select All Copy All Selected Paste Off On Grou…" at bounding box center [761, 435] width 1523 height 784
click at [1471, 107] on img at bounding box center [1478, 105] width 60 height 60
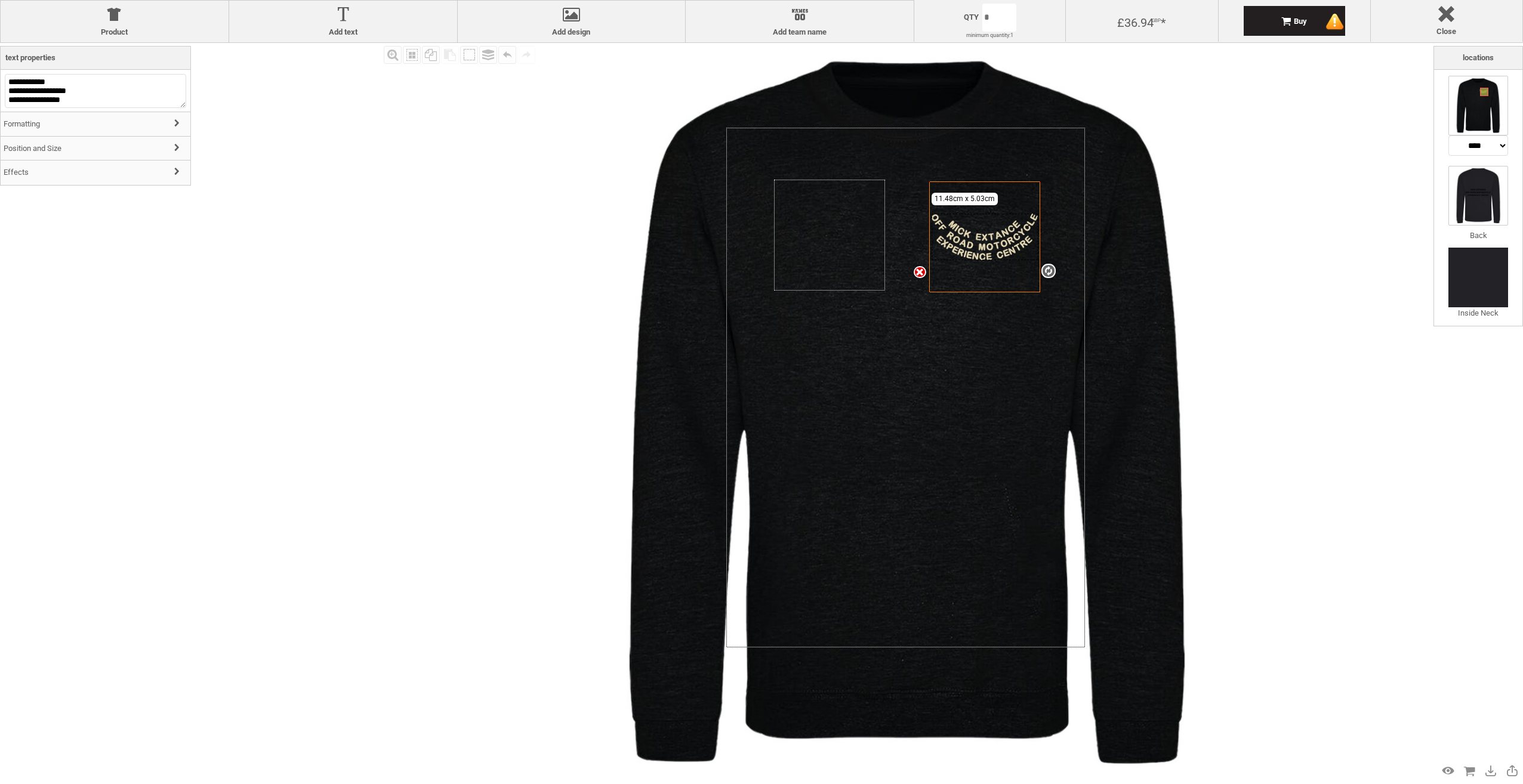
click at [1487, 202] on img at bounding box center [1478, 195] width 60 height 60
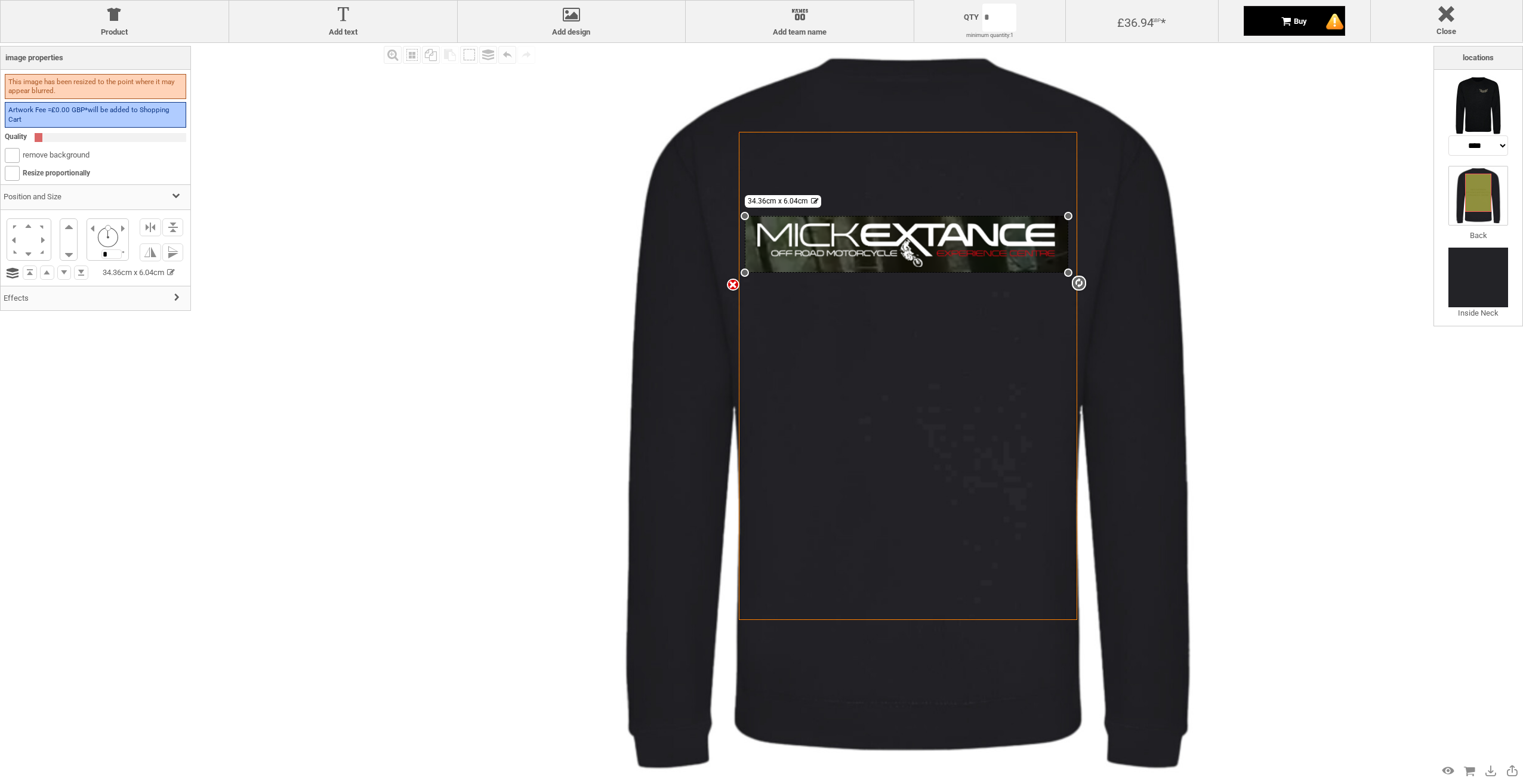
click at [1319, 23] on div "Buy" at bounding box center [1294, 21] width 101 height 30
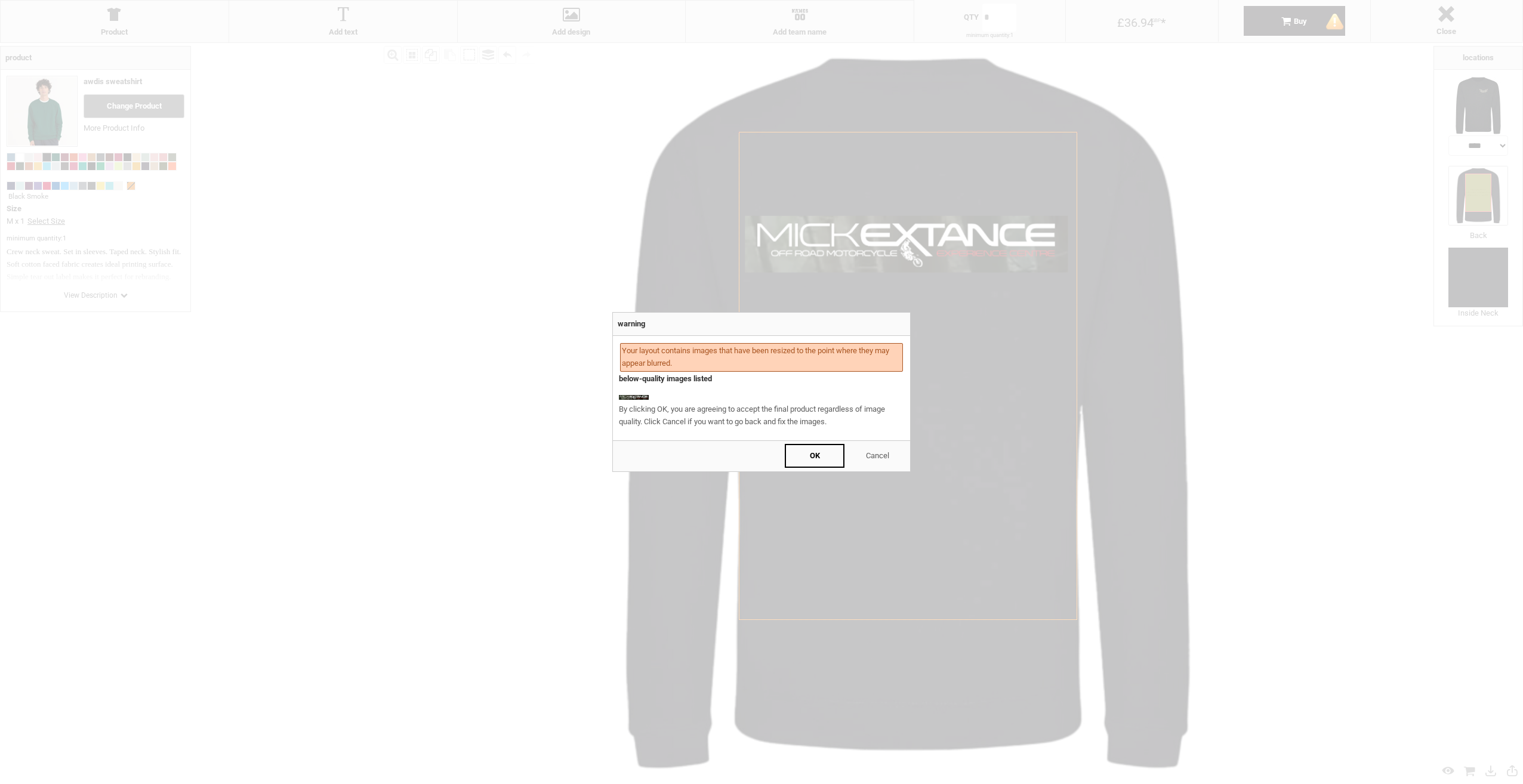
click at [892, 459] on div "Cancel" at bounding box center [877, 455] width 60 height 24
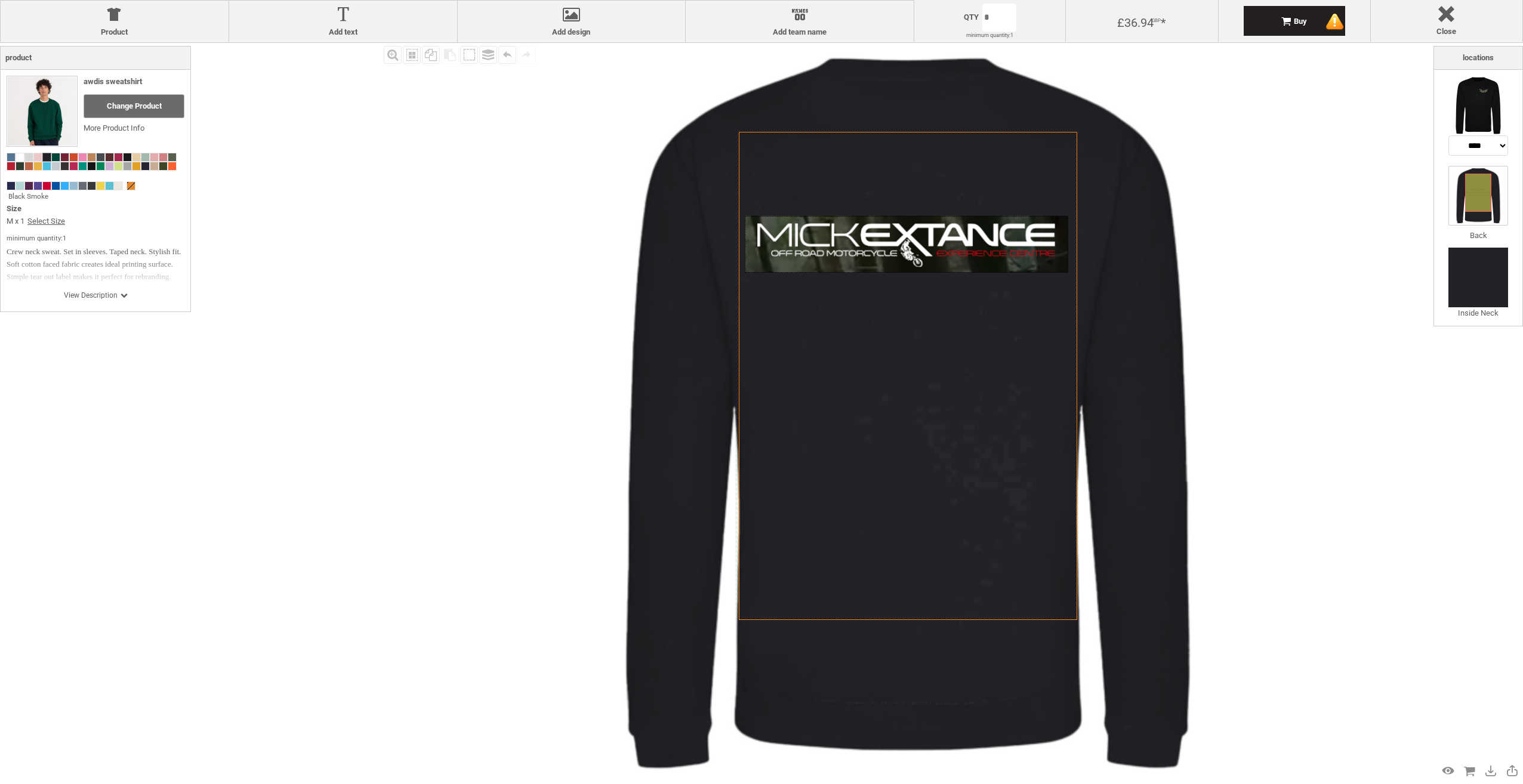
click at [903, 258] on div at bounding box center [906, 244] width 323 height 57
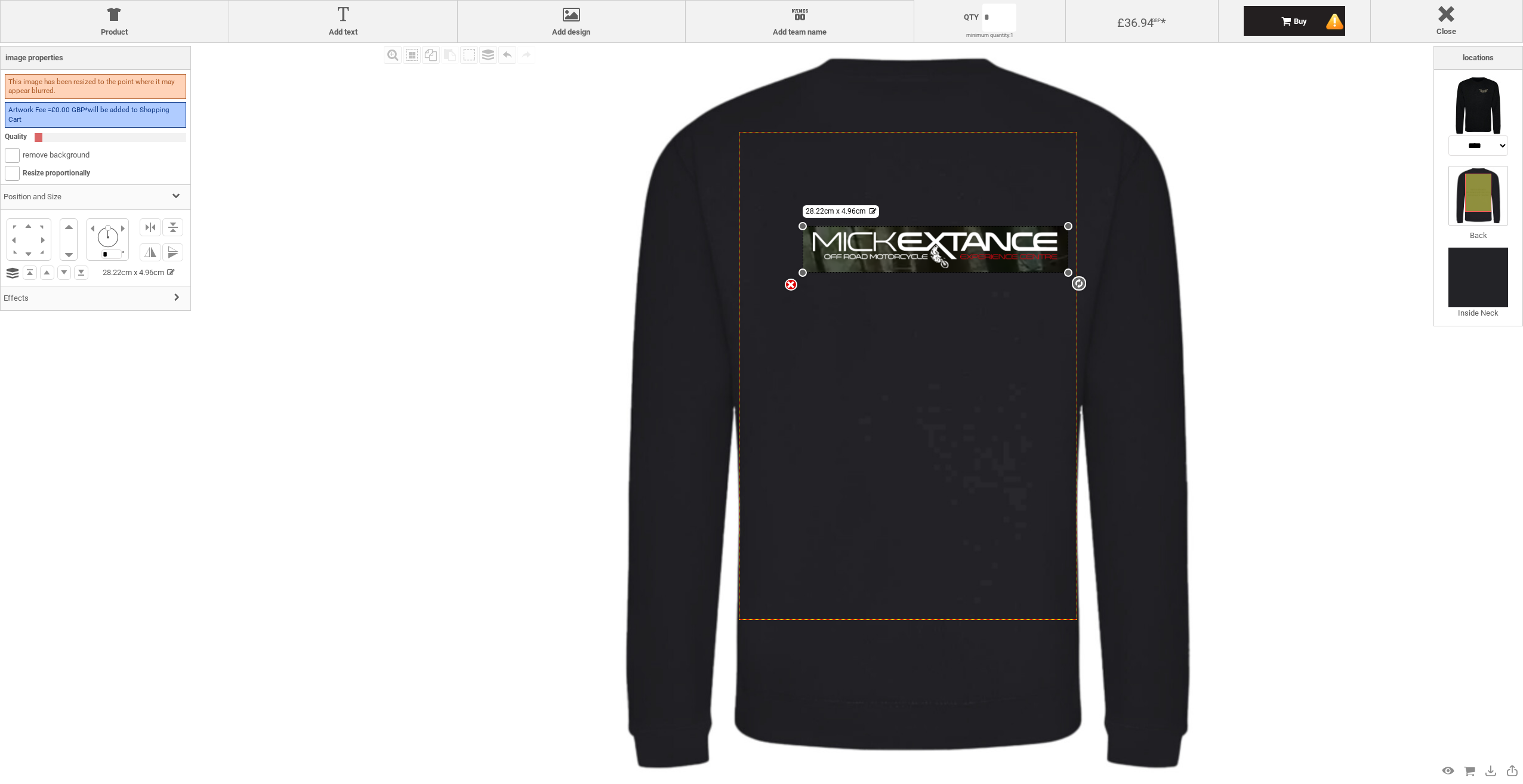
drag, startPoint x: 745, startPoint y: 215, endPoint x: 760, endPoint y: 230, distance: 21.2
click at [760, 230] on div "Created with [PERSON_NAME] 2.1.2 Created with [PERSON_NAME] 2.1.2 Created with …" at bounding box center [908, 376] width 339 height 488
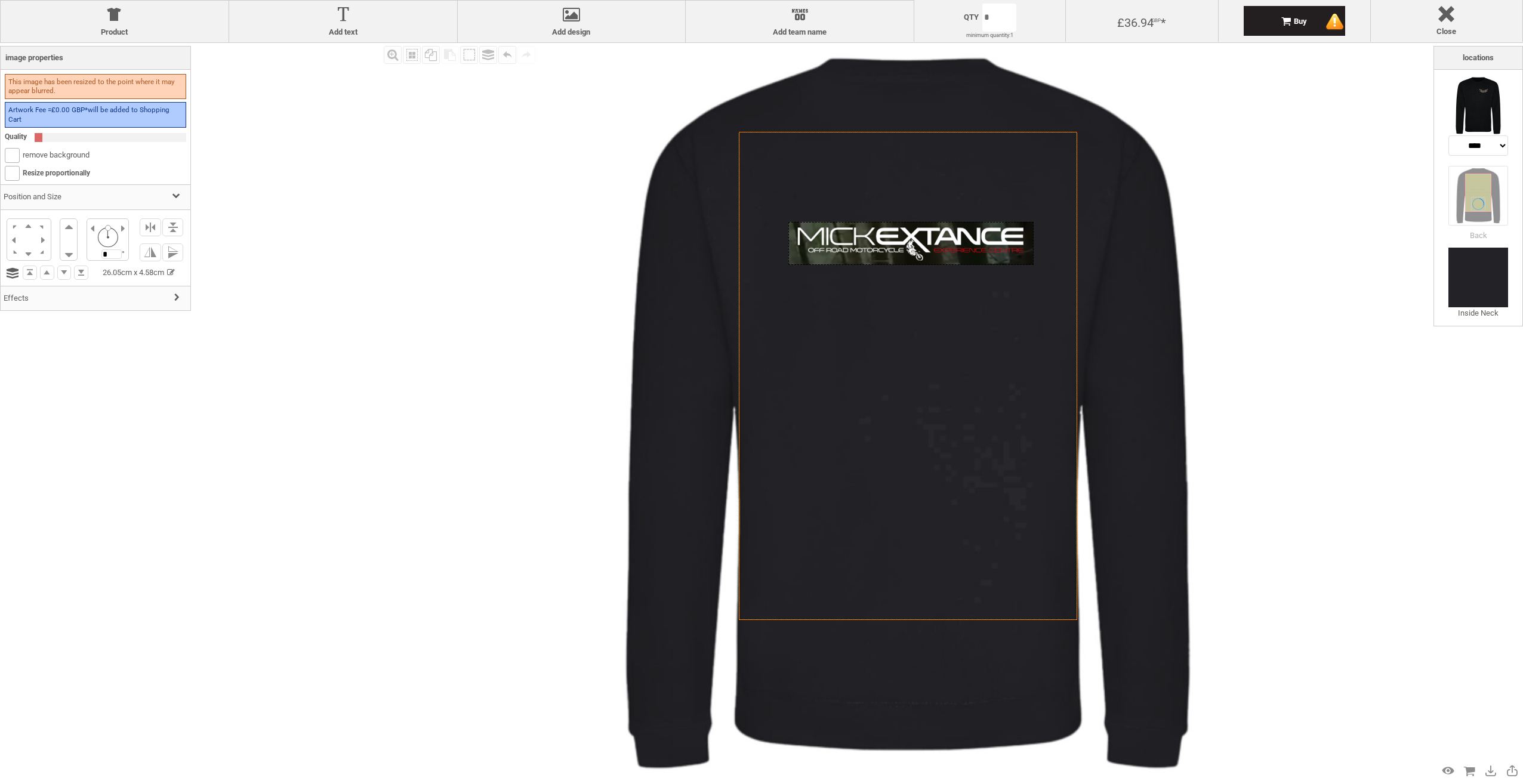
drag, startPoint x: 923, startPoint y: 239, endPoint x: 888, endPoint y: 231, distance: 35.9
click at [888, 231] on div at bounding box center [910, 243] width 245 height 43
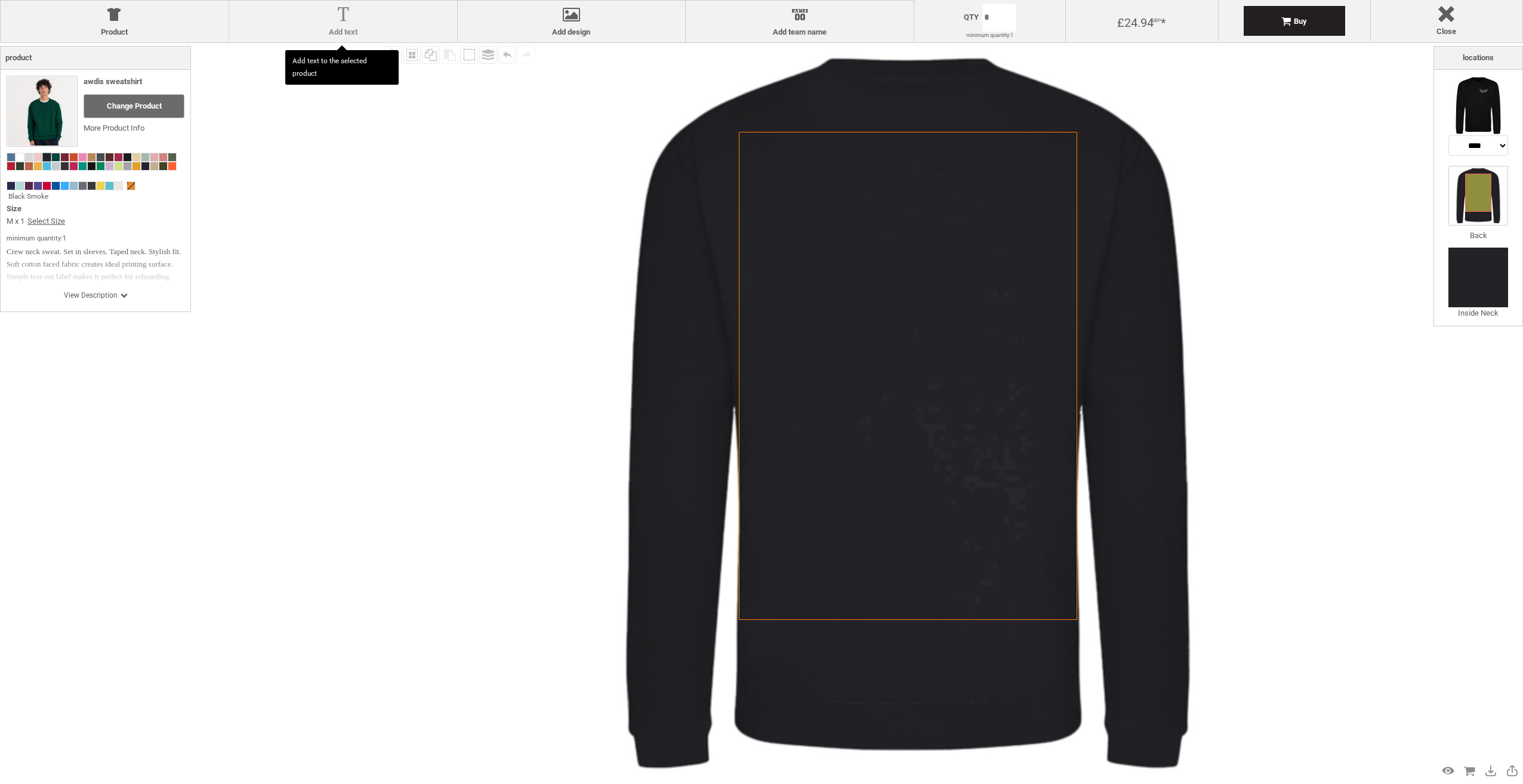
click at [385, 29] on label "Add text" at bounding box center [343, 32] width 216 height 9
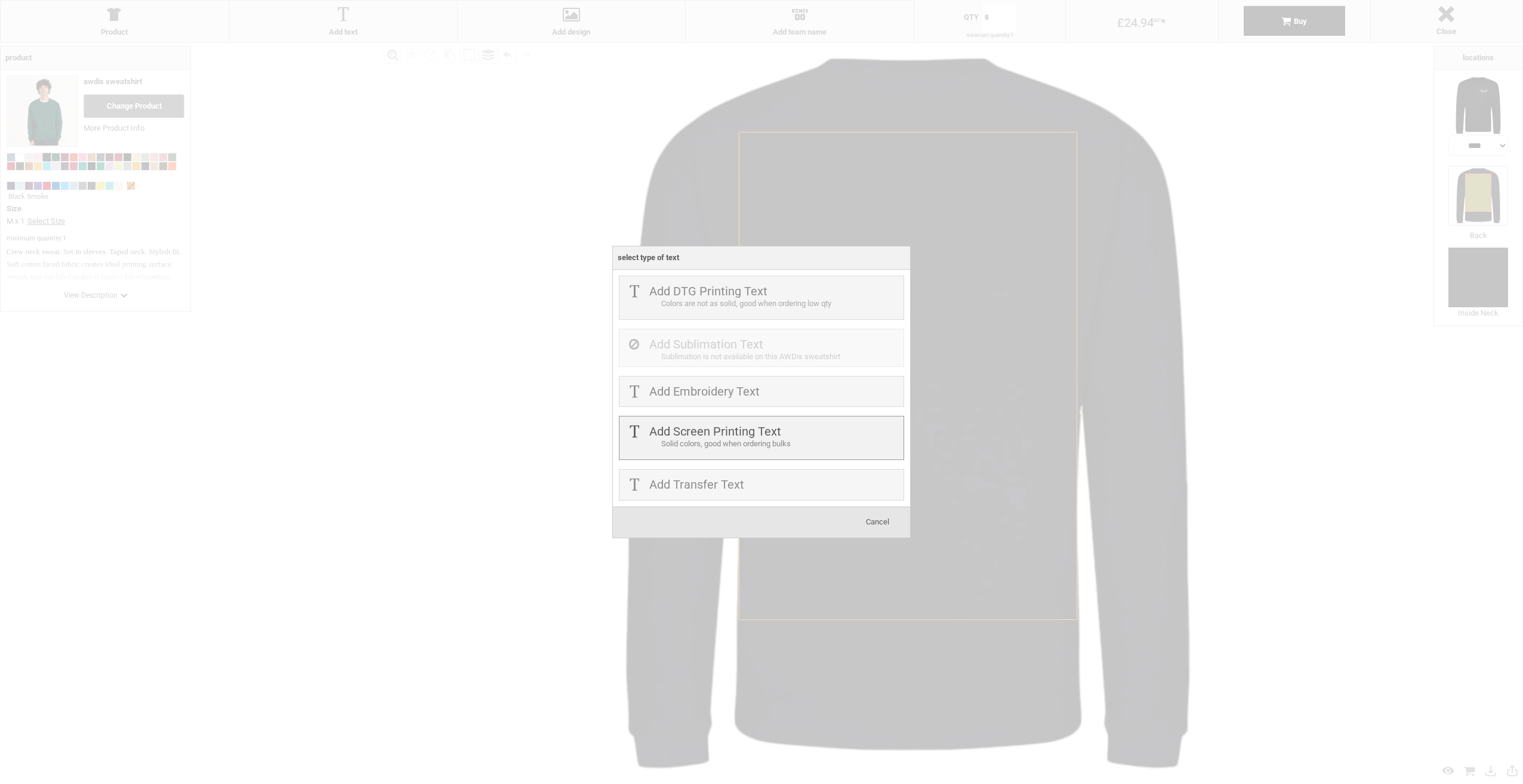
click at [749, 438] on label "Add Screen Printing Text" at bounding box center [715, 431] width 132 height 14
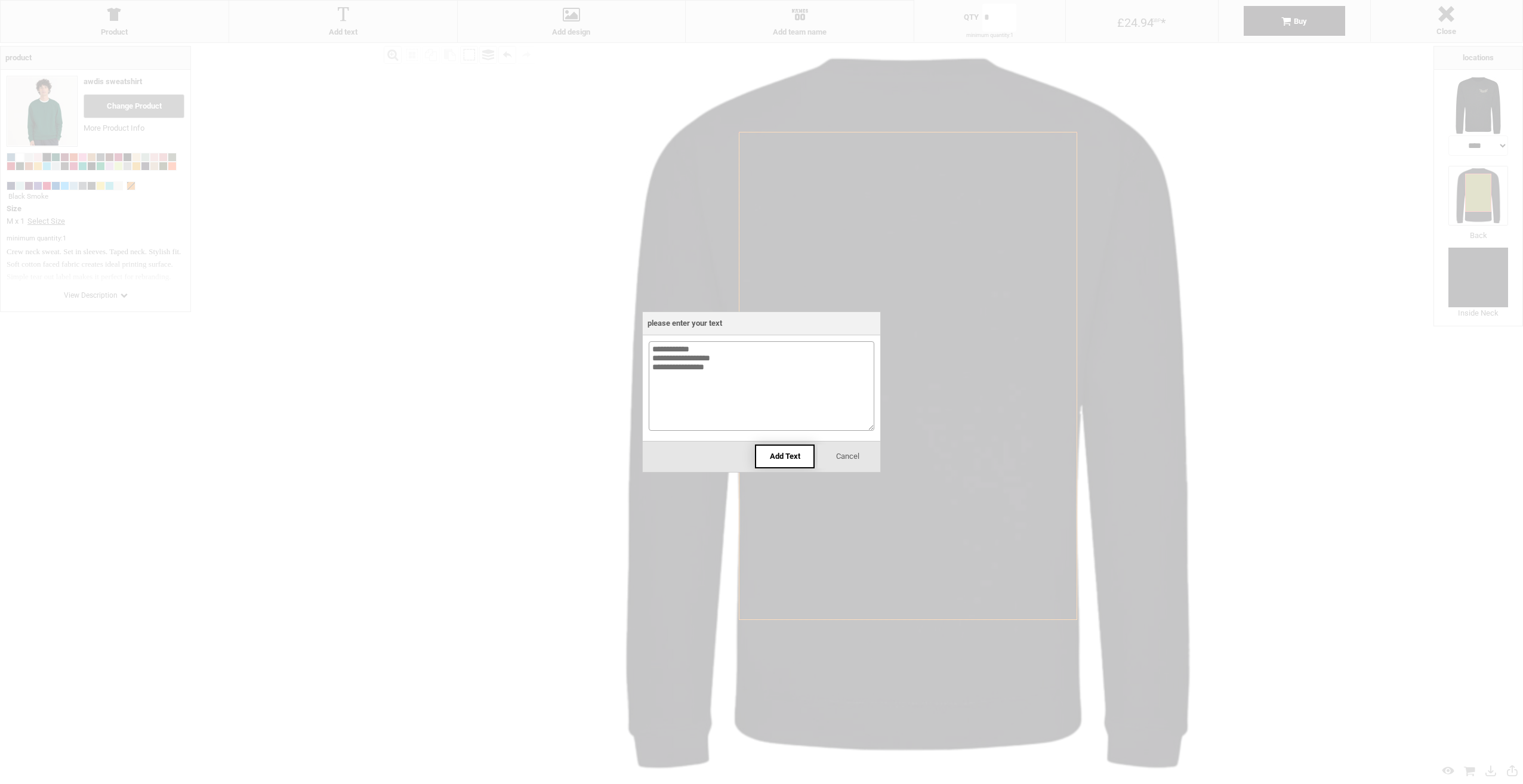
type textarea "**********"
click at [790, 445] on div "Add Text" at bounding box center [784, 456] width 60 height 24
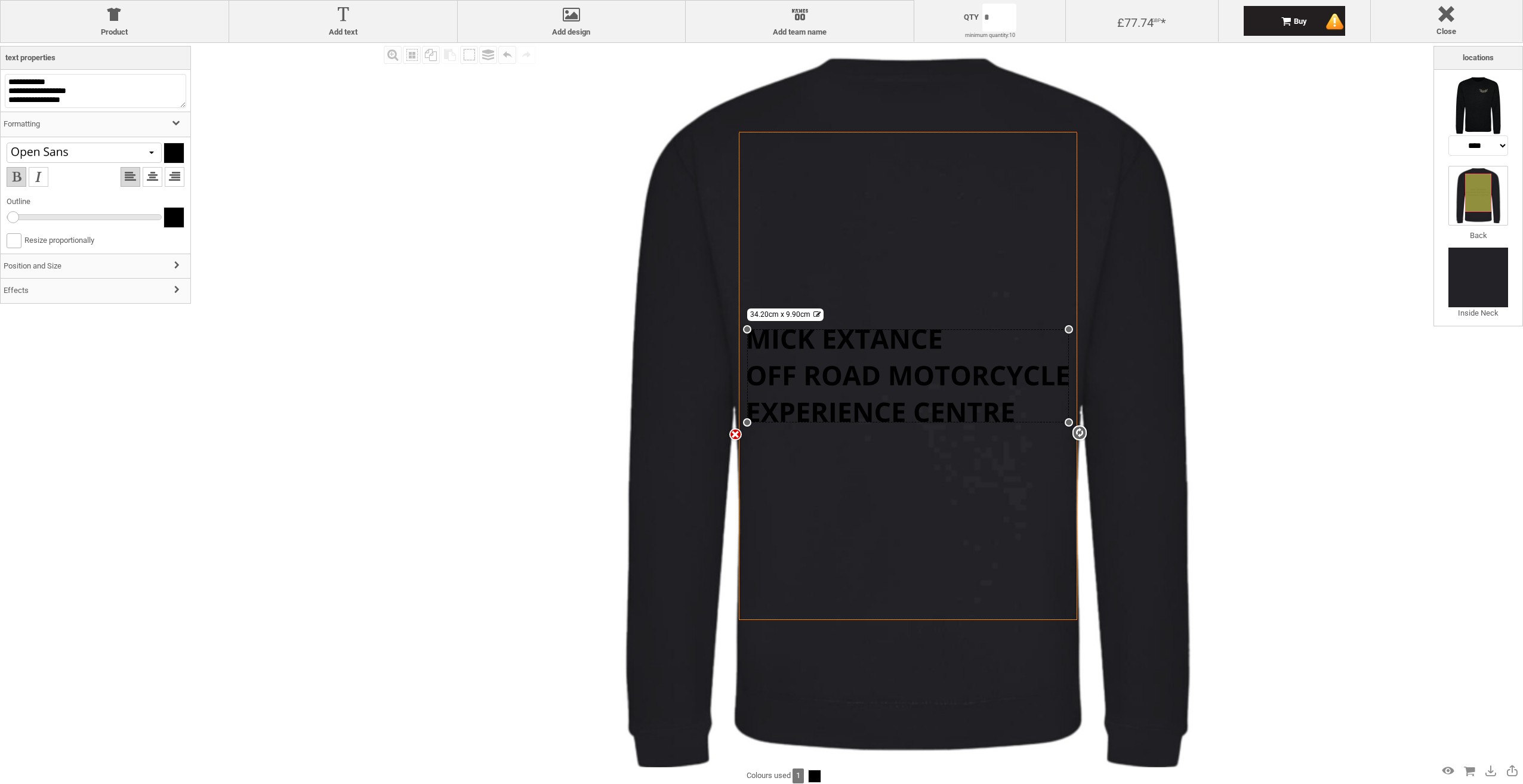
click at [903, 494] on icon "Created with [PERSON_NAME] 2.1.2" at bounding box center [908, 376] width 339 height 488
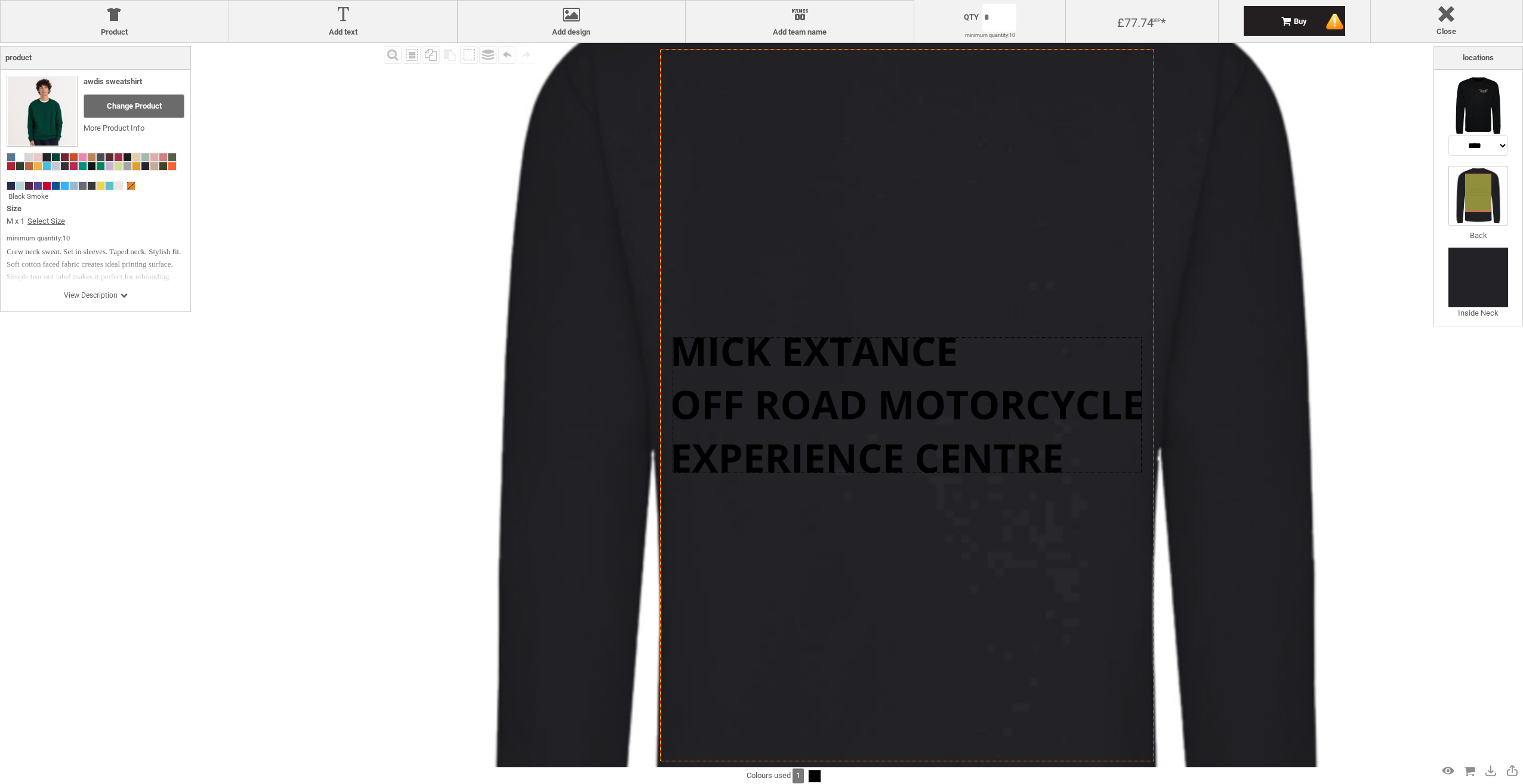
click at [794, 356] on div at bounding box center [907, 405] width 470 height 136
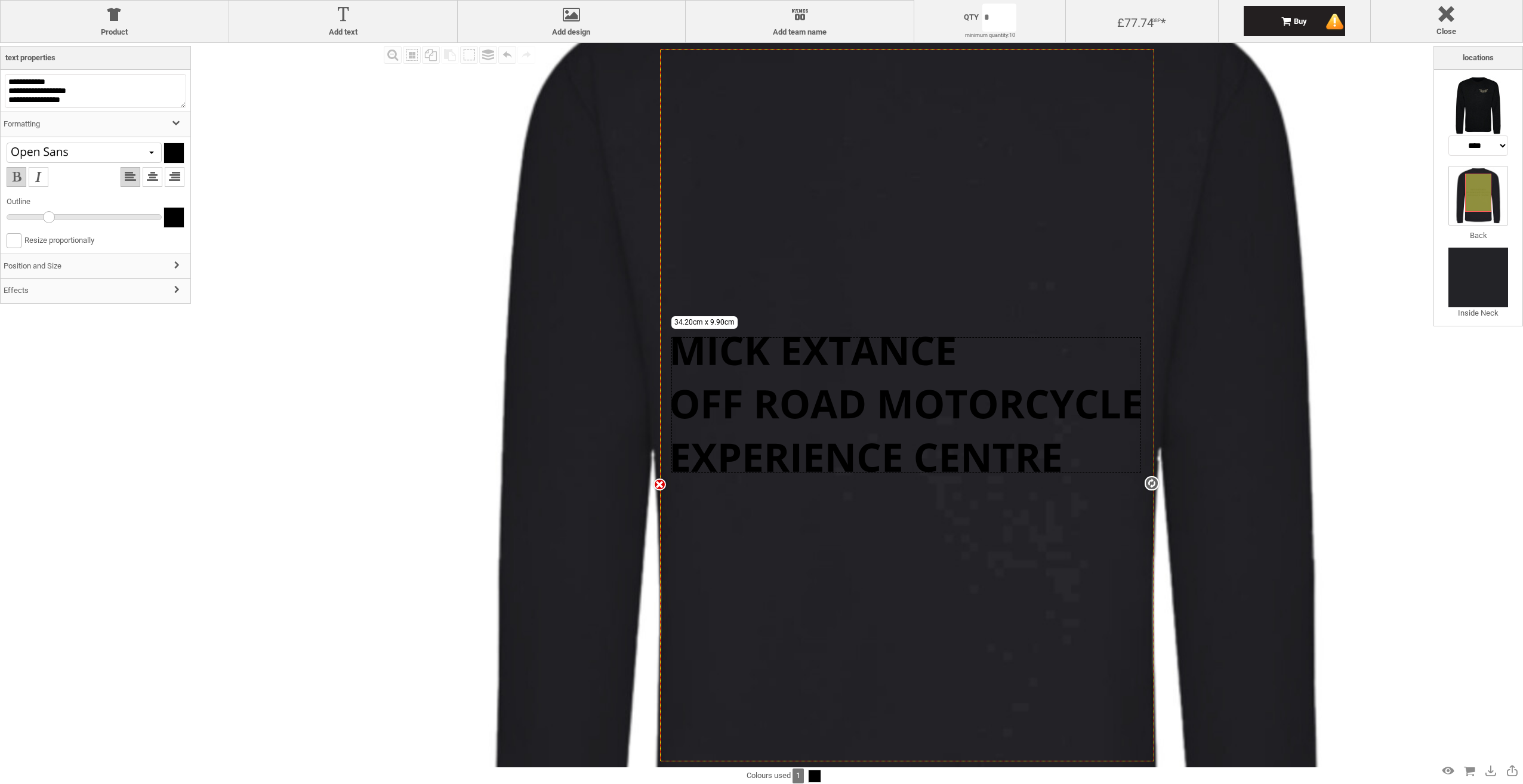
click at [46, 219] on div at bounding box center [84, 217] width 155 height 6
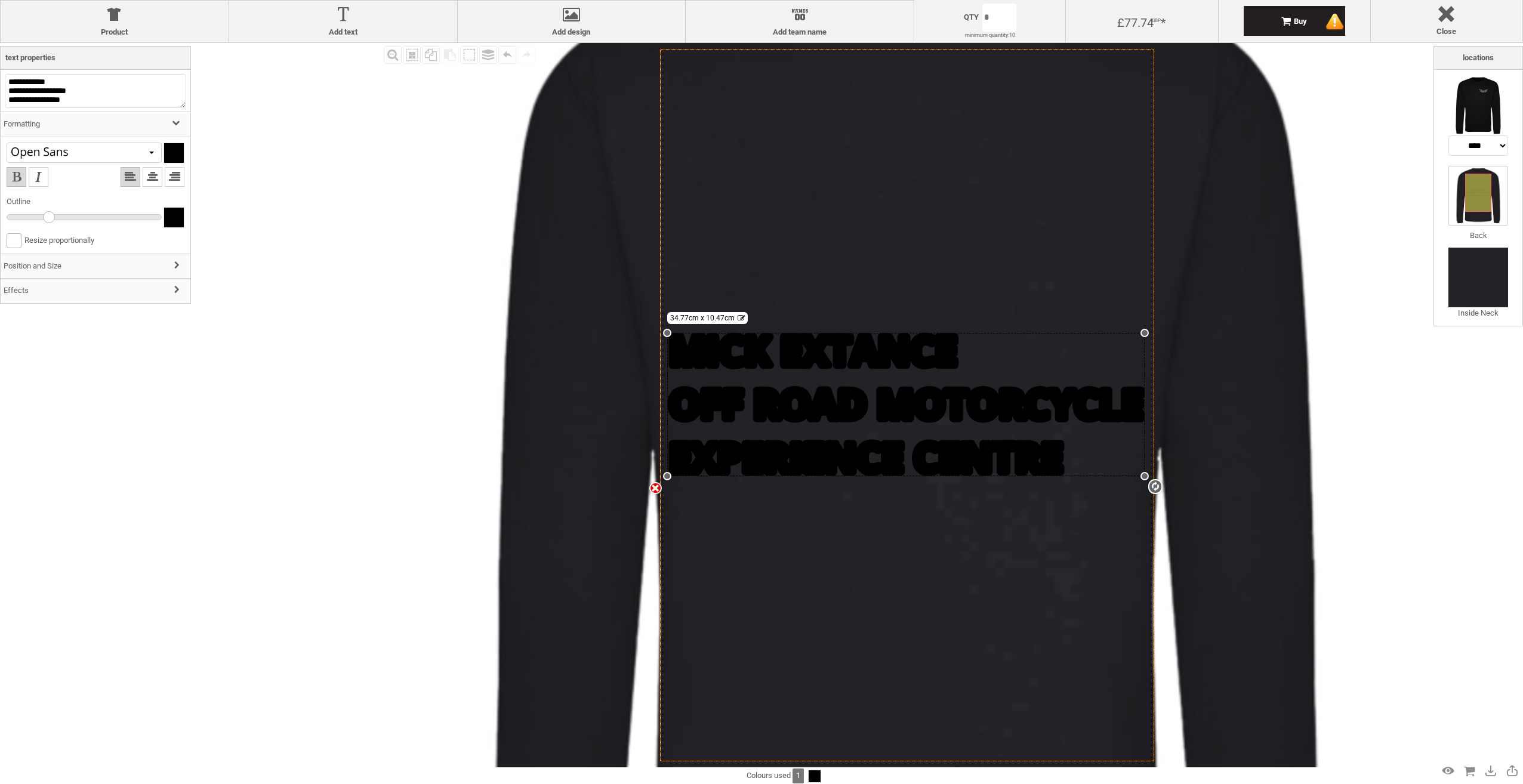
click at [108, 218] on div at bounding box center [84, 217] width 155 height 6
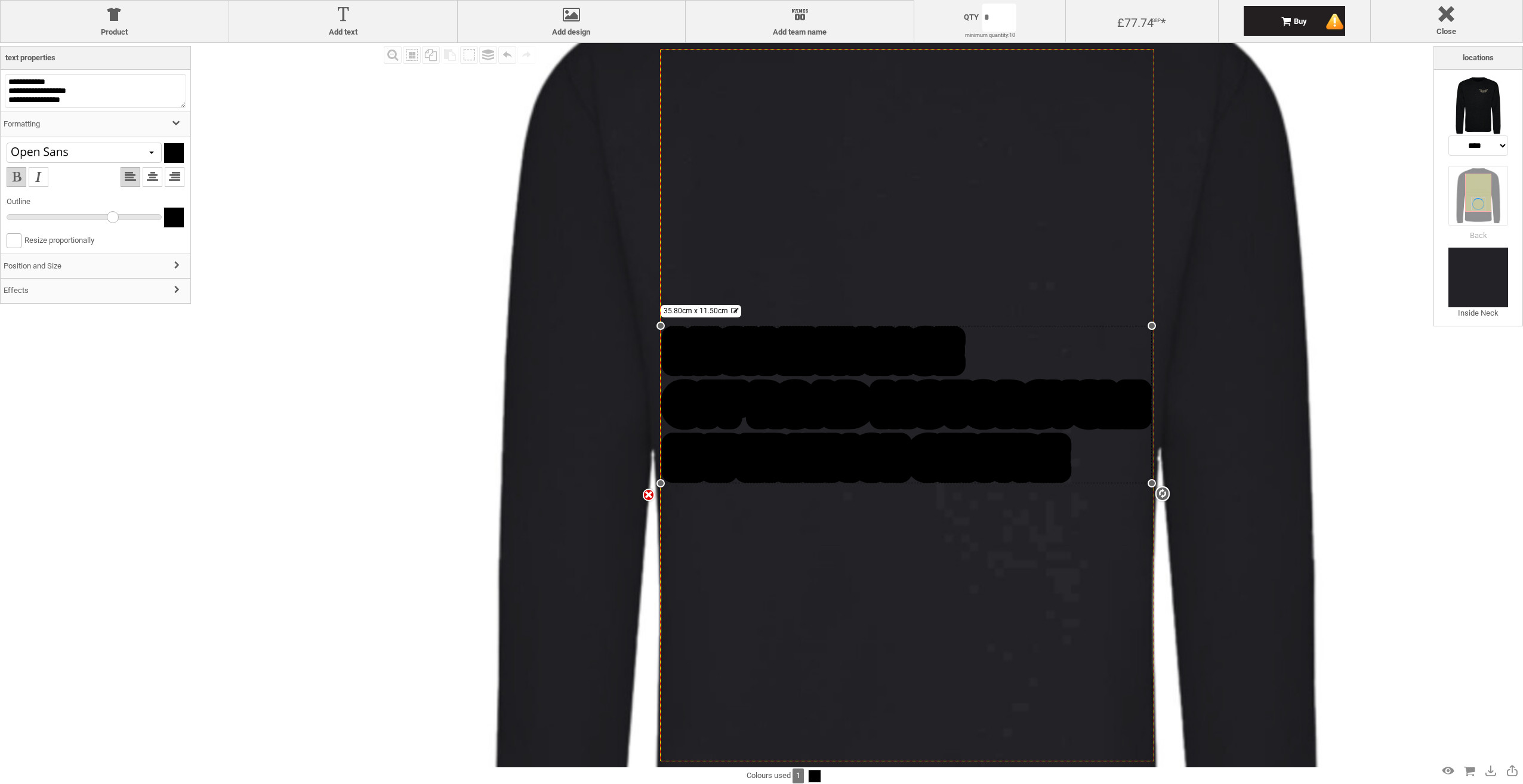
click at [9, 217] on li "Width" at bounding box center [95, 214] width 178 height 12
click at [15, 219] on div at bounding box center [84, 217] width 155 height 6
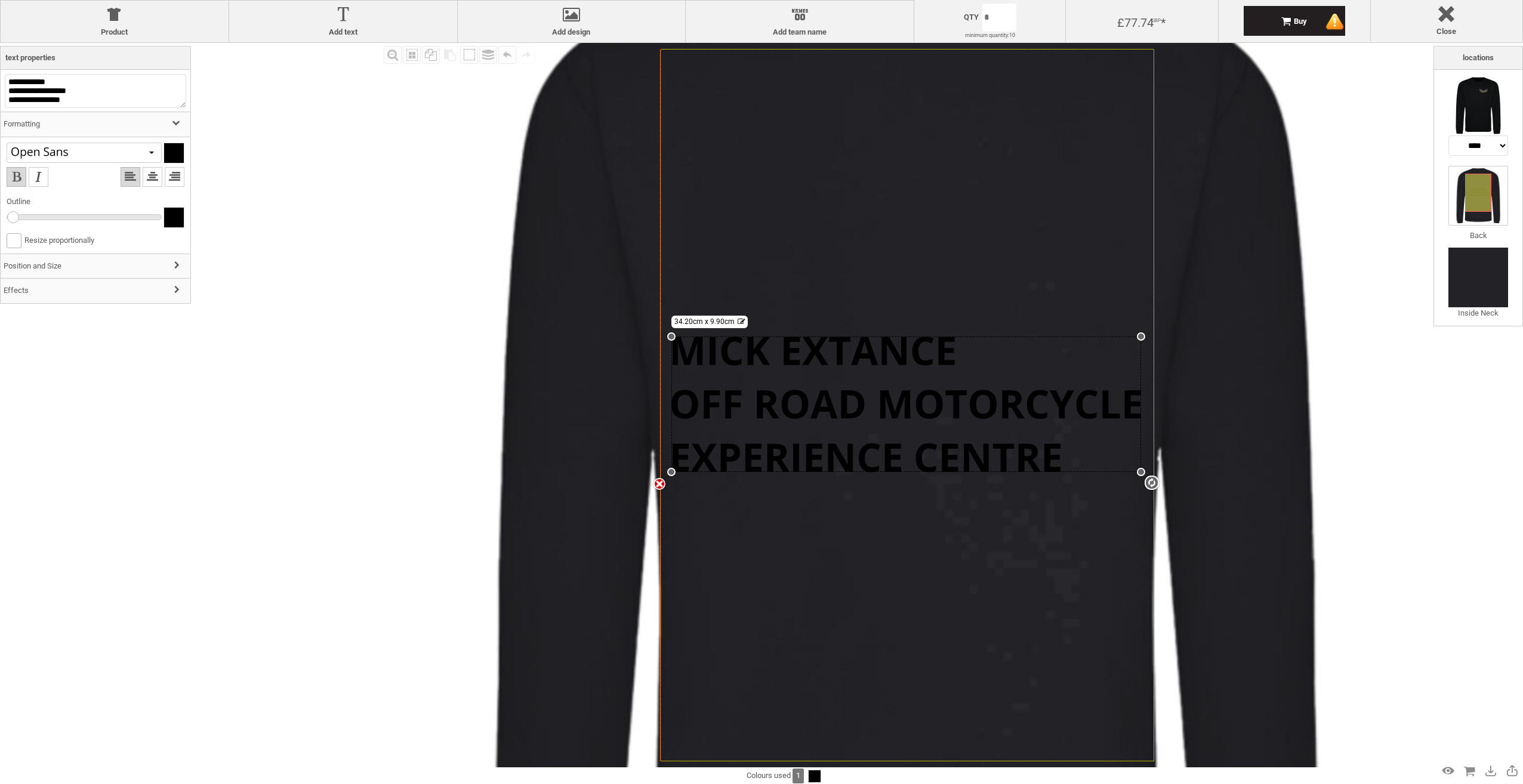
click at [37, 272] on h3 "Position and Size" at bounding box center [95, 267] width 190 height 26
click at [52, 258] on h3 "Effects" at bounding box center [95, 250] width 190 height 26
click at [62, 225] on img at bounding box center [39, 220] width 60 height 30
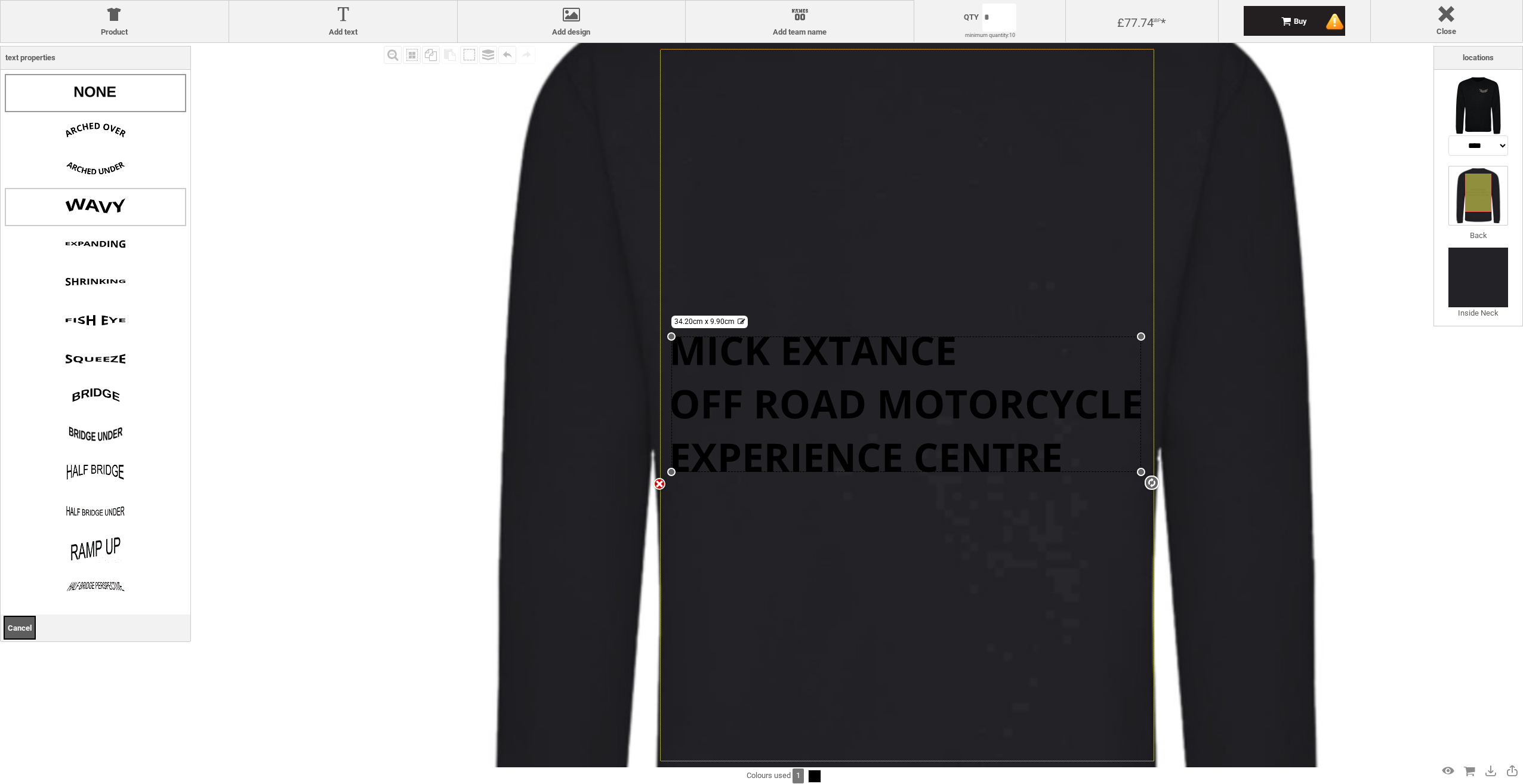
click at [100, 208] on img at bounding box center [95, 206] width 60 height 30
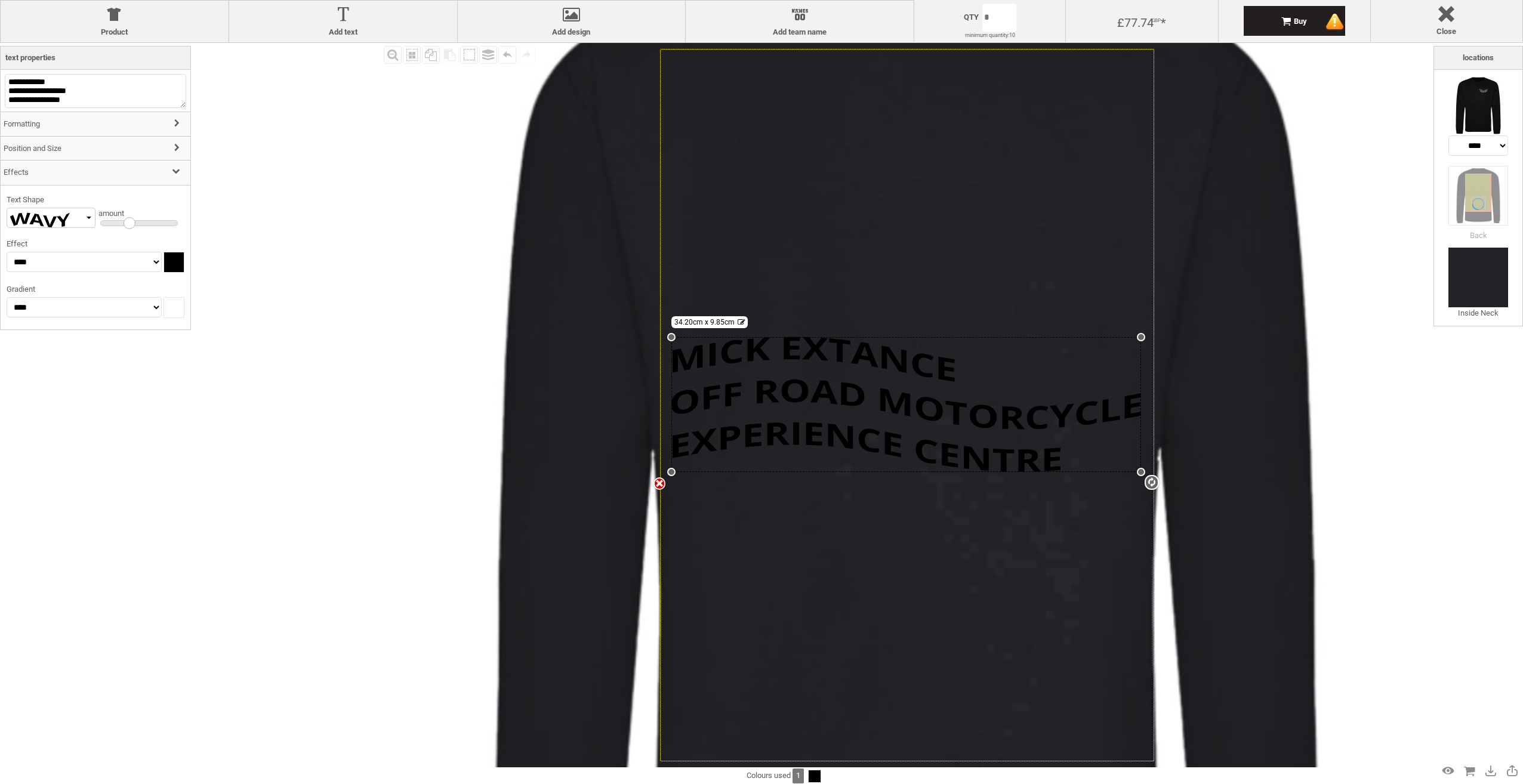
click at [62, 125] on h3 "Formatting" at bounding box center [95, 125] width 190 height 26
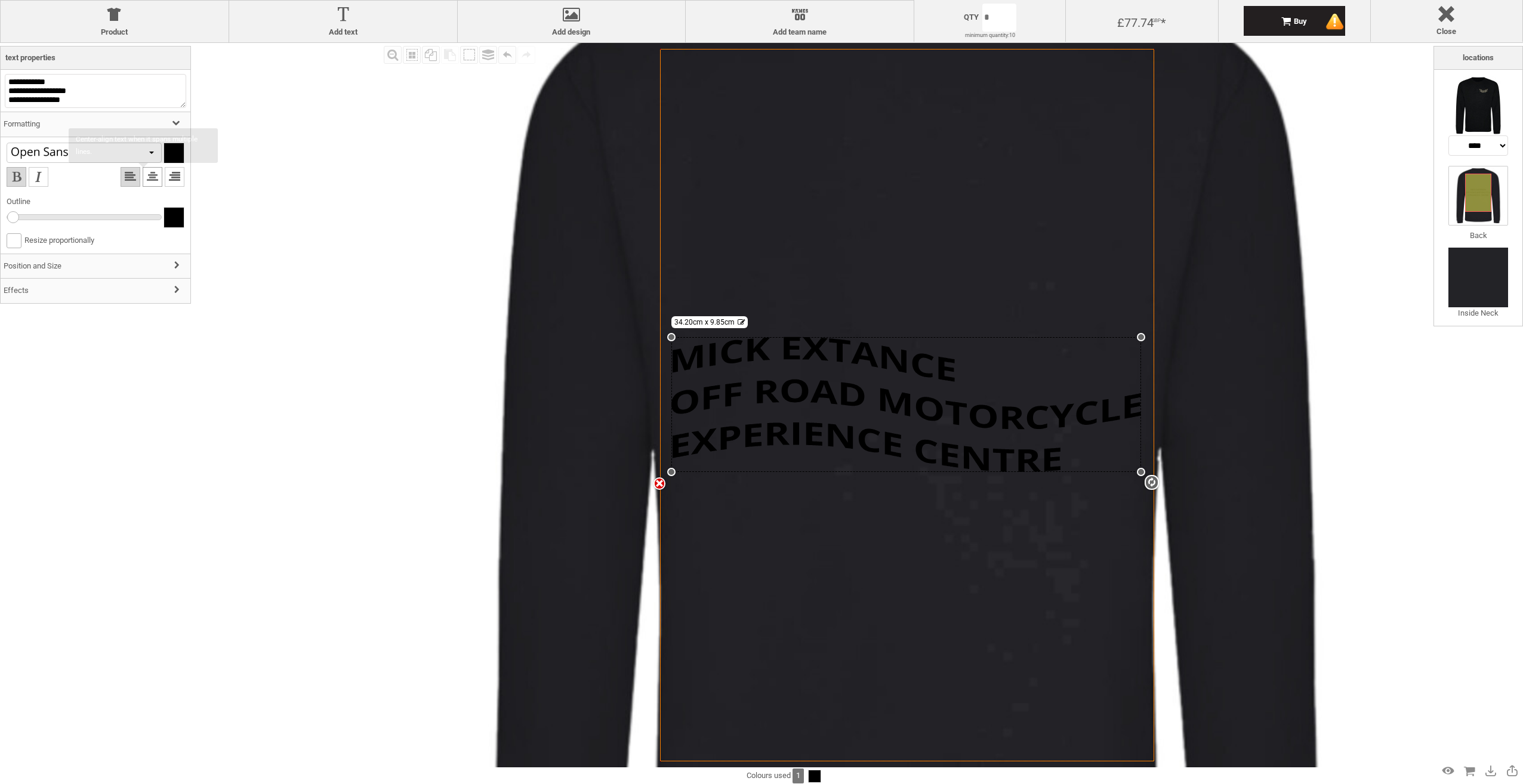
click at [143, 176] on li at bounding box center [152, 176] width 19 height 19
click at [100, 131] on h3 "Formatting" at bounding box center [95, 125] width 190 height 26
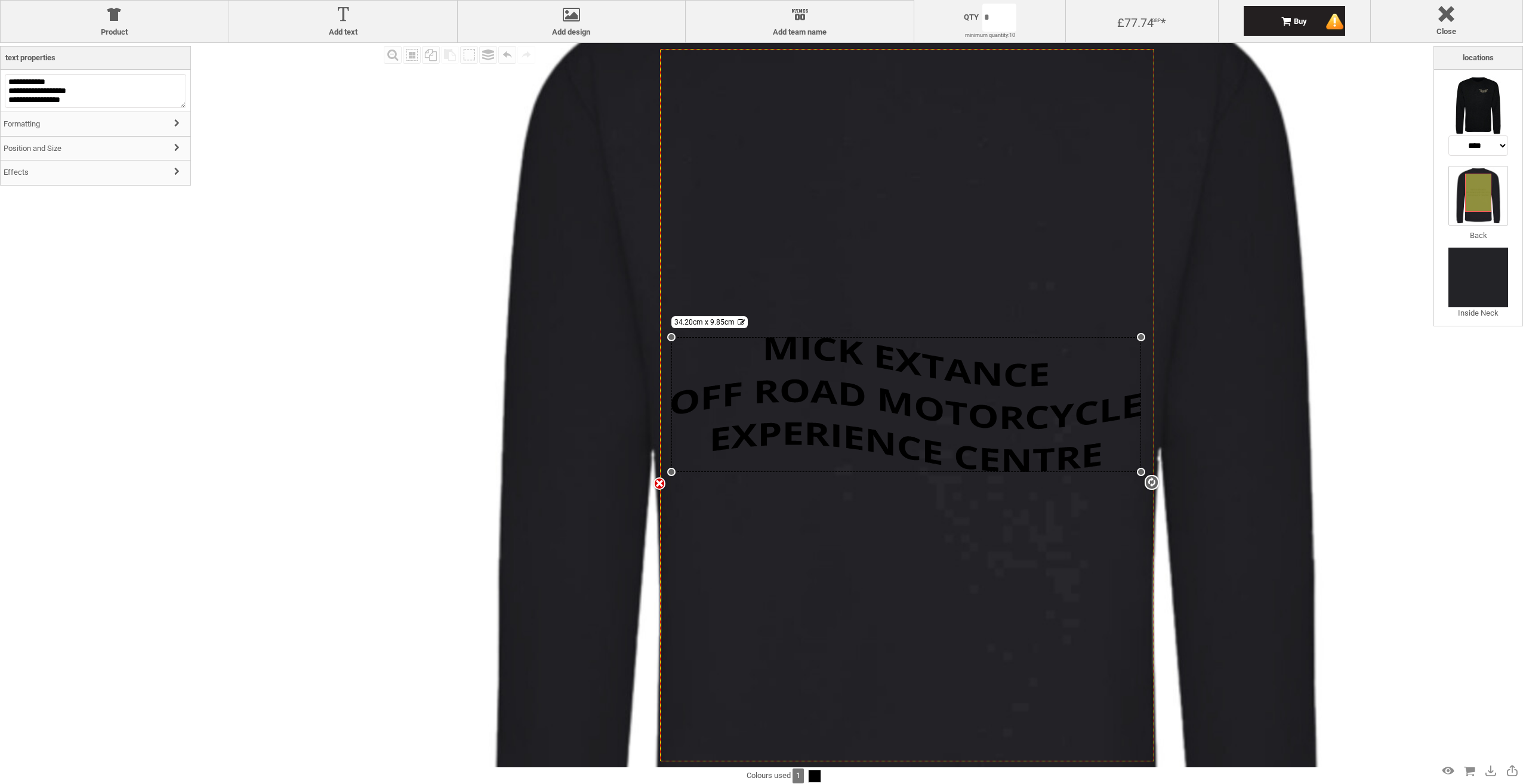
click at [100, 131] on h3 "Formatting" at bounding box center [95, 125] width 190 height 26
click at [75, 293] on h3 "Effects" at bounding box center [95, 291] width 190 height 26
click at [59, 265] on select "**** ****** ****" at bounding box center [84, 262] width 155 height 20
click at [75, 221] on div at bounding box center [47, 217] width 79 height 19
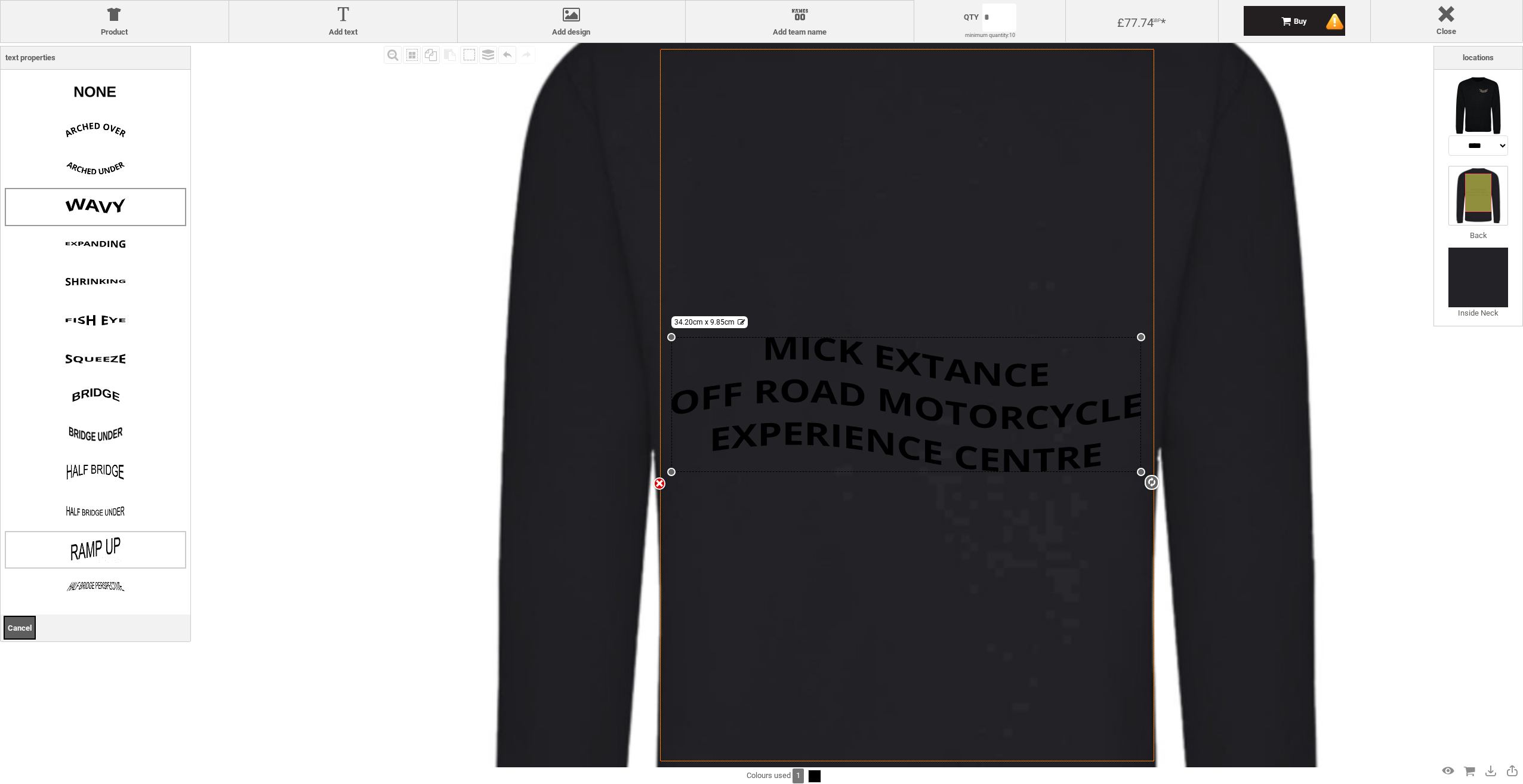
click at [108, 549] on img at bounding box center [95, 549] width 60 height 30
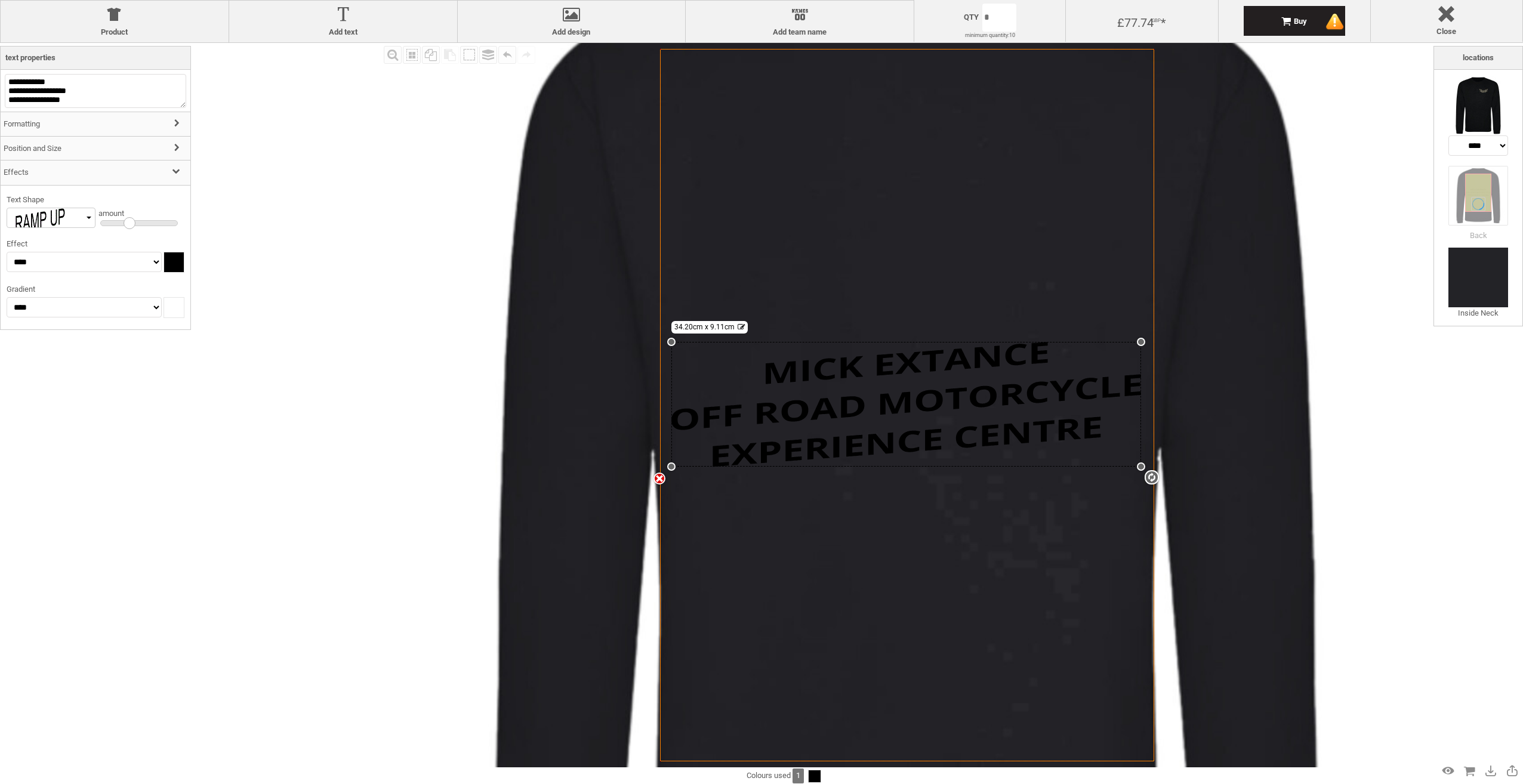
click at [81, 221] on div at bounding box center [47, 217] width 79 height 19
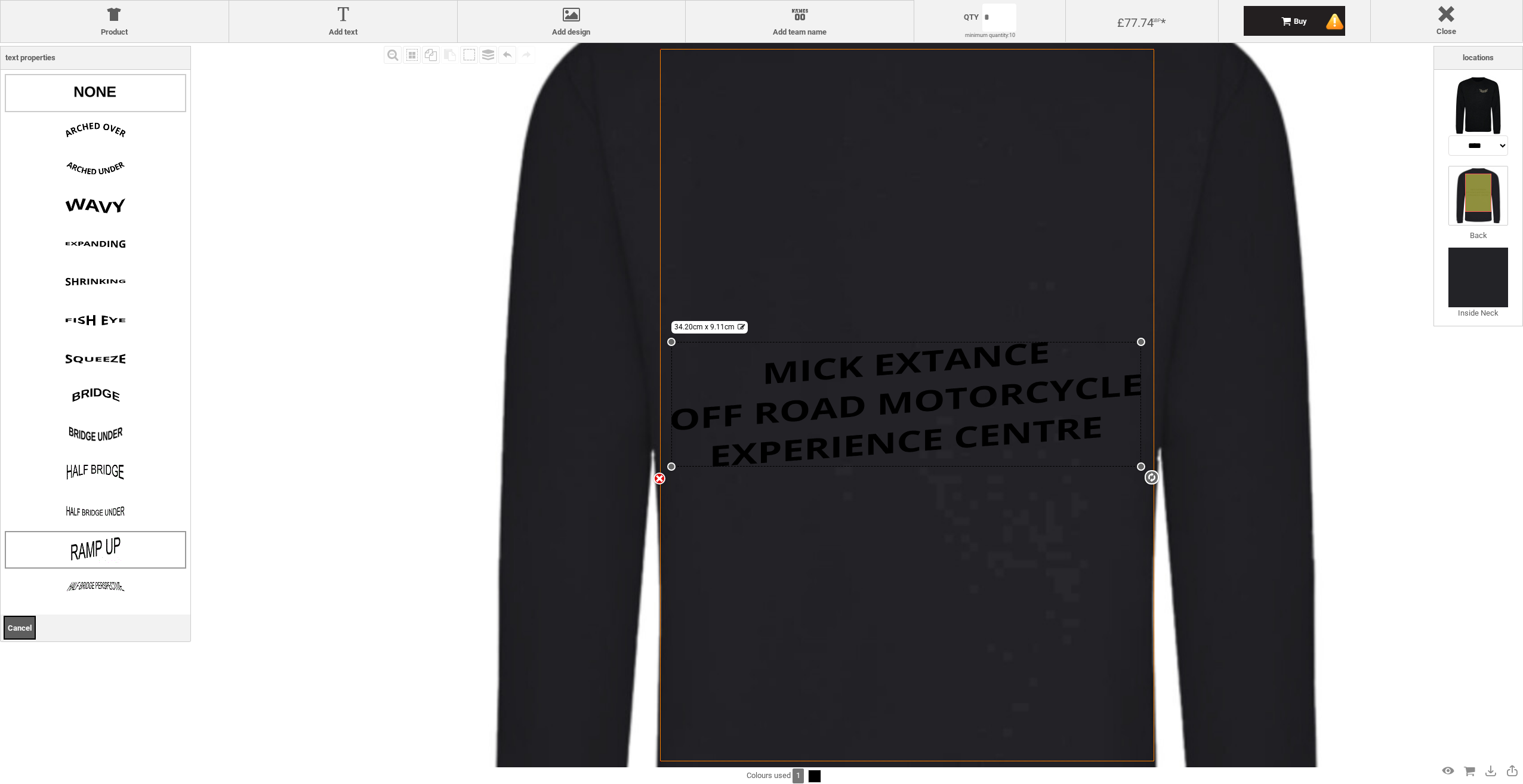
click at [104, 90] on img at bounding box center [95, 92] width 60 height 30
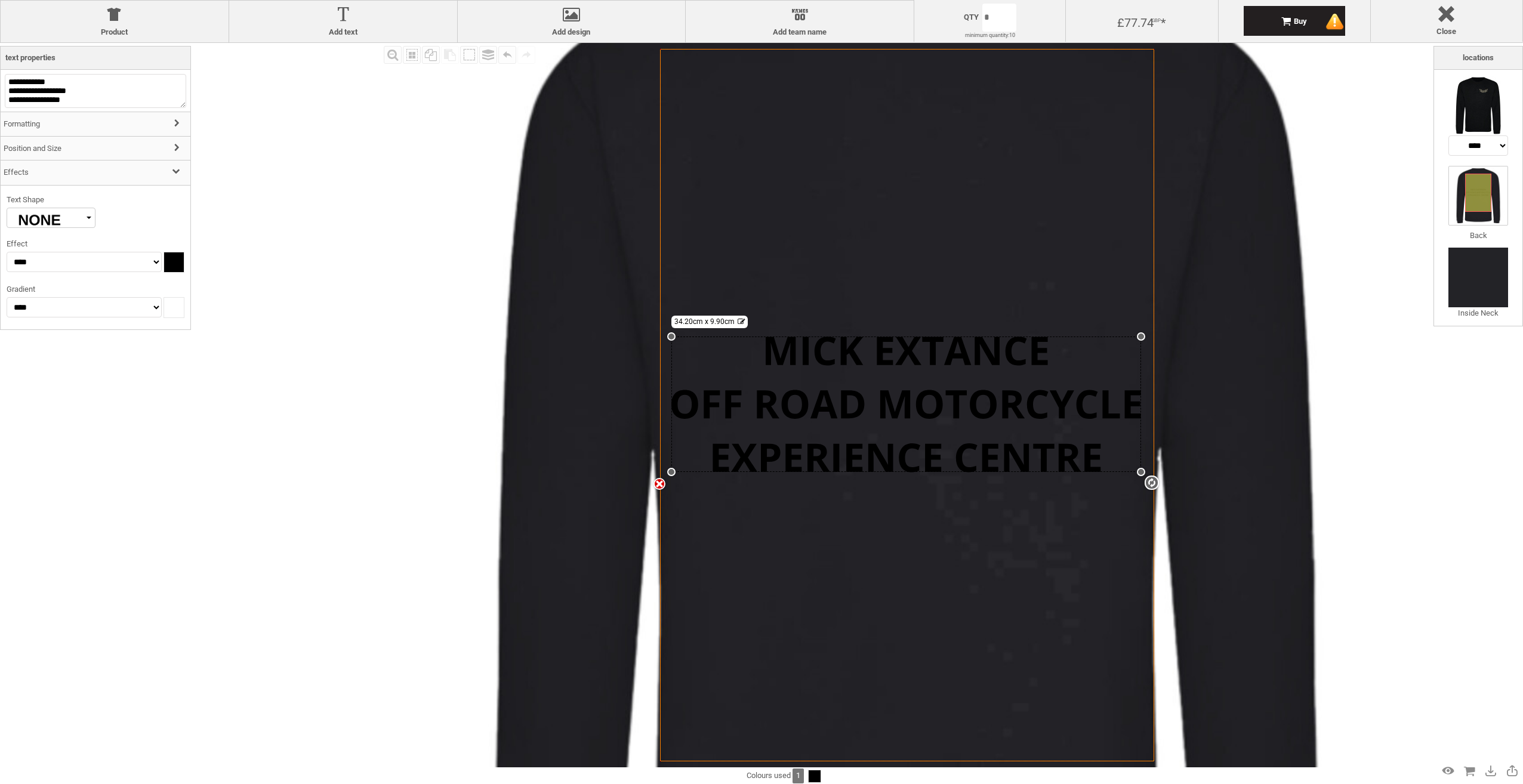
click at [72, 172] on h3 "Effects" at bounding box center [95, 173] width 190 height 26
click at [75, 176] on h3 "Effects" at bounding box center [95, 173] width 190 height 26
click at [1371, 384] on div "Fill Background Zoom in Zoom out Select All Copy All Selected Paste Off On Grou…" at bounding box center [907, 405] width 1052 height 724
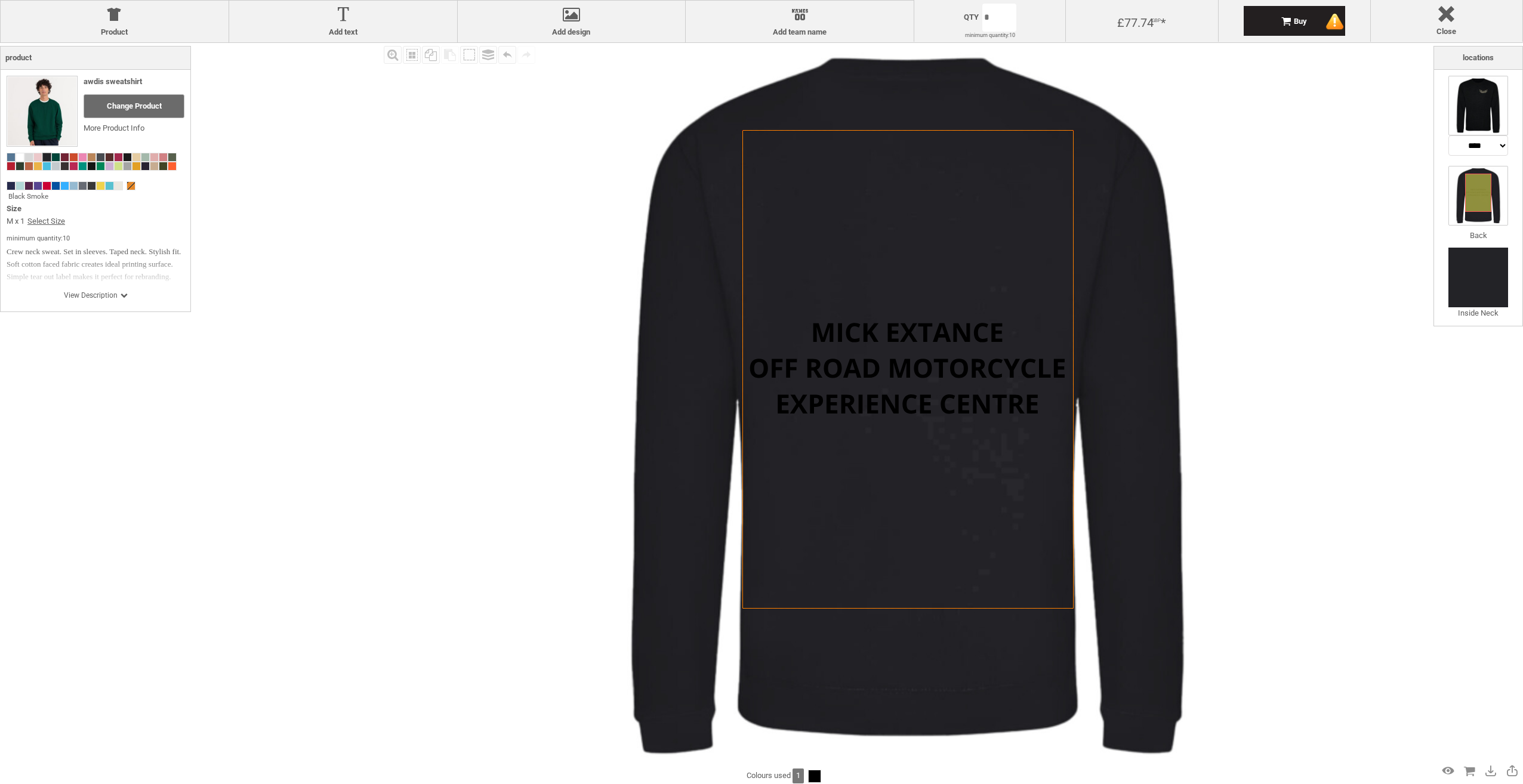
click at [1476, 103] on img at bounding box center [1478, 105] width 60 height 60
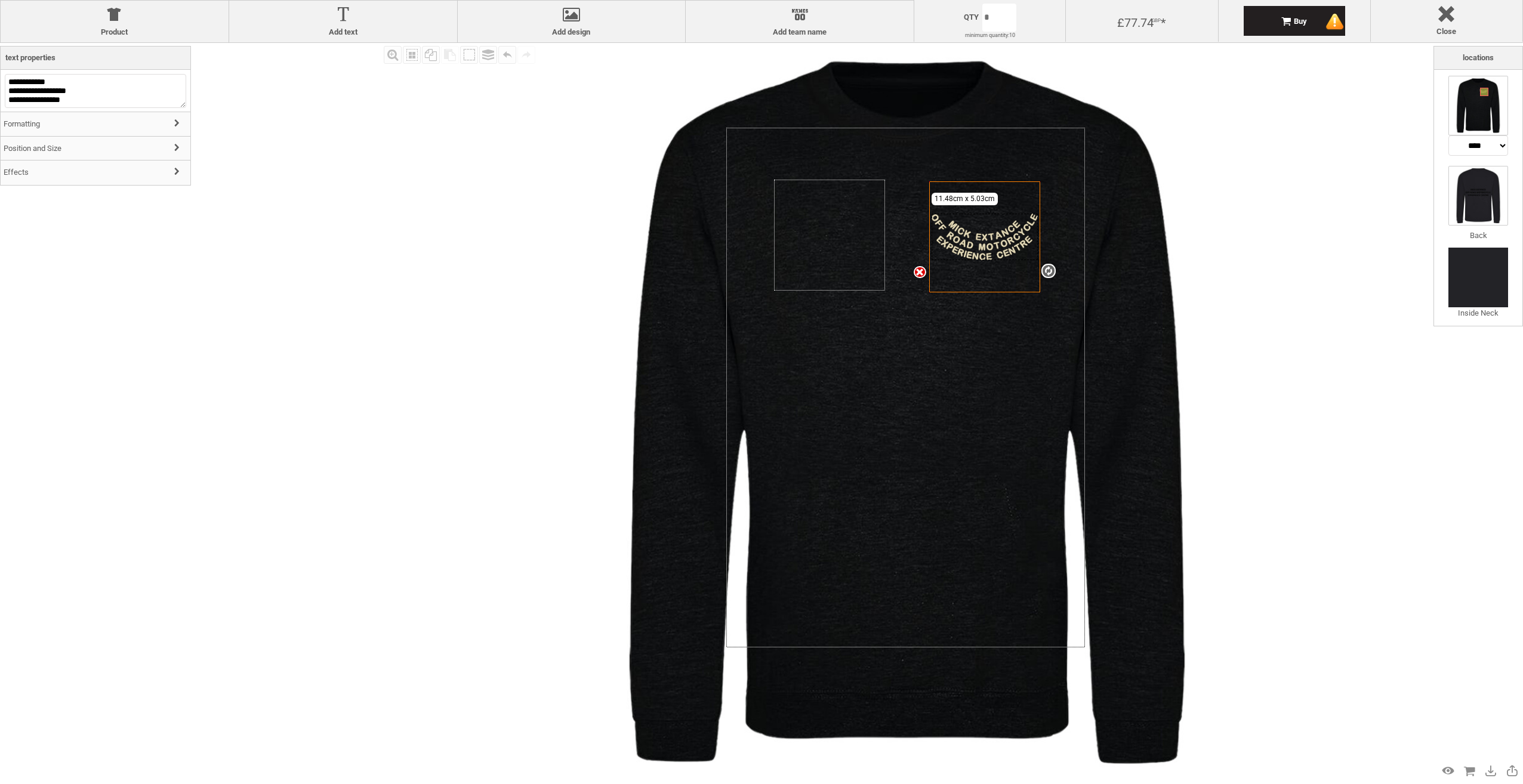
click at [1475, 201] on img at bounding box center [1478, 195] width 60 height 60
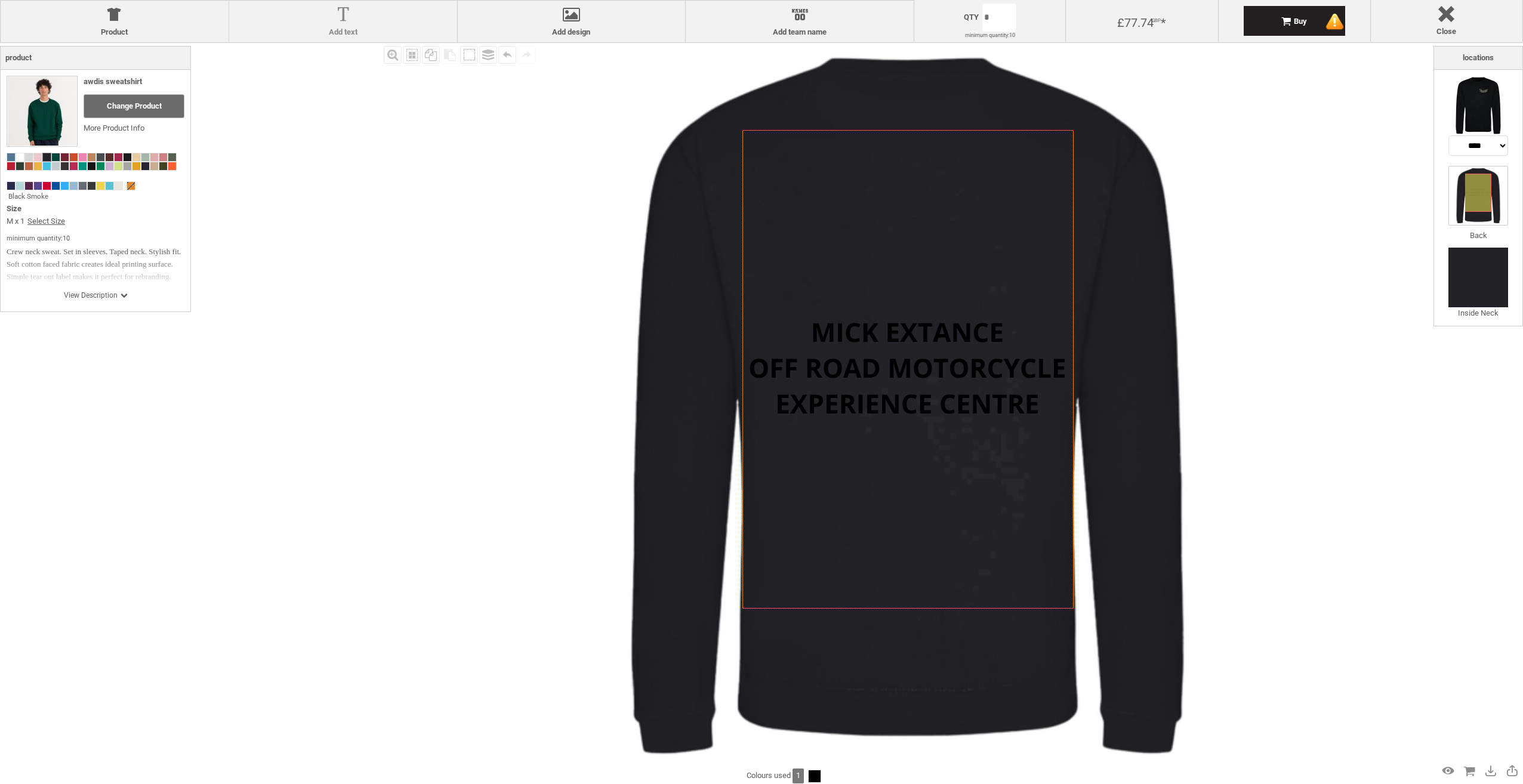
click at [331, 19] on div at bounding box center [343, 16] width 216 height 21
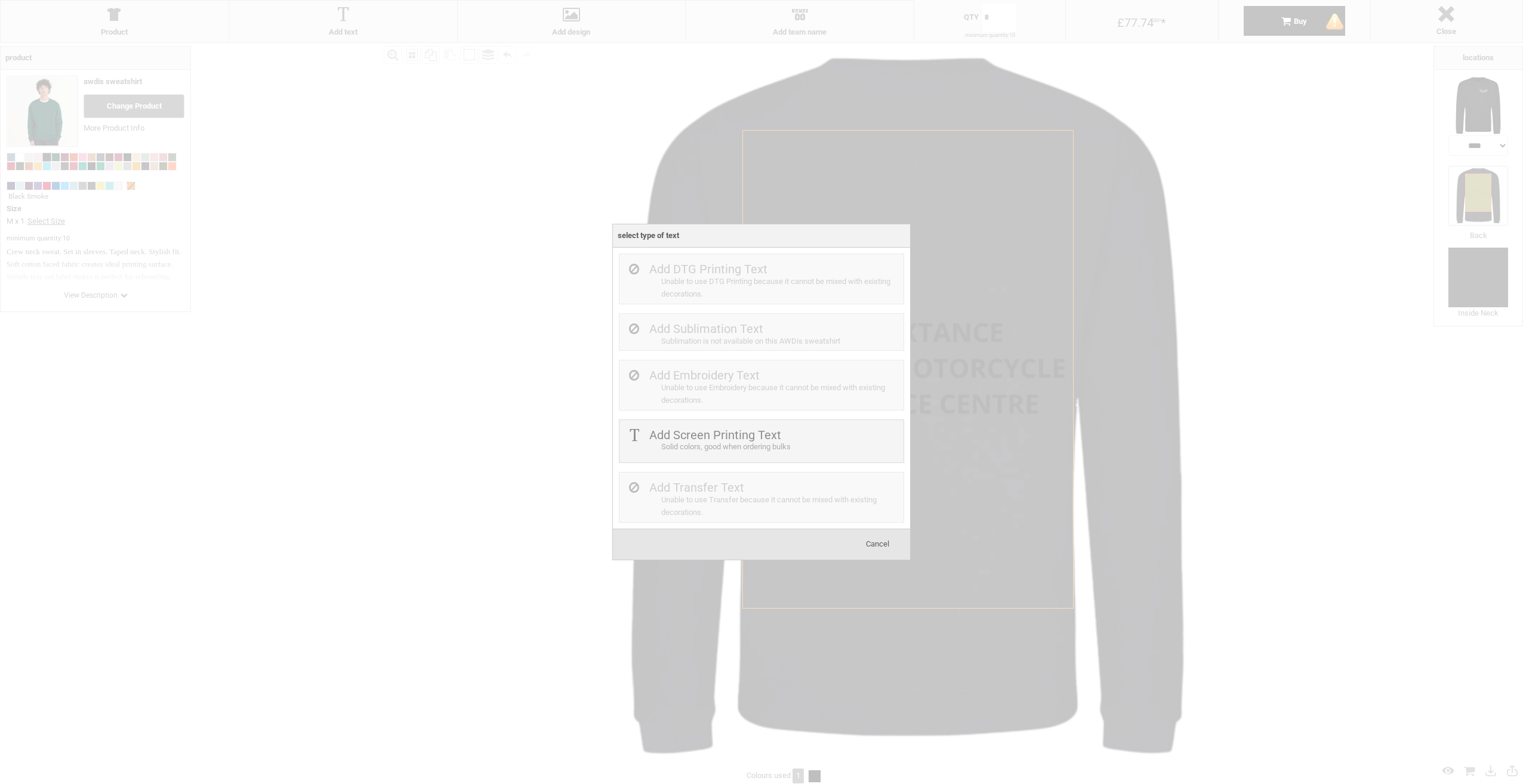
click at [883, 547] on span "Cancel" at bounding box center [877, 544] width 23 height 9
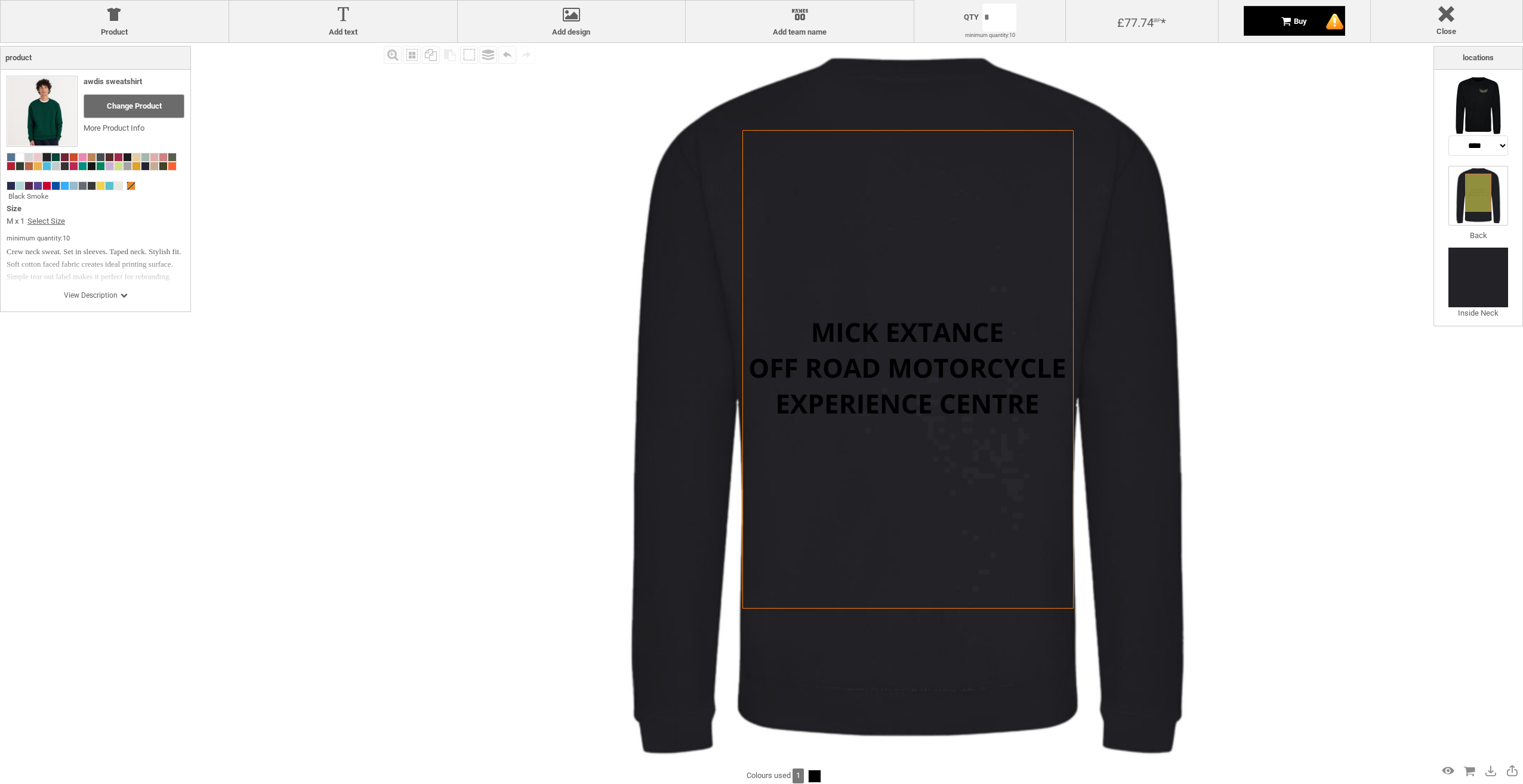
click at [1321, 24] on div "Buy" at bounding box center [1294, 21] width 101 height 30
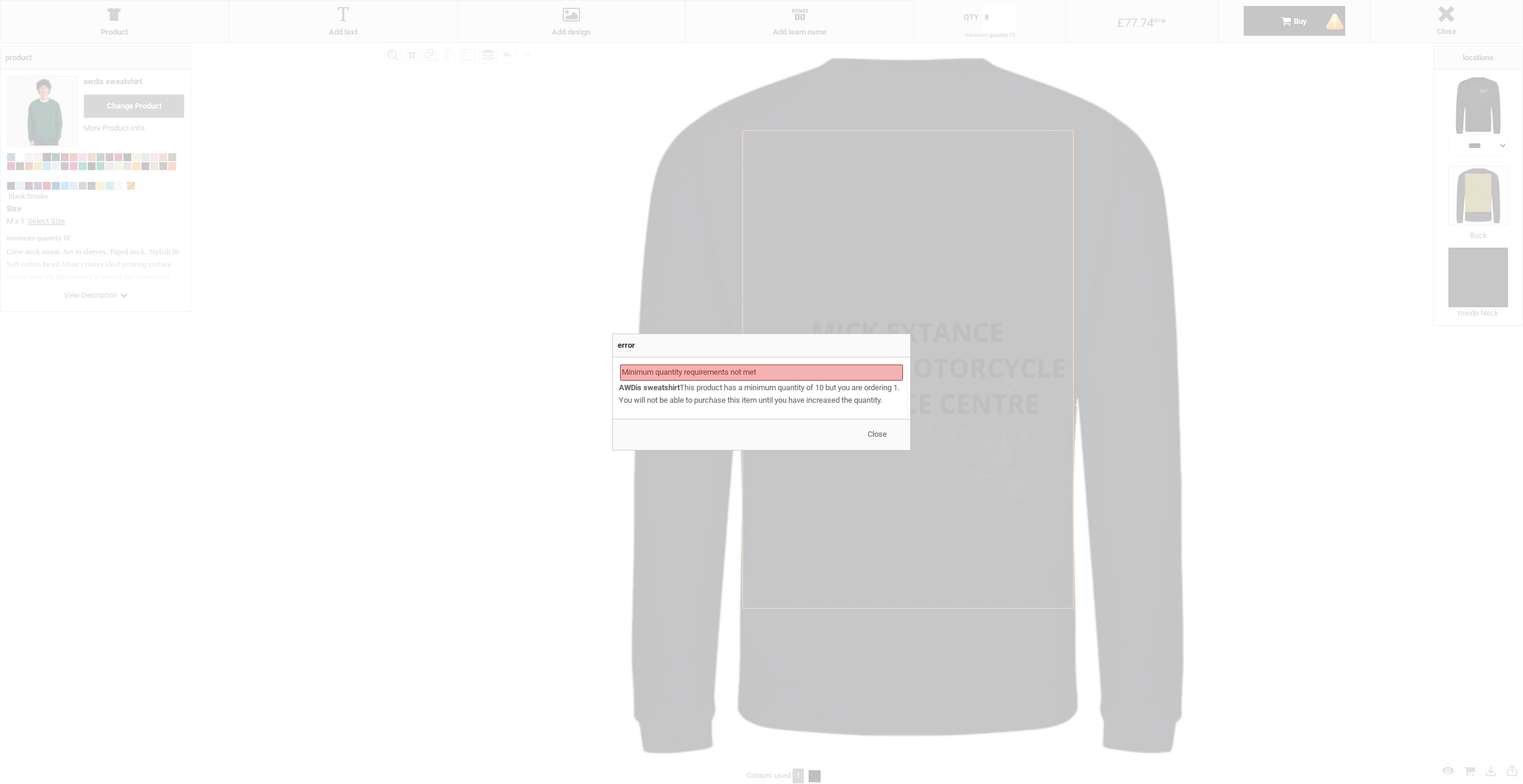
click at [885, 438] on span "Close" at bounding box center [877, 434] width 19 height 9
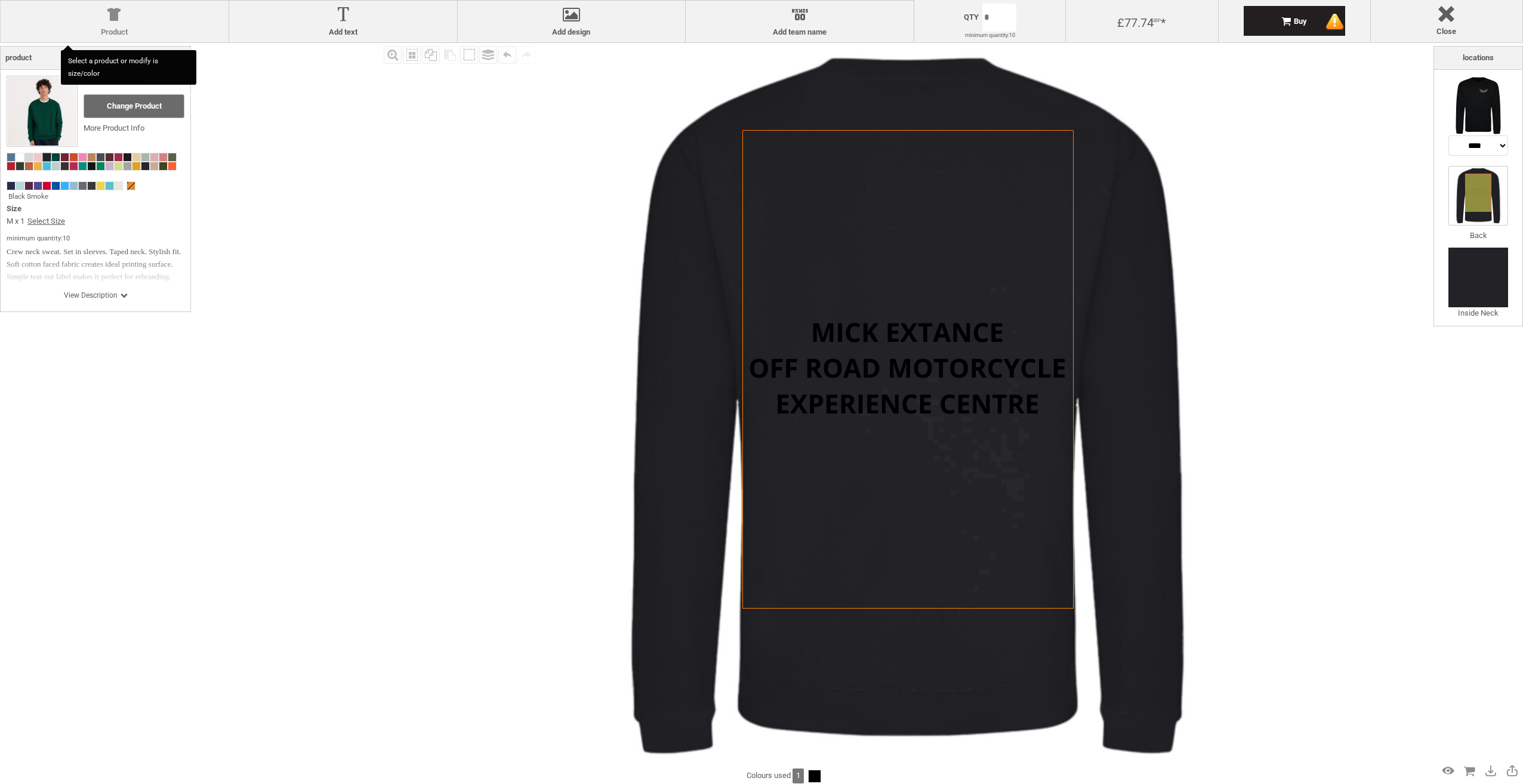
click at [100, 20] on div at bounding box center [114, 16] width 216 height 21
